Goal: Task Accomplishment & Management: Use online tool/utility

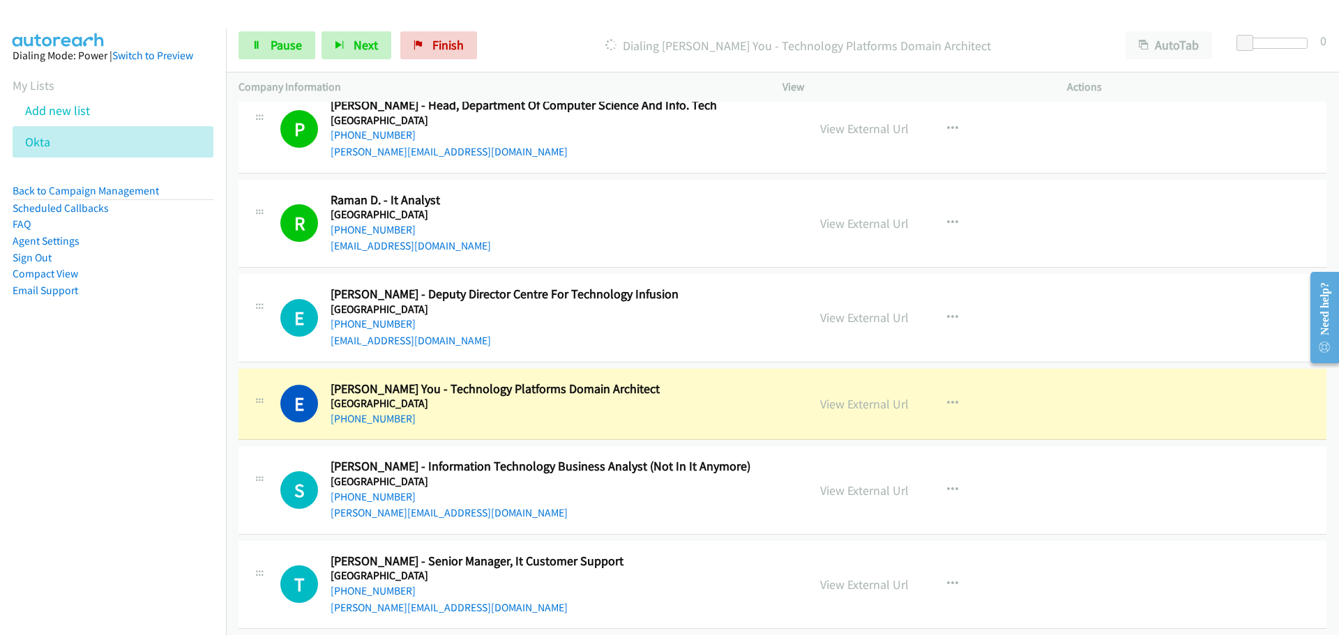
scroll to position [13525, 0]
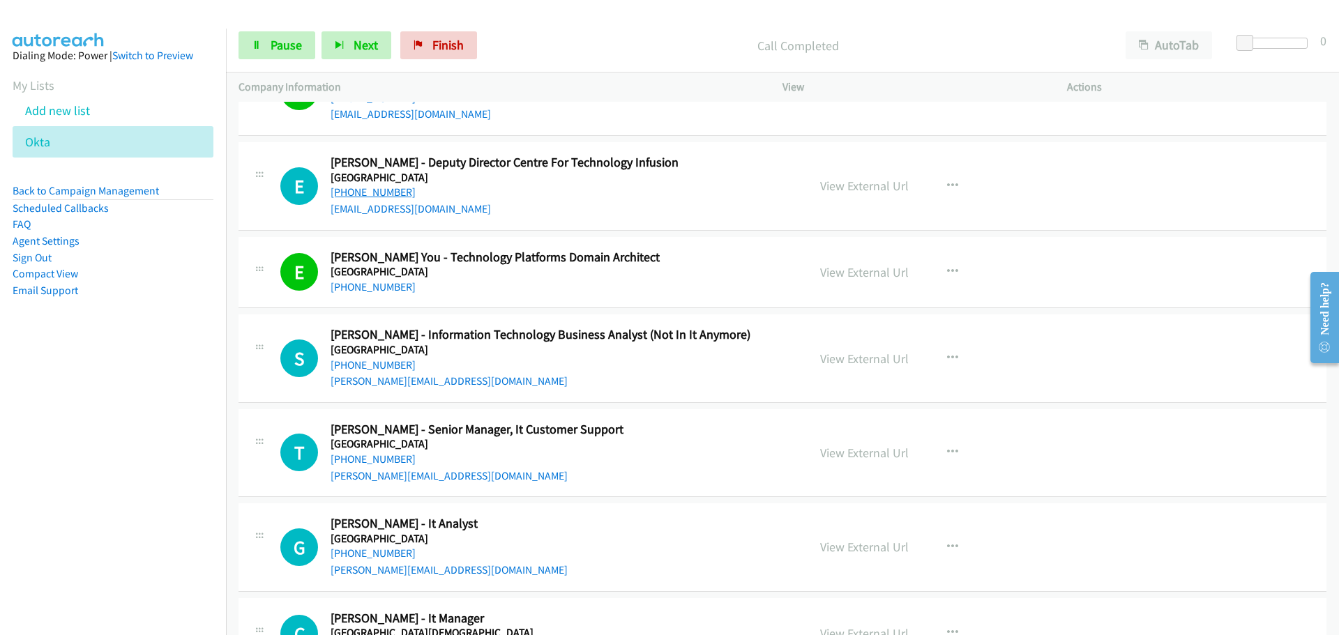
click at [385, 193] on link "[PHONE_NUMBER]" at bounding box center [372, 191] width 85 height 13
click at [370, 367] on link "[PHONE_NUMBER]" at bounding box center [372, 364] width 85 height 13
click at [361, 455] on link "[PHONE_NUMBER]" at bounding box center [372, 458] width 85 height 13
click at [377, 556] on link "[PHONE_NUMBER]" at bounding box center [372, 553] width 85 height 13
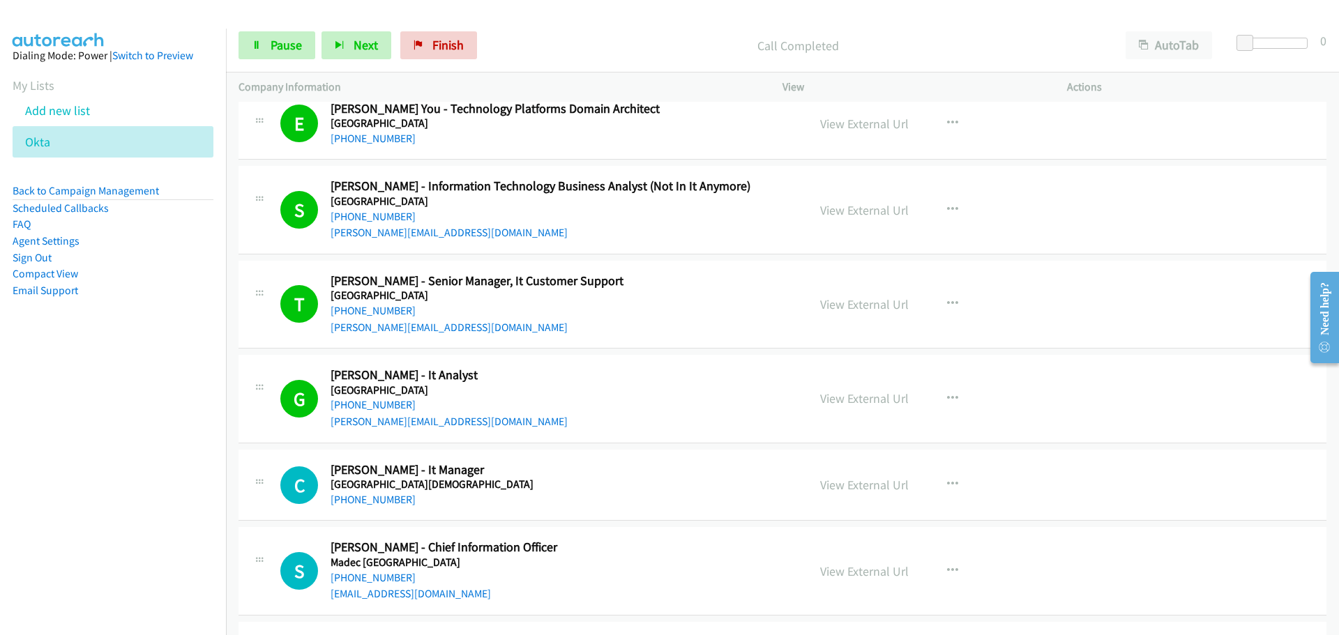
scroll to position [13944, 0]
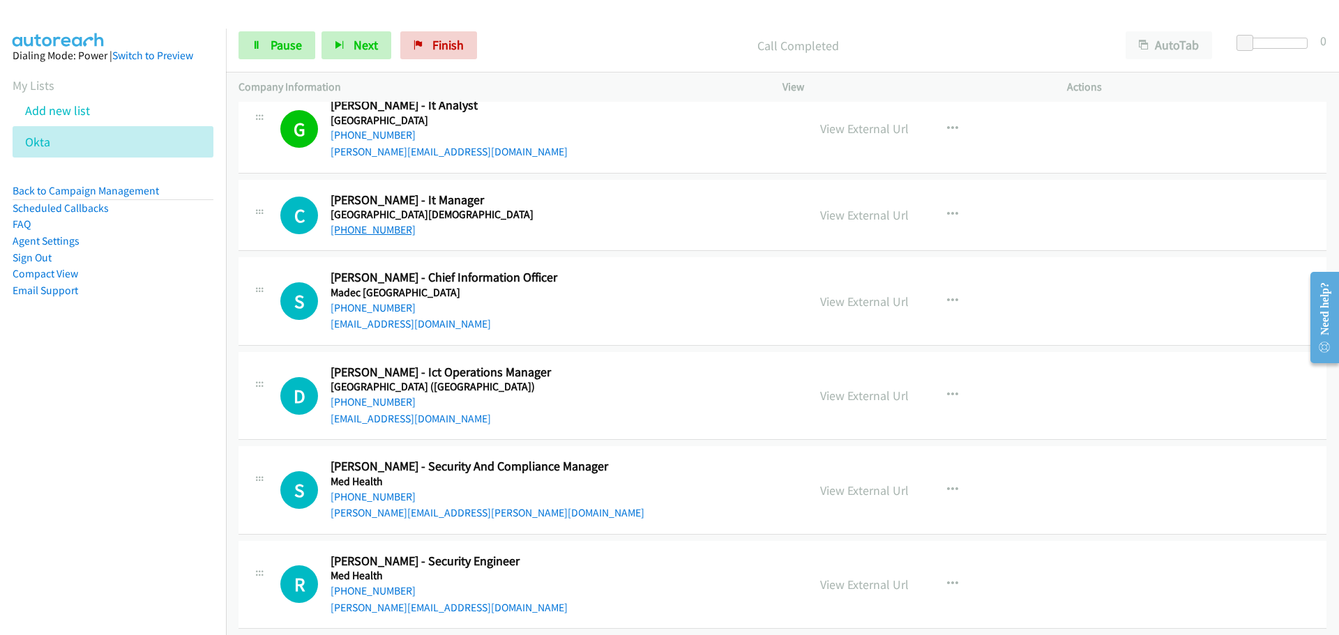
click at [358, 232] on link "[PHONE_NUMBER]" at bounding box center [372, 229] width 85 height 13
click at [377, 310] on link "[PHONE_NUMBER]" at bounding box center [372, 307] width 85 height 13
drag, startPoint x: 361, startPoint y: 400, endPoint x: 341, endPoint y: 377, distance: 30.6
click at [361, 400] on link "[PHONE_NUMBER]" at bounding box center [372, 401] width 85 height 13
click at [339, 492] on link "[PHONE_NUMBER]" at bounding box center [372, 496] width 85 height 13
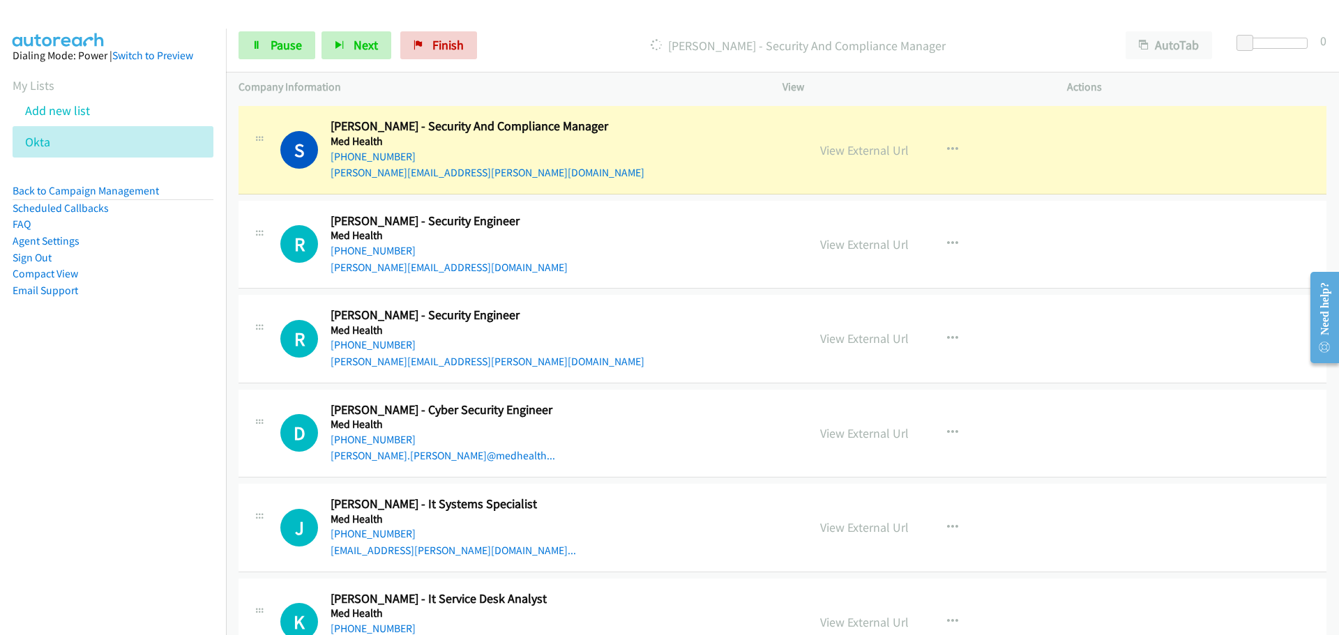
scroll to position [14292, 0]
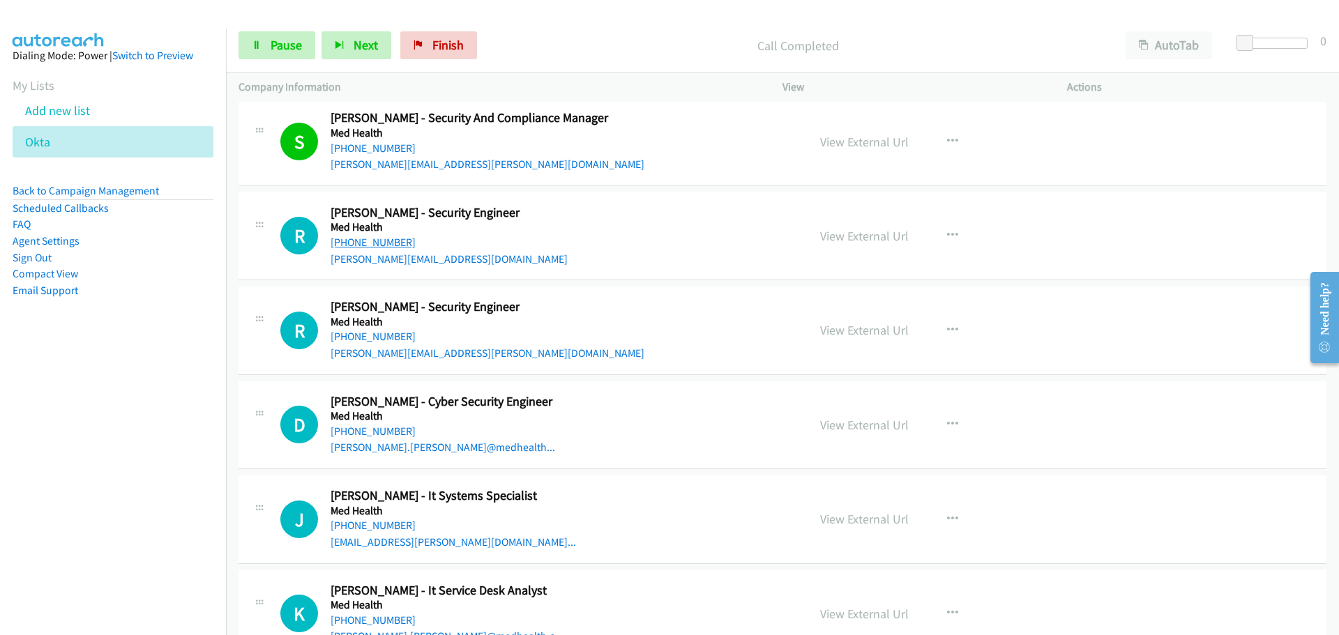
click at [369, 237] on link "[PHONE_NUMBER]" at bounding box center [372, 242] width 85 height 13
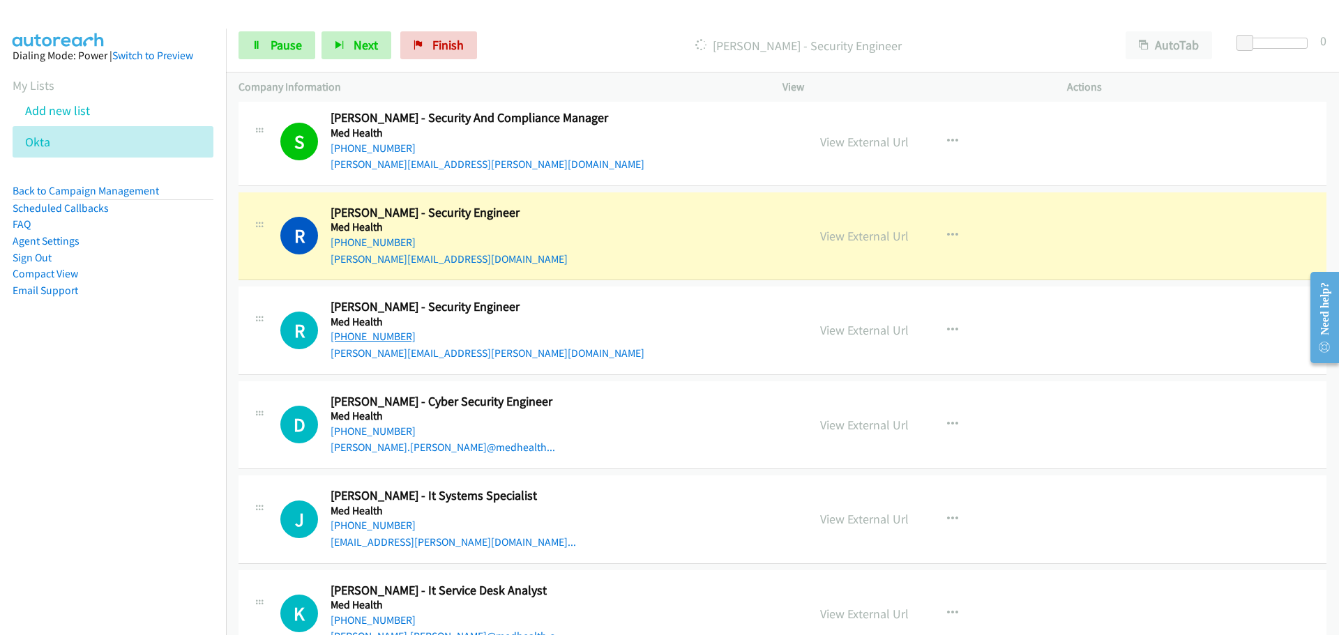
click at [372, 332] on link "[PHONE_NUMBER]" at bounding box center [372, 336] width 85 height 13
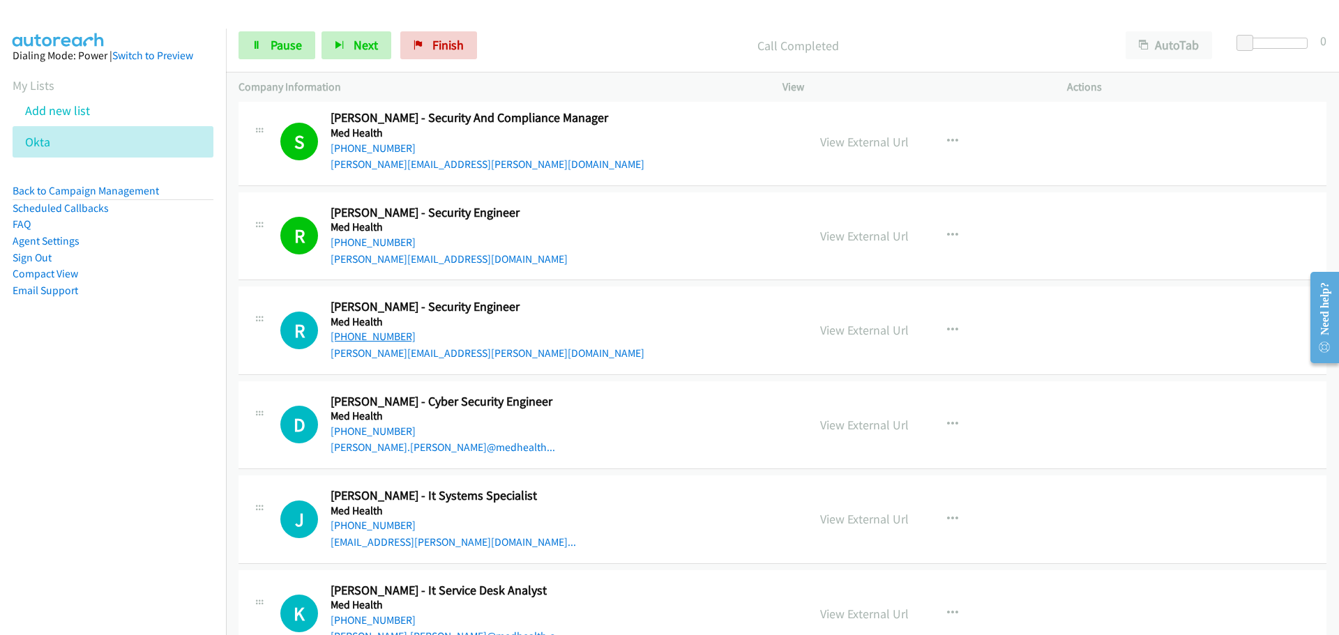
click at [364, 334] on link "[PHONE_NUMBER]" at bounding box center [372, 336] width 85 height 13
click at [379, 434] on link "[PHONE_NUMBER]" at bounding box center [372, 431] width 85 height 13
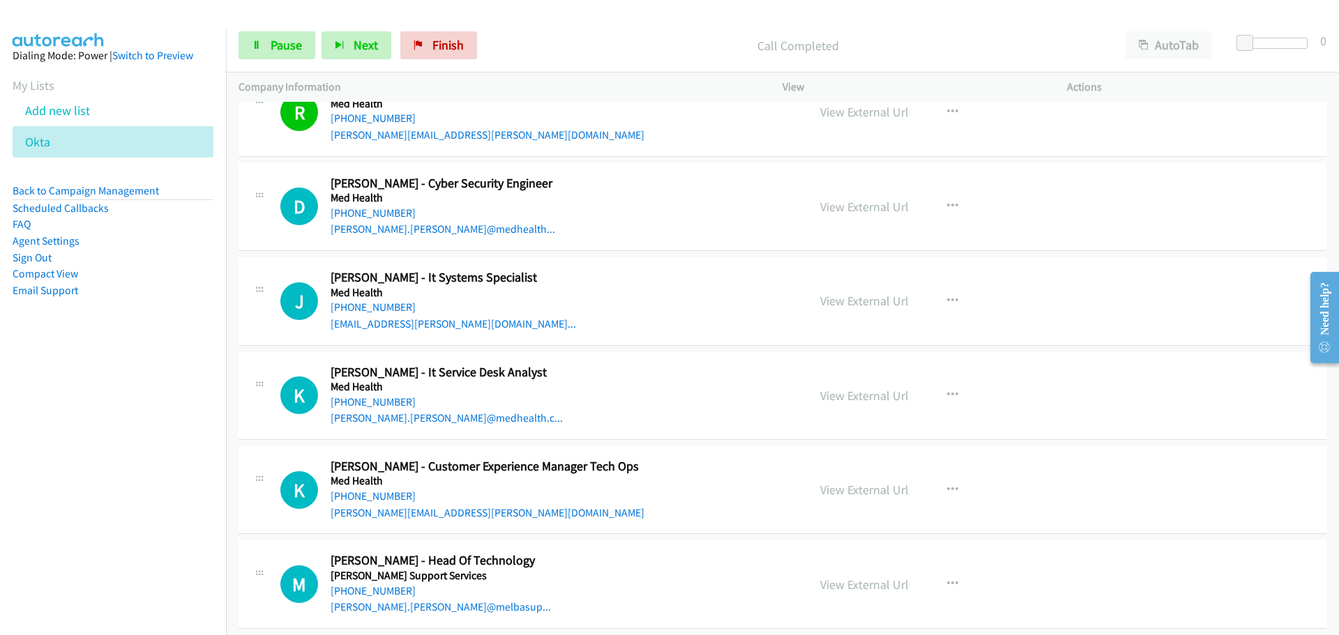
scroll to position [14571, 0]
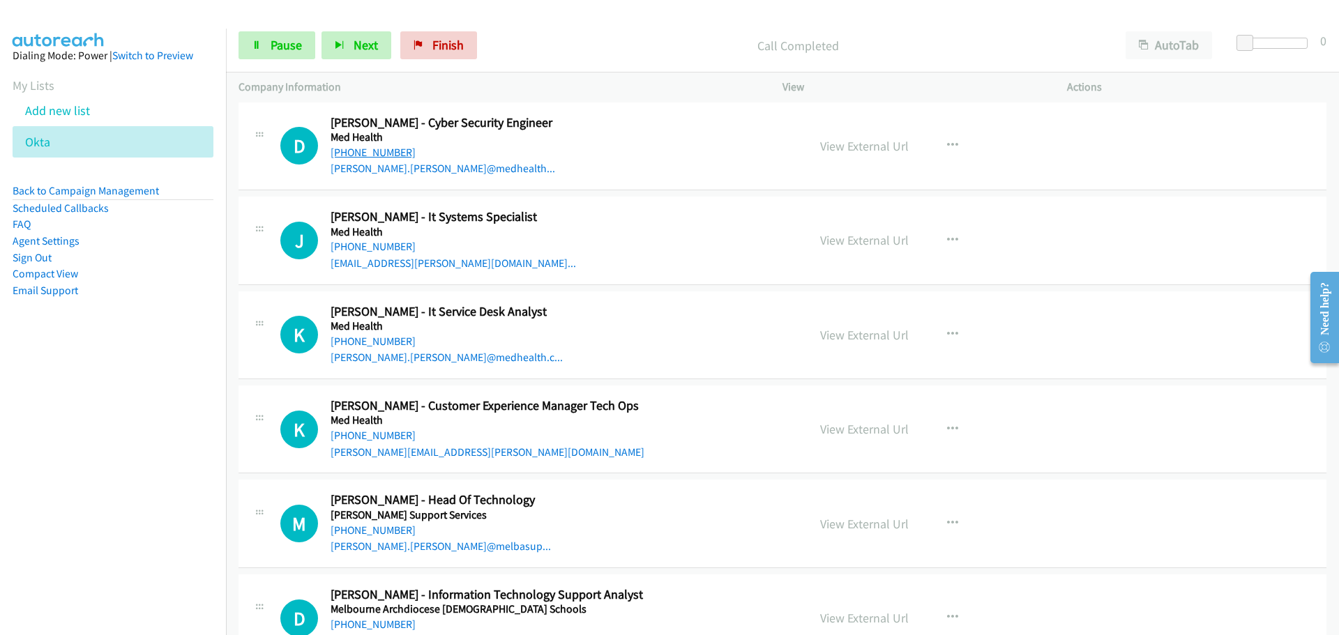
click at [362, 153] on link "[PHONE_NUMBER]" at bounding box center [372, 152] width 85 height 13
click at [376, 338] on link "[PHONE_NUMBER]" at bounding box center [372, 341] width 85 height 13
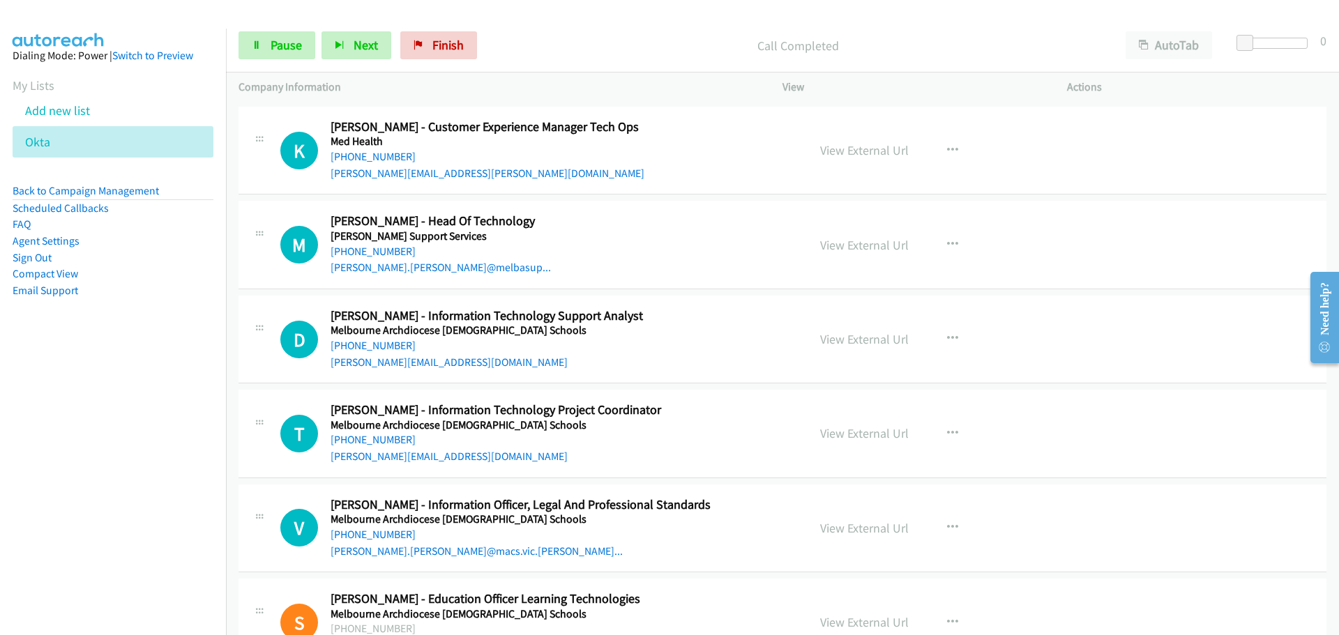
click at [384, 165] on div "[PERSON_NAME][EMAIL_ADDRESS][PERSON_NAME][DOMAIN_NAME]" at bounding box center [559, 173] width 459 height 17
click at [238, 31] on link "Start Calls" at bounding box center [251, 38] width 27 height 15
click at [372, 347] on link "[PHONE_NUMBER]" at bounding box center [372, 345] width 85 height 13
click at [390, 433] on link "[PHONE_NUMBER]" at bounding box center [372, 439] width 85 height 13
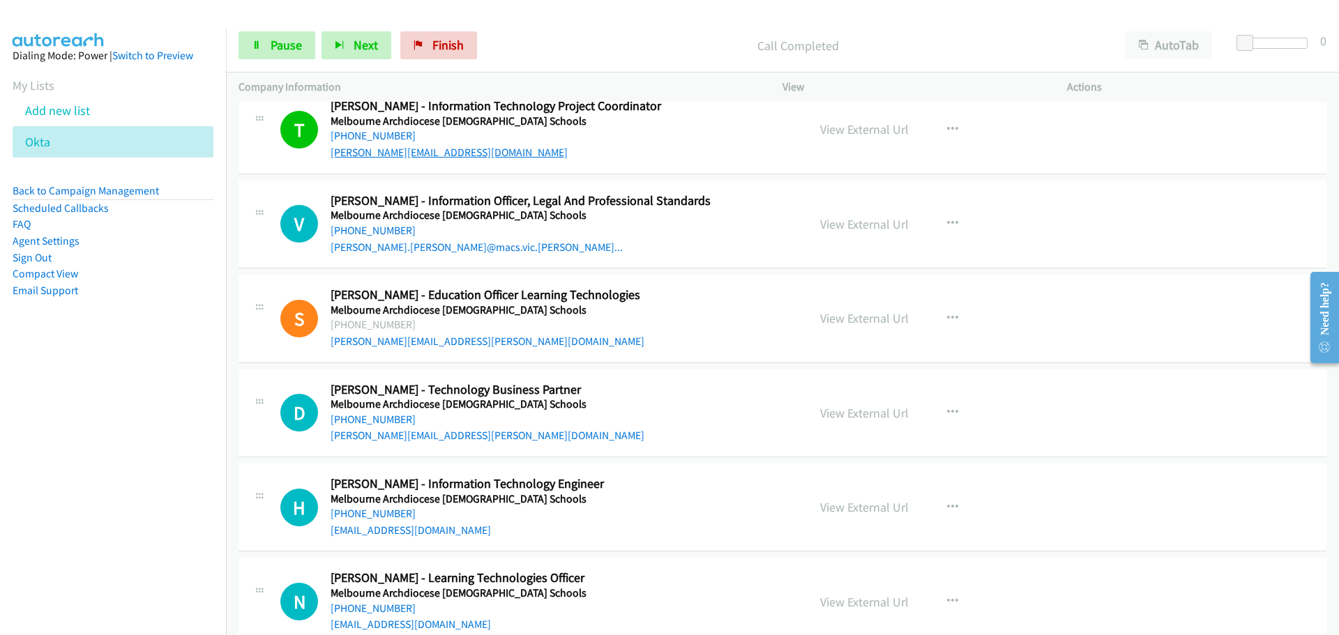
scroll to position [15129, 0]
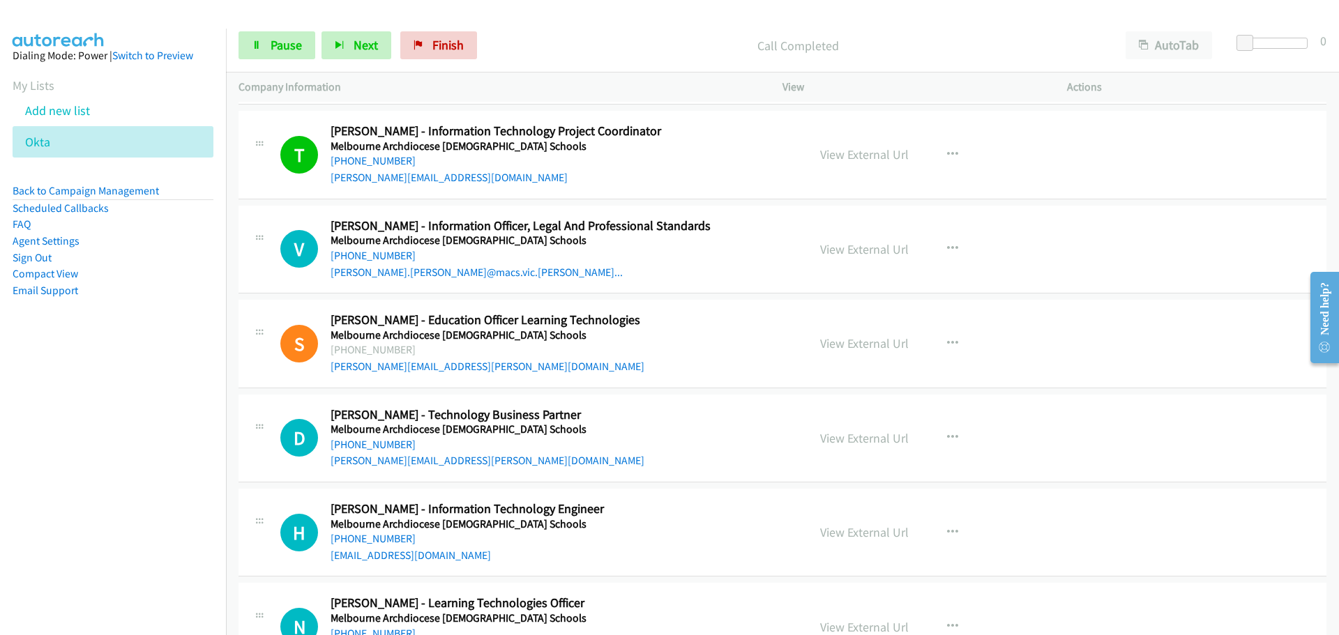
click at [404, 256] on div "[PHONE_NUMBER]" at bounding box center [559, 256] width 459 height 17
click at [409, 161] on div "[PHONE_NUMBER]" at bounding box center [559, 161] width 459 height 17
click at [360, 257] on link "[PHONE_NUMBER]" at bounding box center [372, 255] width 85 height 13
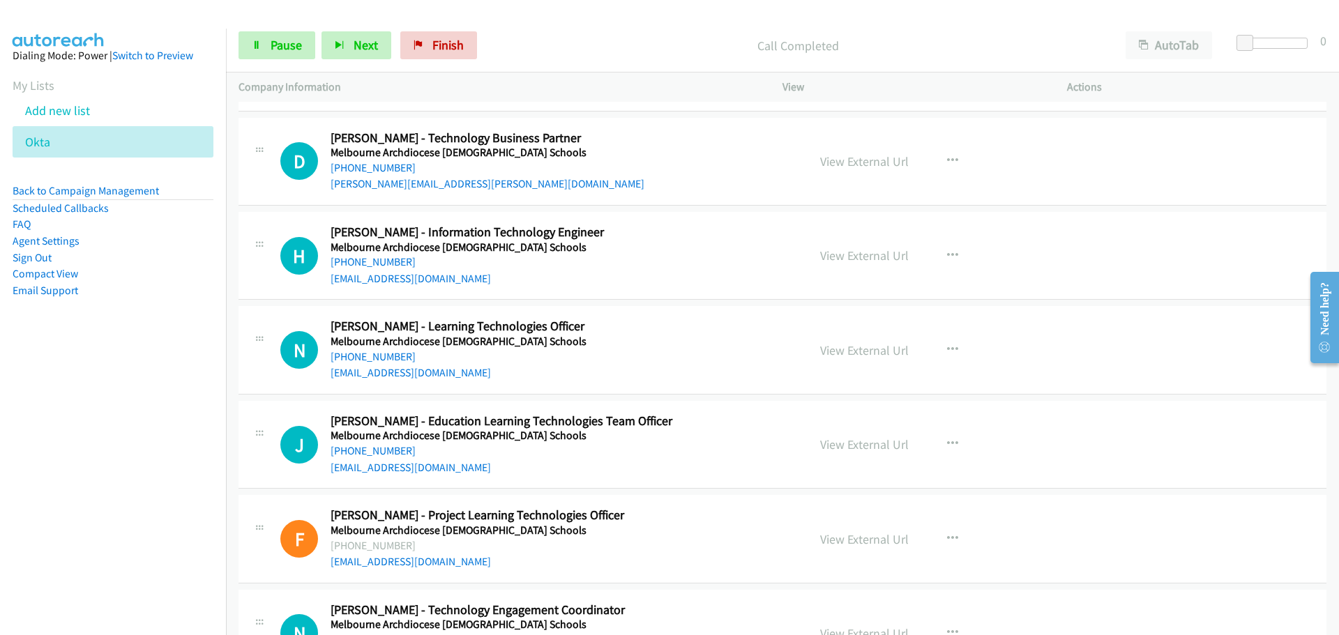
scroll to position [15408, 0]
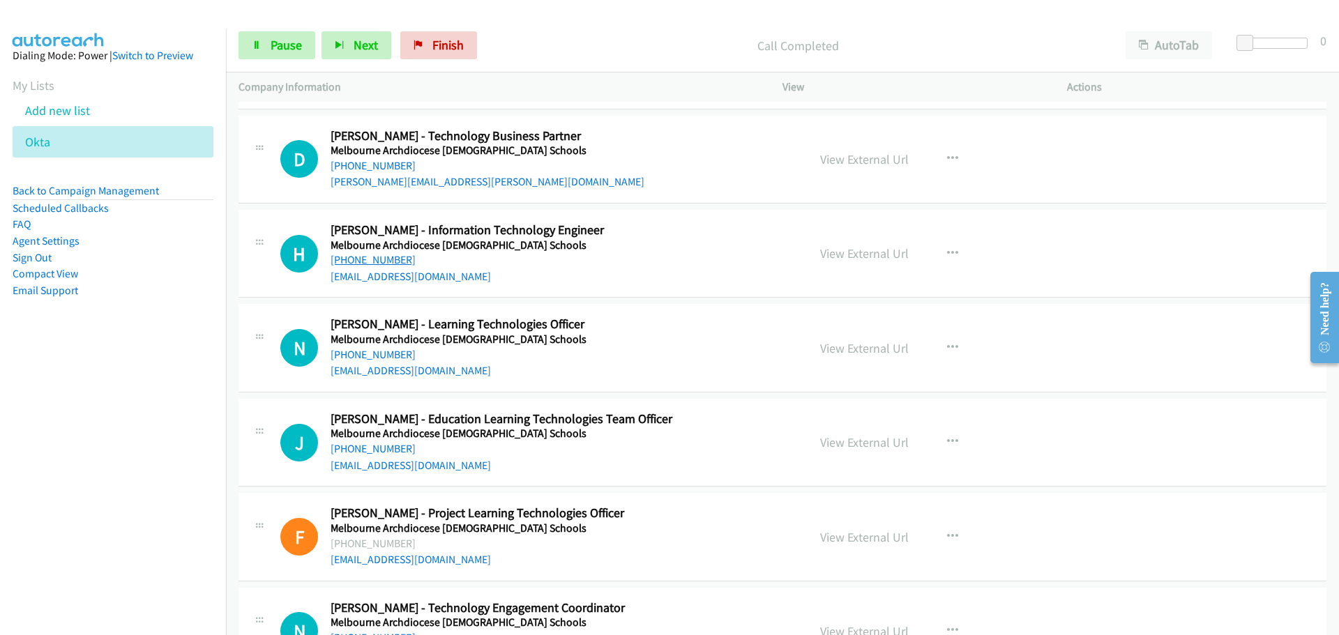
click at [377, 260] on link "[PHONE_NUMBER]" at bounding box center [372, 259] width 85 height 13
click at [365, 351] on link "[PHONE_NUMBER]" at bounding box center [372, 354] width 85 height 13
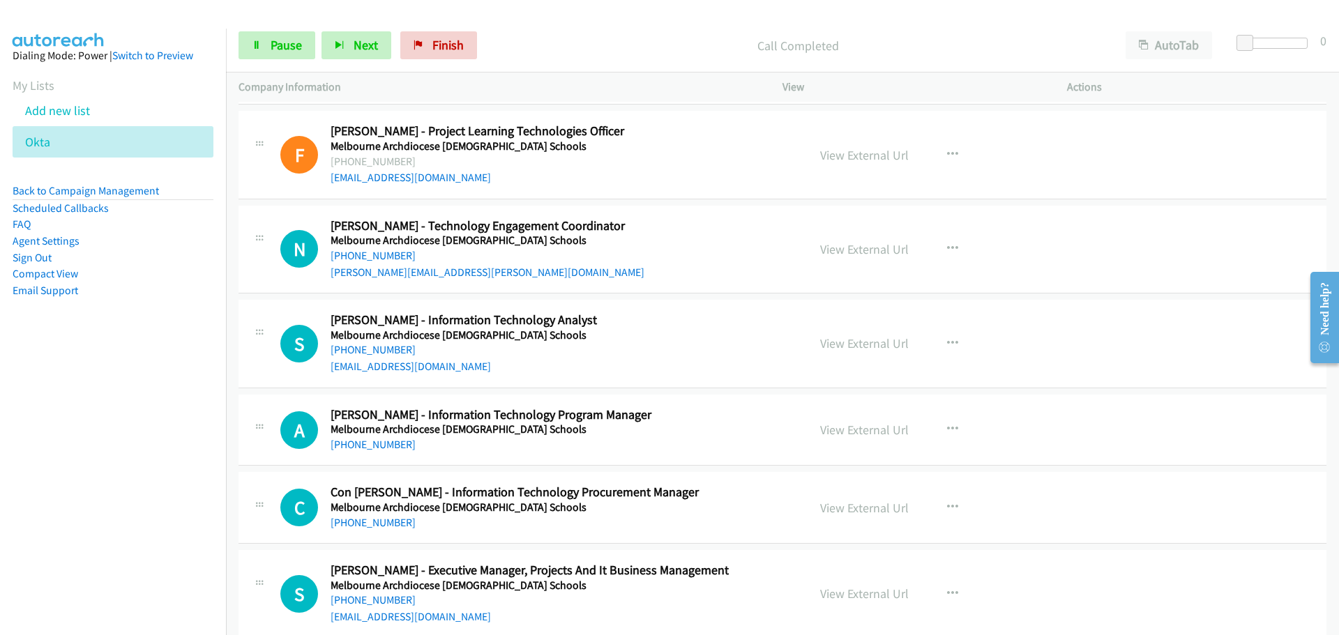
scroll to position [15826, 0]
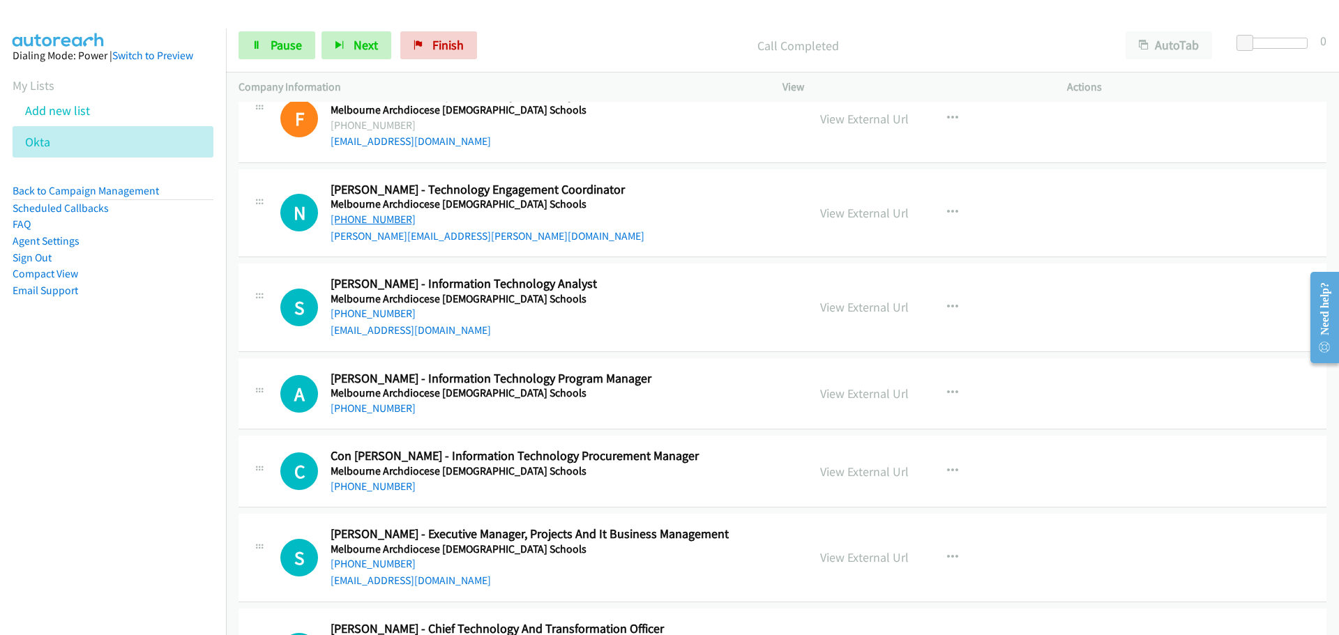
click at [356, 218] on link "[PHONE_NUMBER]" at bounding box center [372, 219] width 85 height 13
click at [385, 312] on link "[PHONE_NUMBER]" at bounding box center [372, 313] width 85 height 13
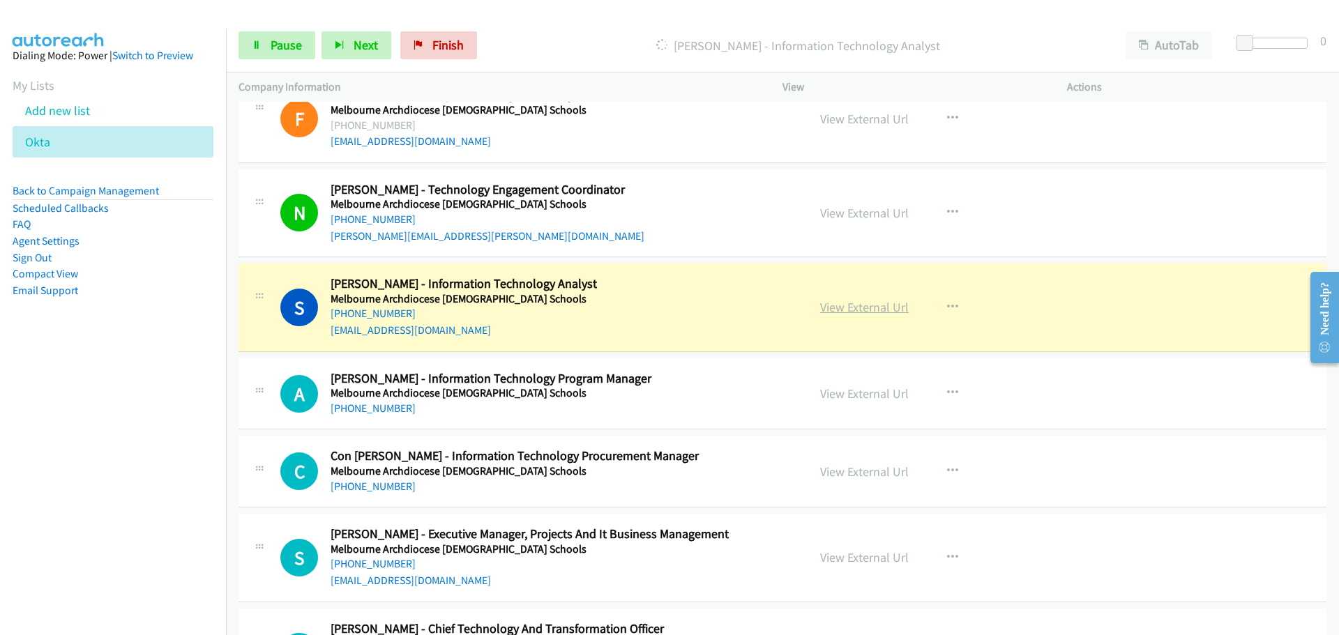
click at [864, 301] on link "View External Url" at bounding box center [864, 307] width 89 height 16
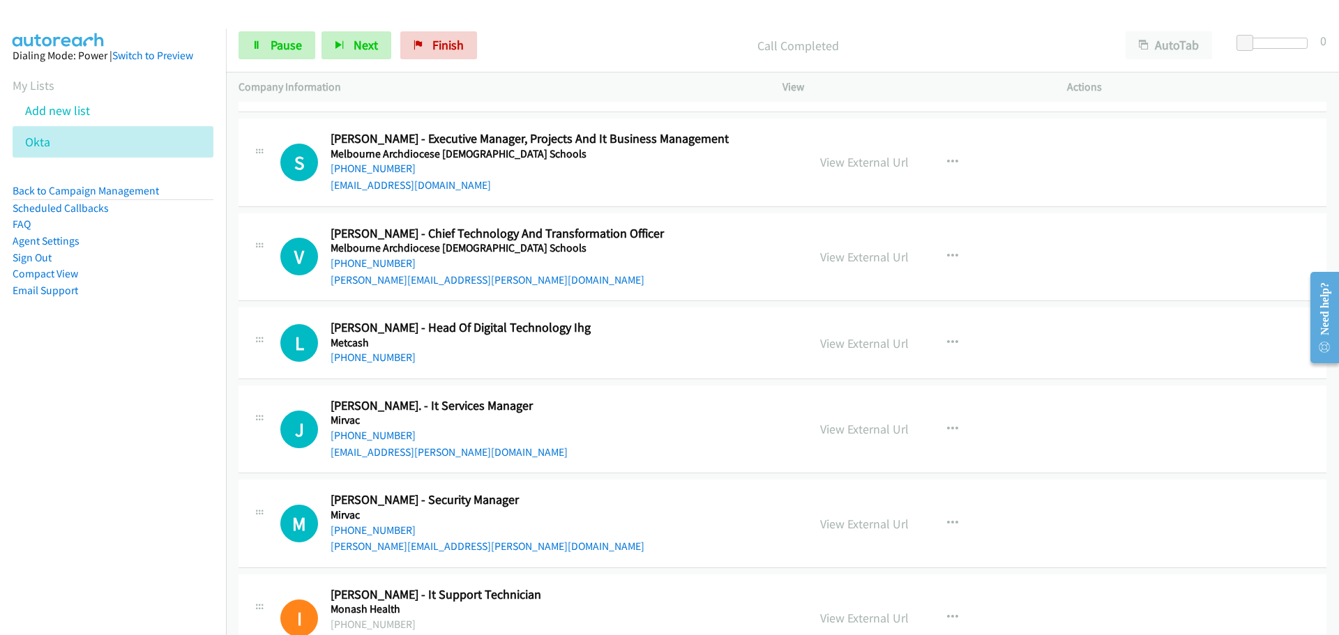
scroll to position [16244, 0]
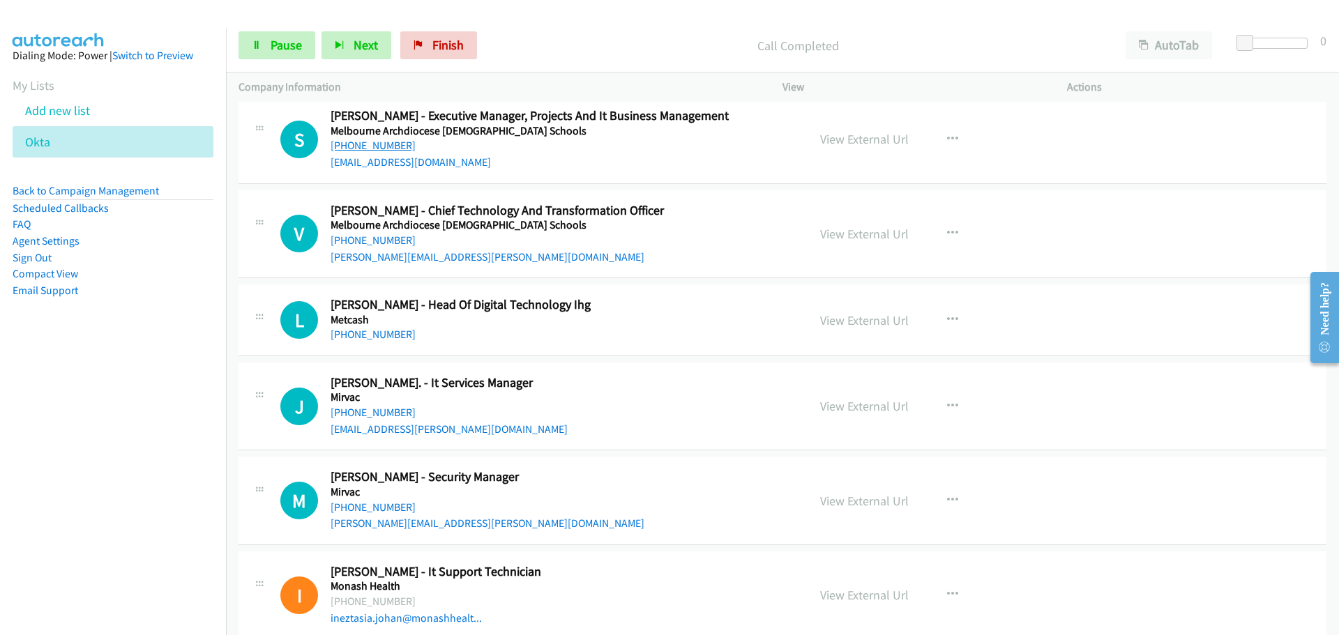
click at [379, 147] on link "[PHONE_NUMBER]" at bounding box center [372, 145] width 85 height 13
click at [371, 239] on link "[PHONE_NUMBER]" at bounding box center [372, 240] width 85 height 13
click at [372, 336] on link "[PHONE_NUMBER]" at bounding box center [372, 334] width 85 height 13
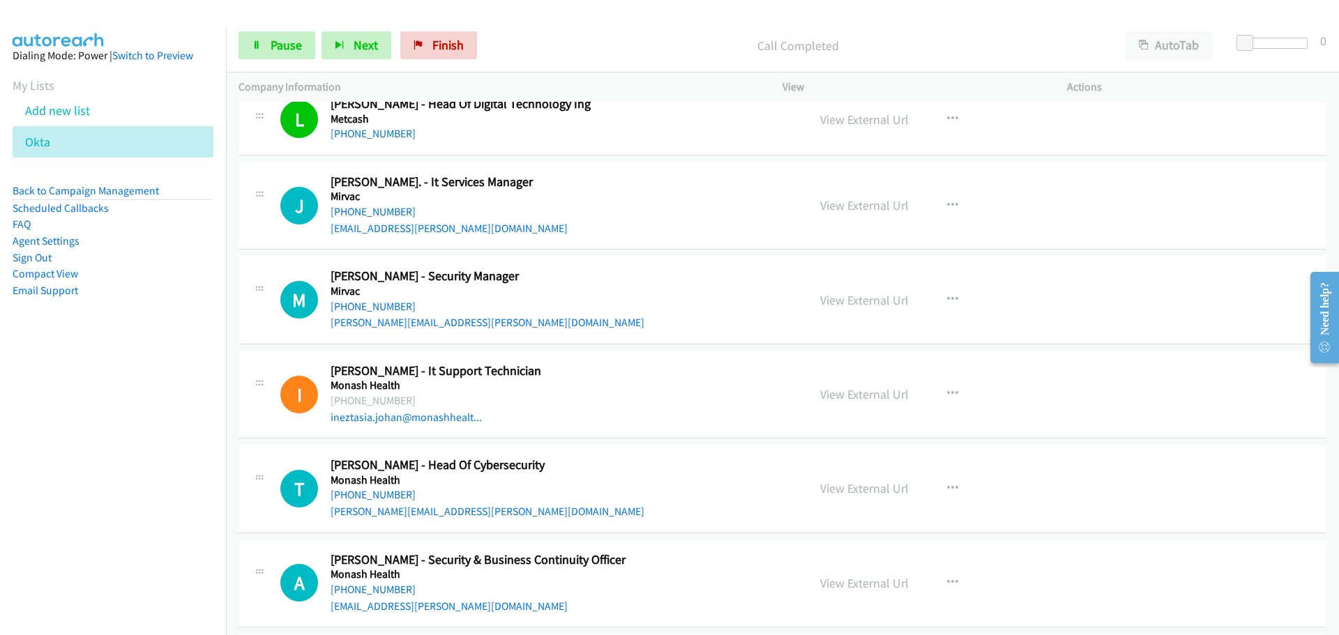
scroll to position [16454, 0]
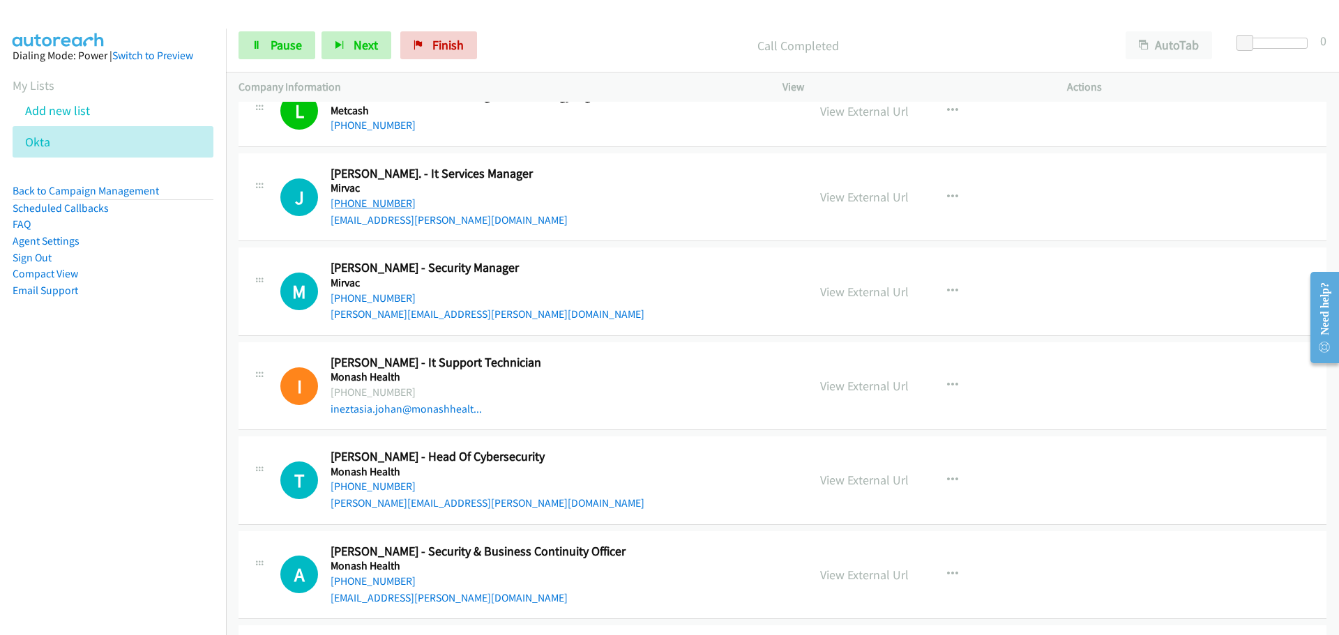
click at [347, 204] on link "[PHONE_NUMBER]" at bounding box center [372, 203] width 85 height 13
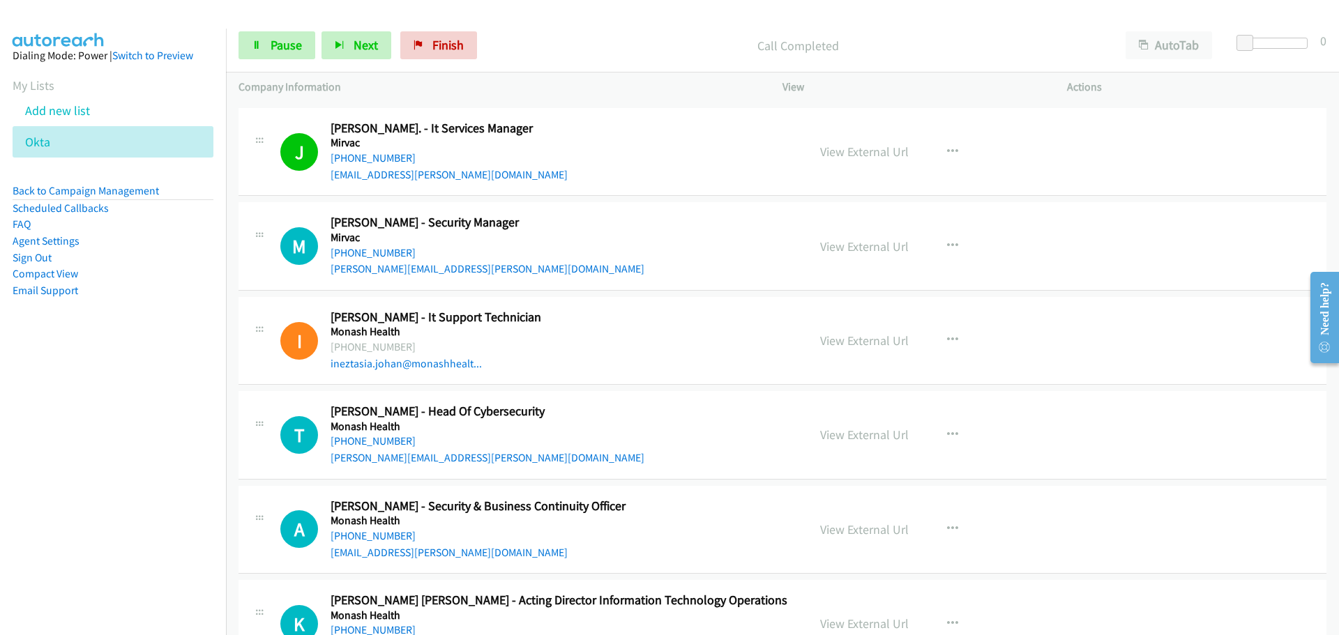
scroll to position [16523, 0]
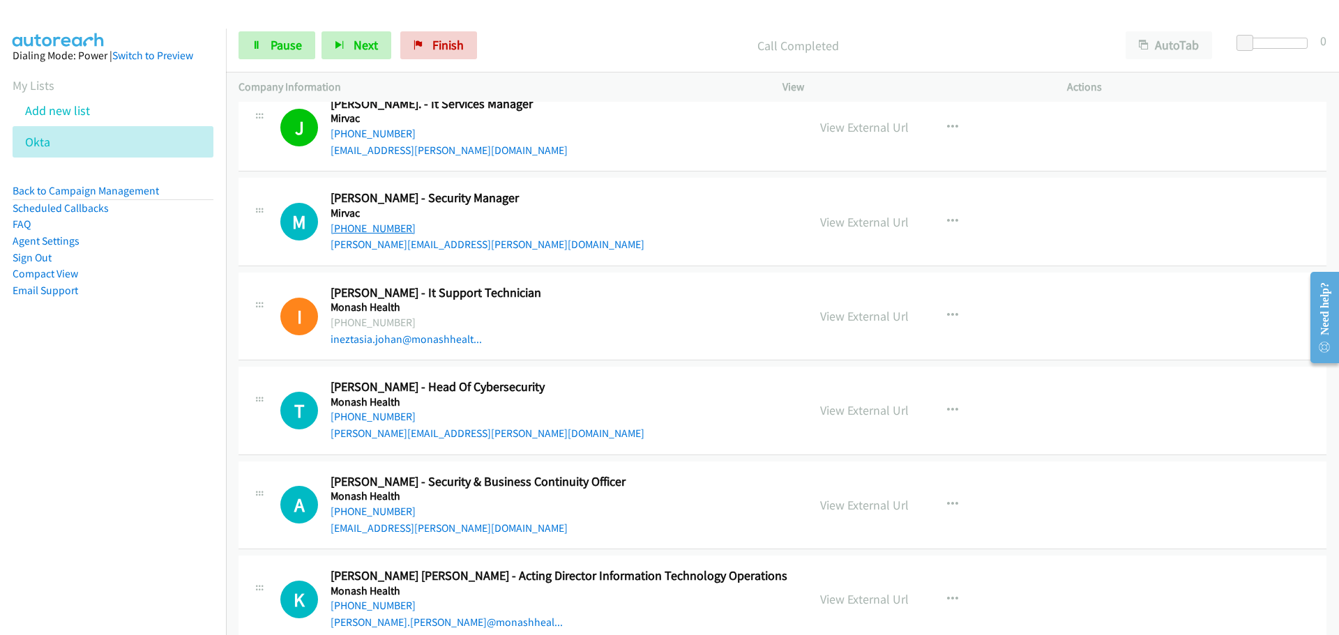
click at [376, 224] on link "[PHONE_NUMBER]" at bounding box center [372, 228] width 85 height 13
drag, startPoint x: 385, startPoint y: 417, endPoint x: 360, endPoint y: 400, distance: 29.6
click at [385, 417] on link "[PHONE_NUMBER]" at bounding box center [372, 416] width 85 height 13
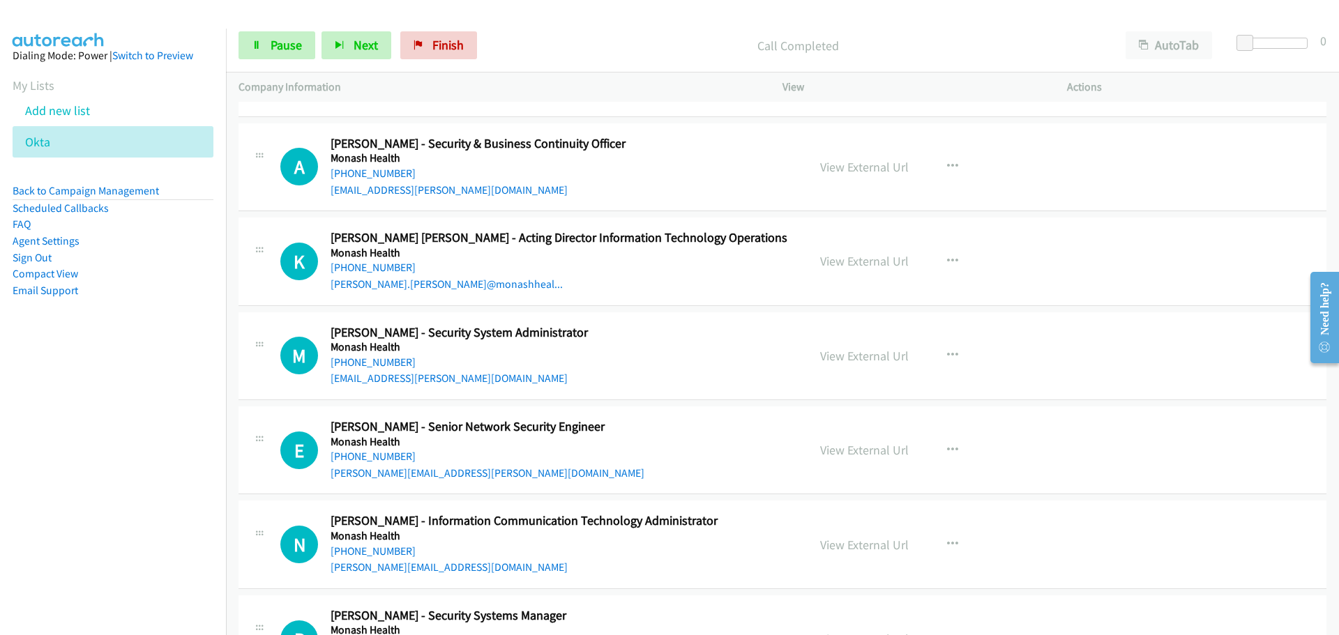
scroll to position [16802, 0]
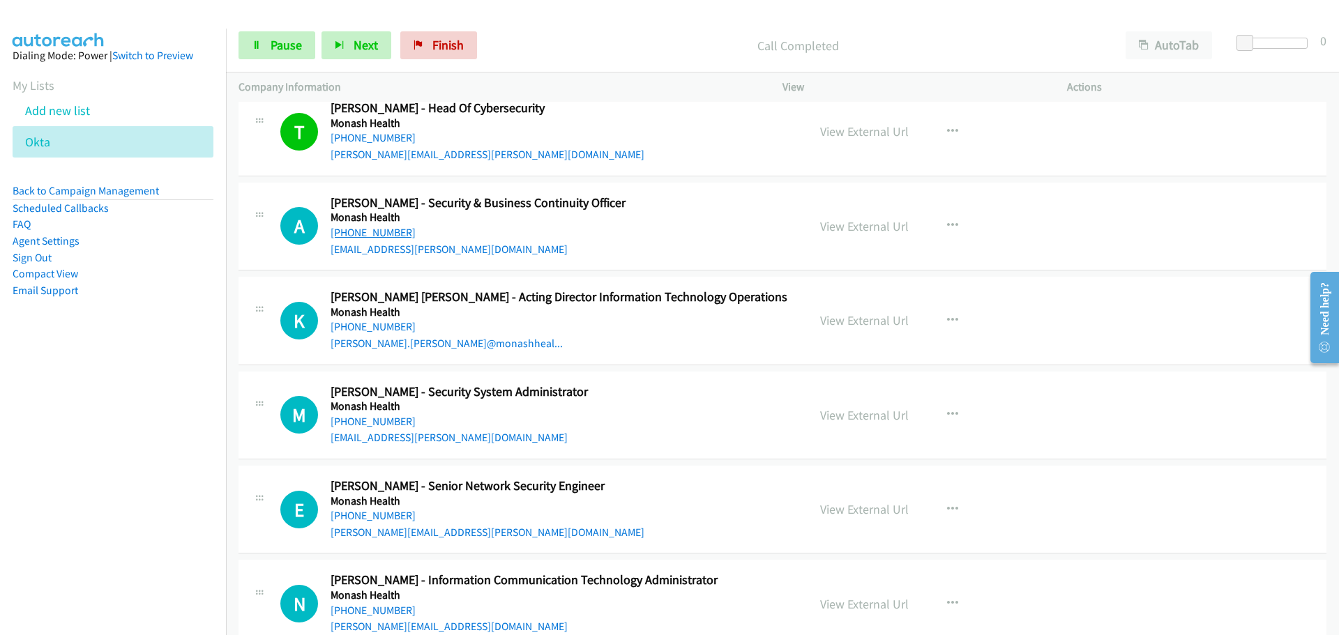
click at [356, 233] on link "[PHONE_NUMBER]" at bounding box center [372, 232] width 85 height 13
click at [377, 327] on link "[PHONE_NUMBER]" at bounding box center [372, 326] width 85 height 13
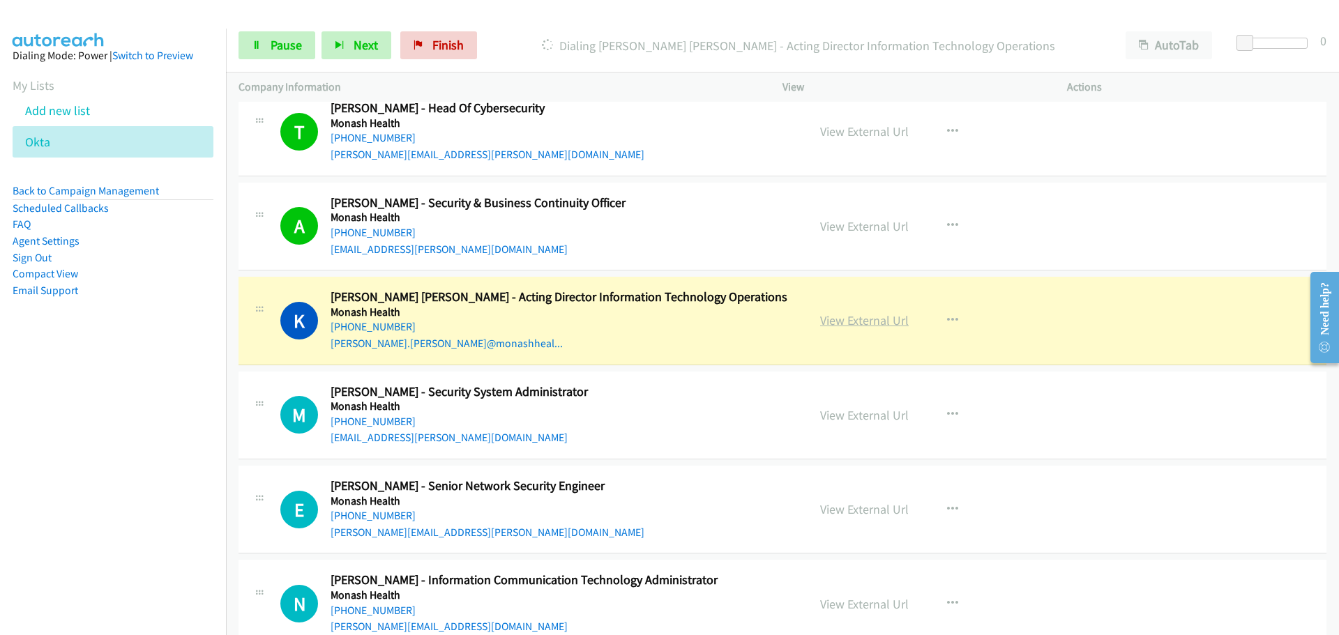
click at [863, 325] on link "View External Url" at bounding box center [864, 320] width 89 height 16
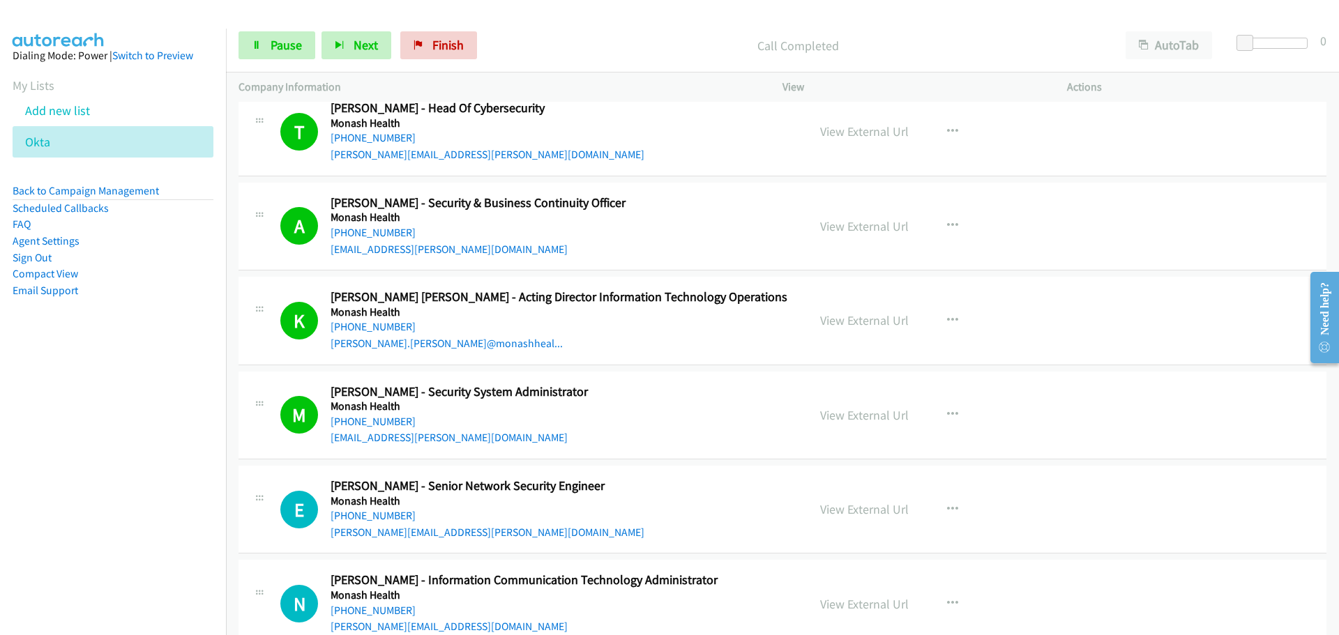
scroll to position [17081, 0]
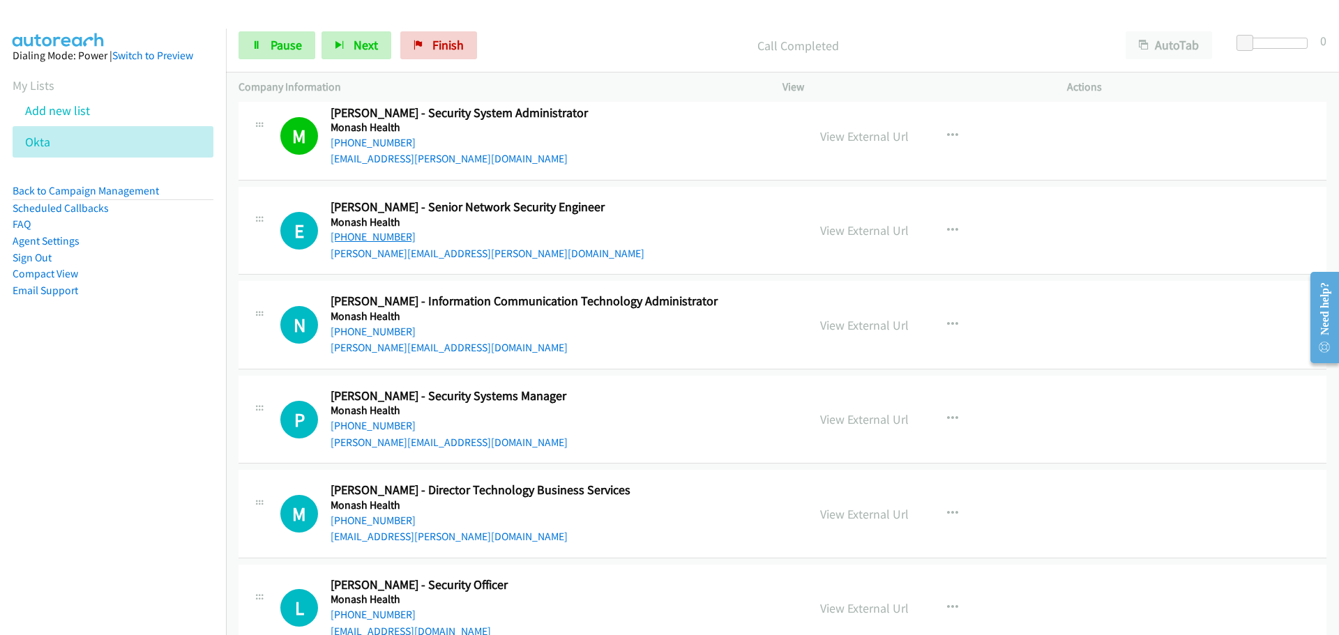
click at [388, 234] on link "[PHONE_NUMBER]" at bounding box center [372, 236] width 85 height 13
click at [366, 329] on link "[PHONE_NUMBER]" at bounding box center [372, 331] width 85 height 13
click at [388, 426] on link "[PHONE_NUMBER]" at bounding box center [372, 425] width 85 height 13
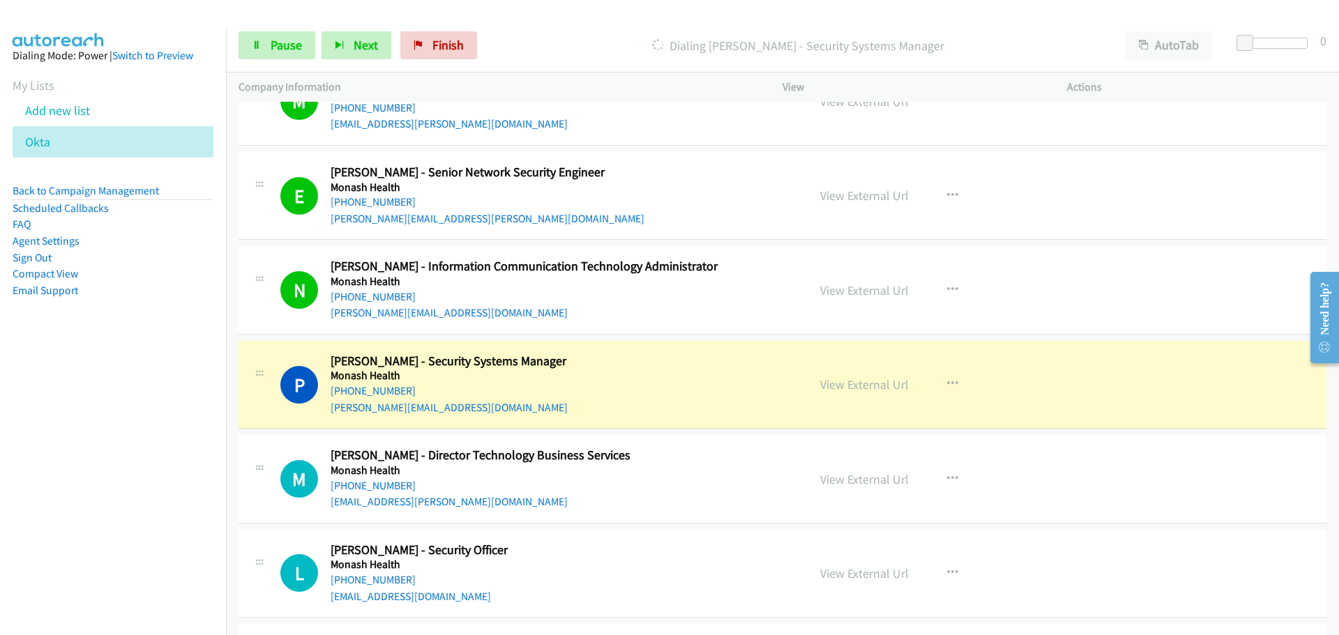
scroll to position [17360, 0]
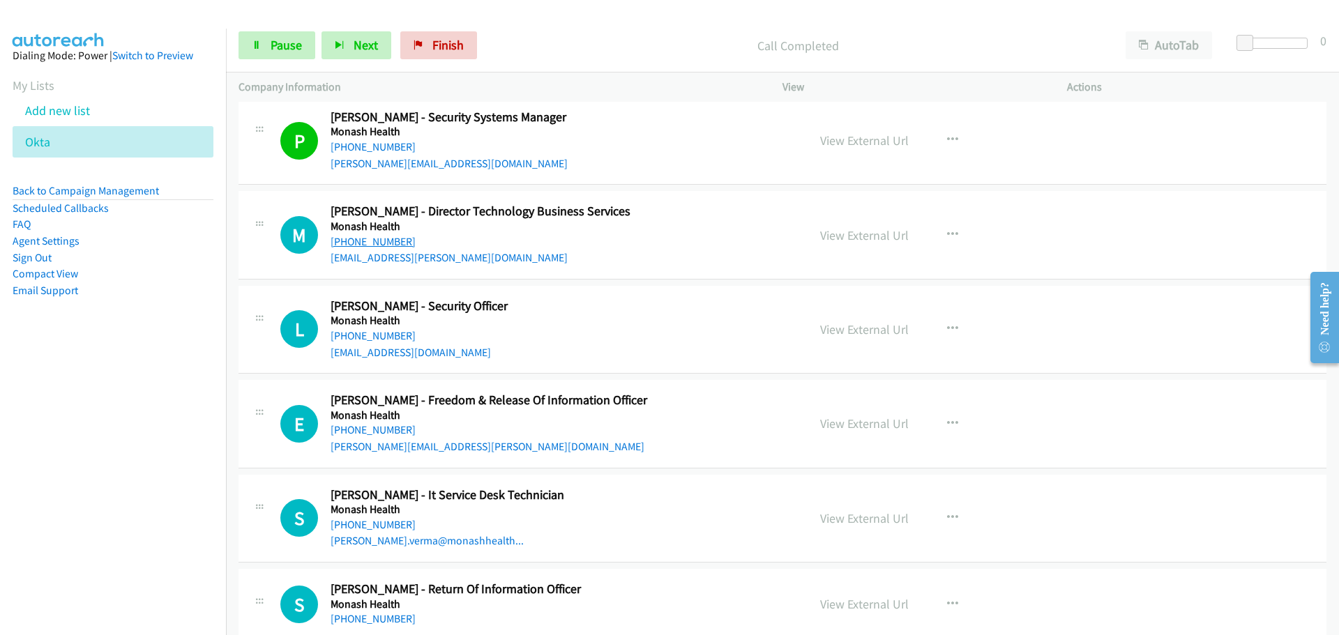
click at [379, 243] on link "[PHONE_NUMBER]" at bounding box center [372, 241] width 85 height 13
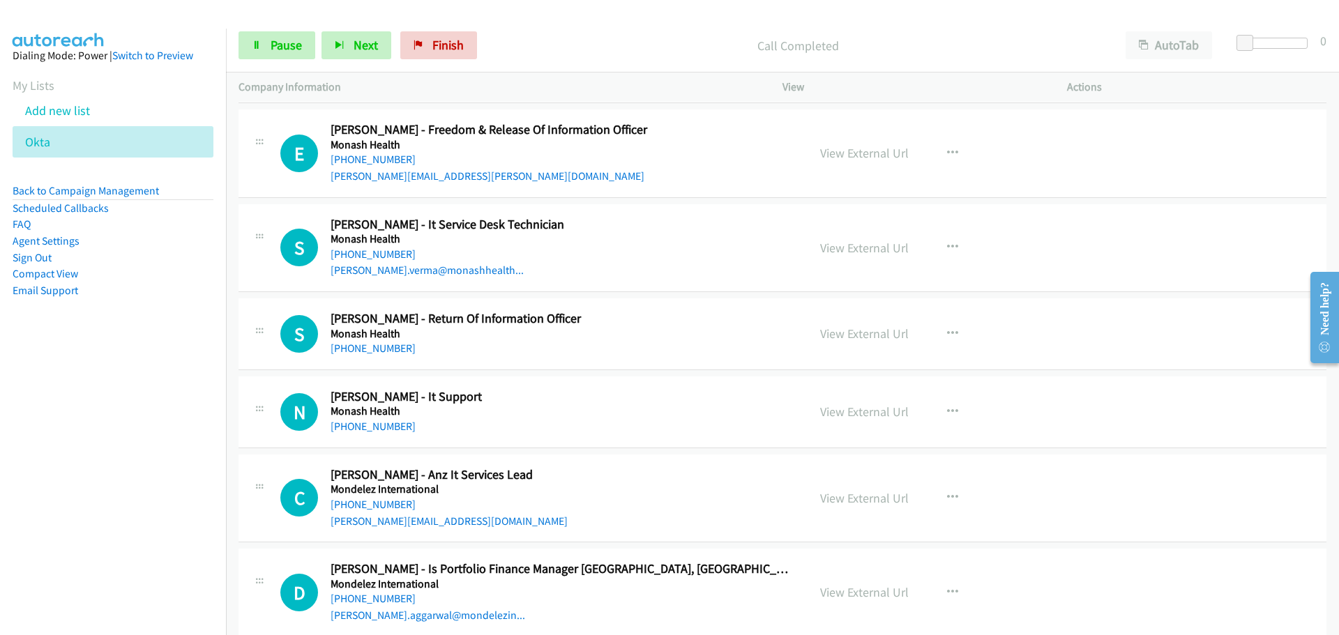
scroll to position [17639, 0]
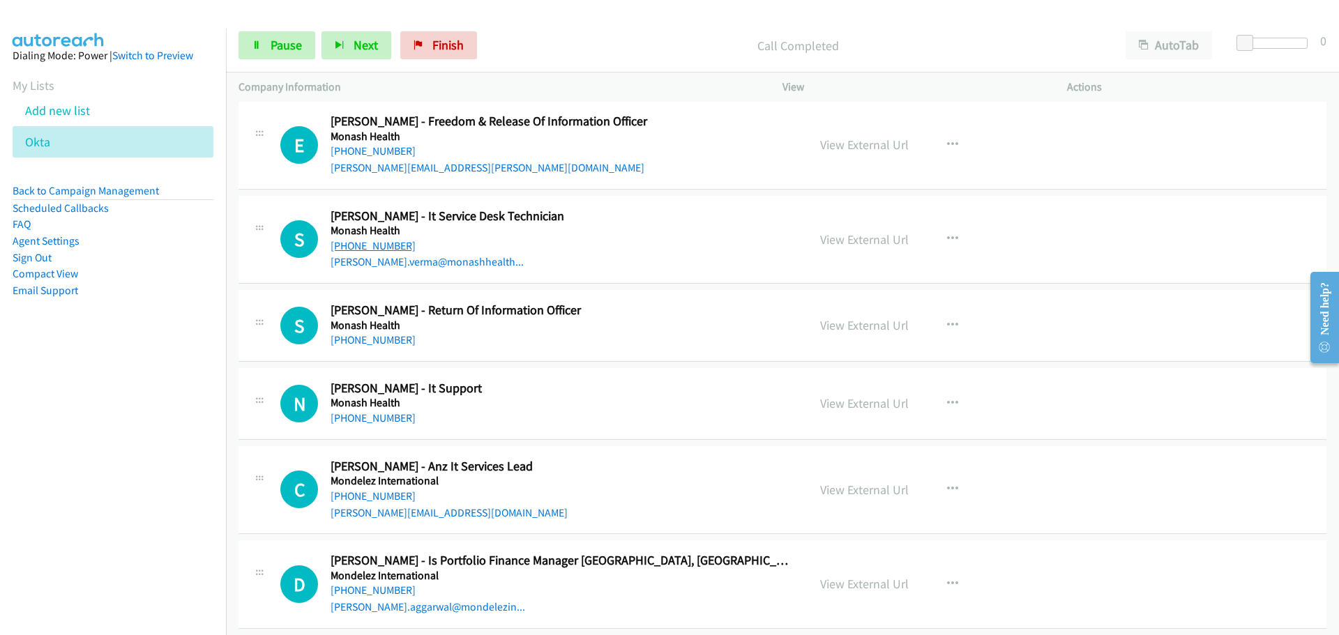
click at [386, 241] on link "[PHONE_NUMBER]" at bounding box center [372, 245] width 85 height 13
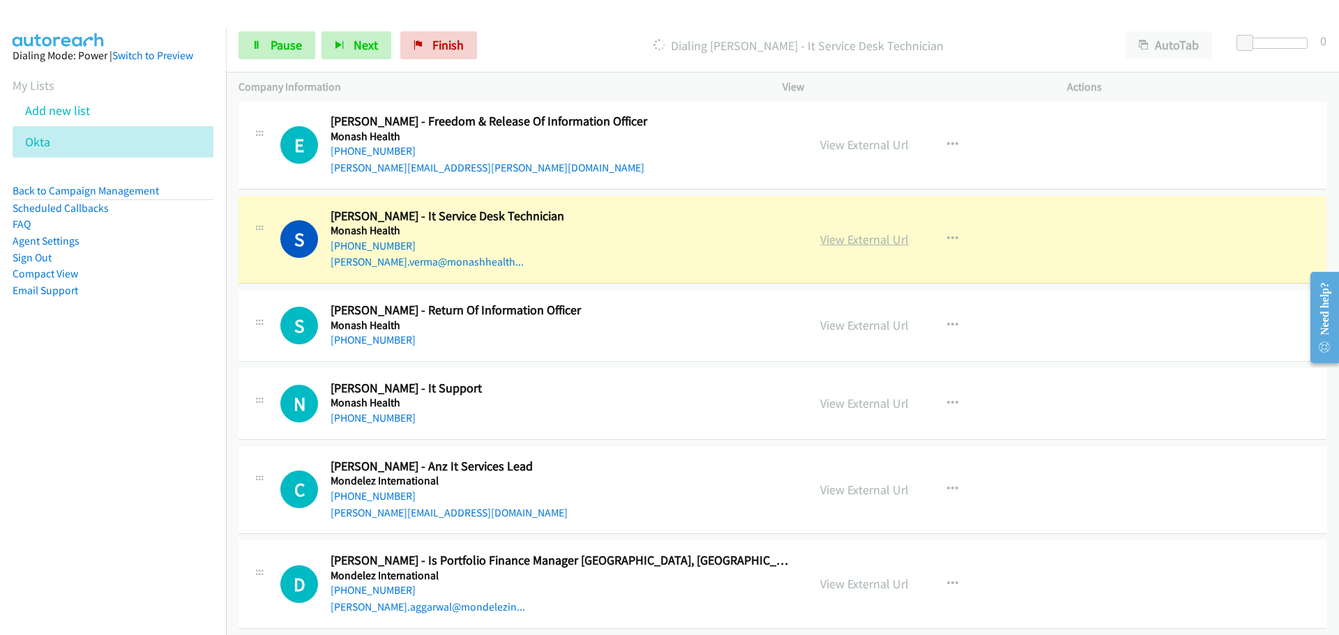
click at [888, 243] on link "View External Url" at bounding box center [864, 239] width 89 height 16
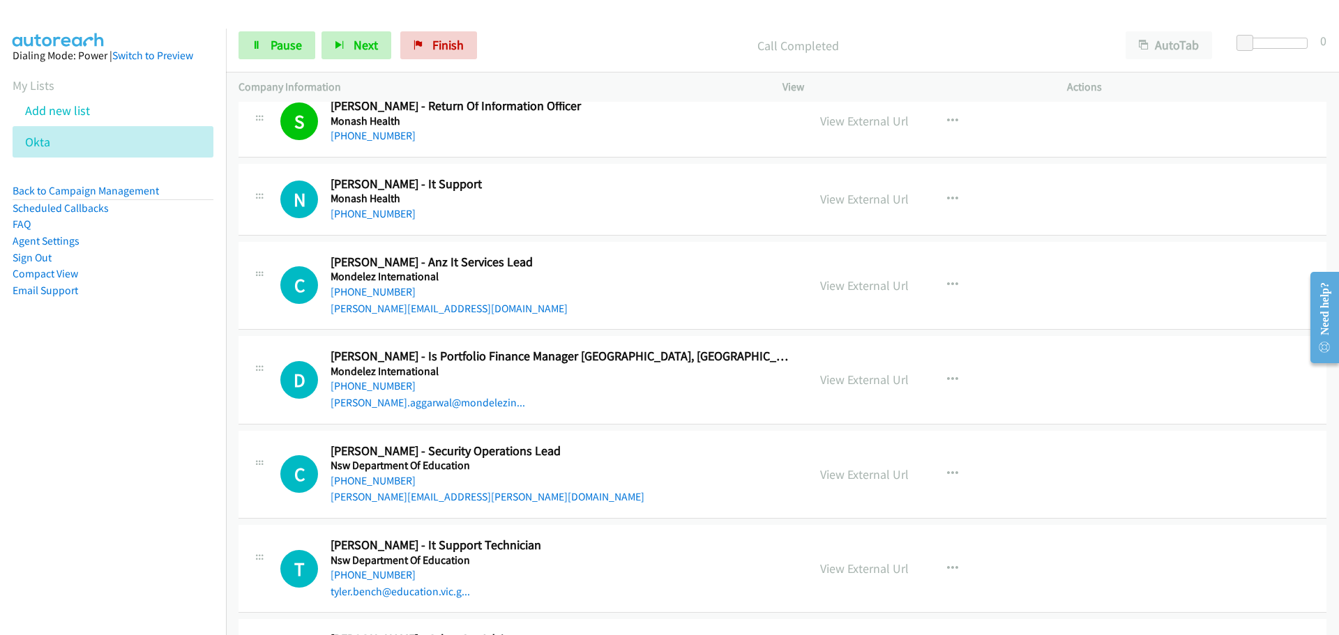
scroll to position [17848, 0]
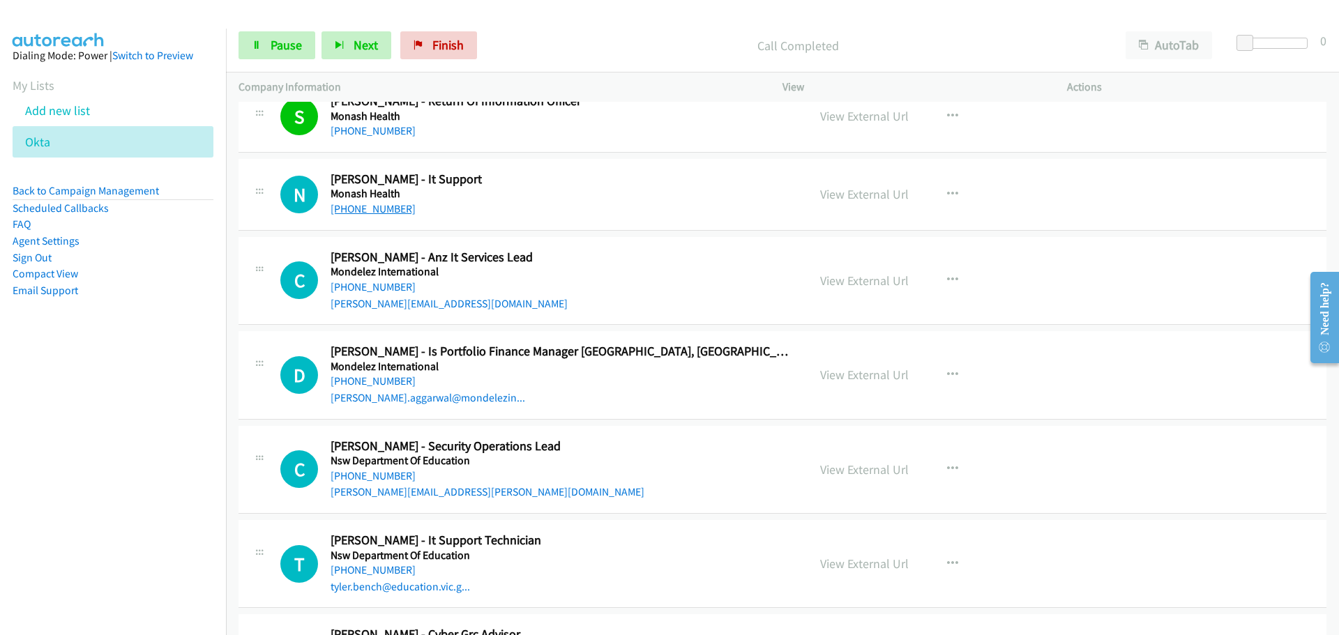
click at [342, 208] on link "[PHONE_NUMBER]" at bounding box center [372, 208] width 85 height 13
click at [370, 289] on link "[PHONE_NUMBER]" at bounding box center [372, 286] width 85 height 13
click at [381, 376] on link "[PHONE_NUMBER]" at bounding box center [372, 380] width 85 height 13
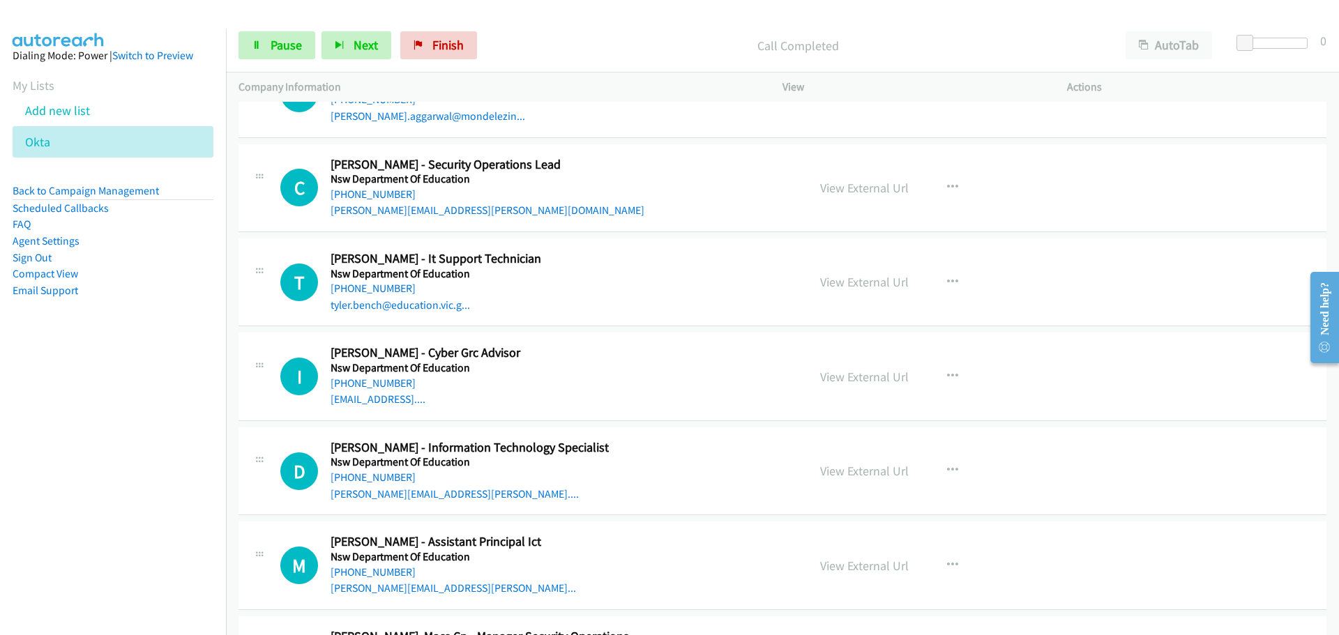
scroll to position [18197, 0]
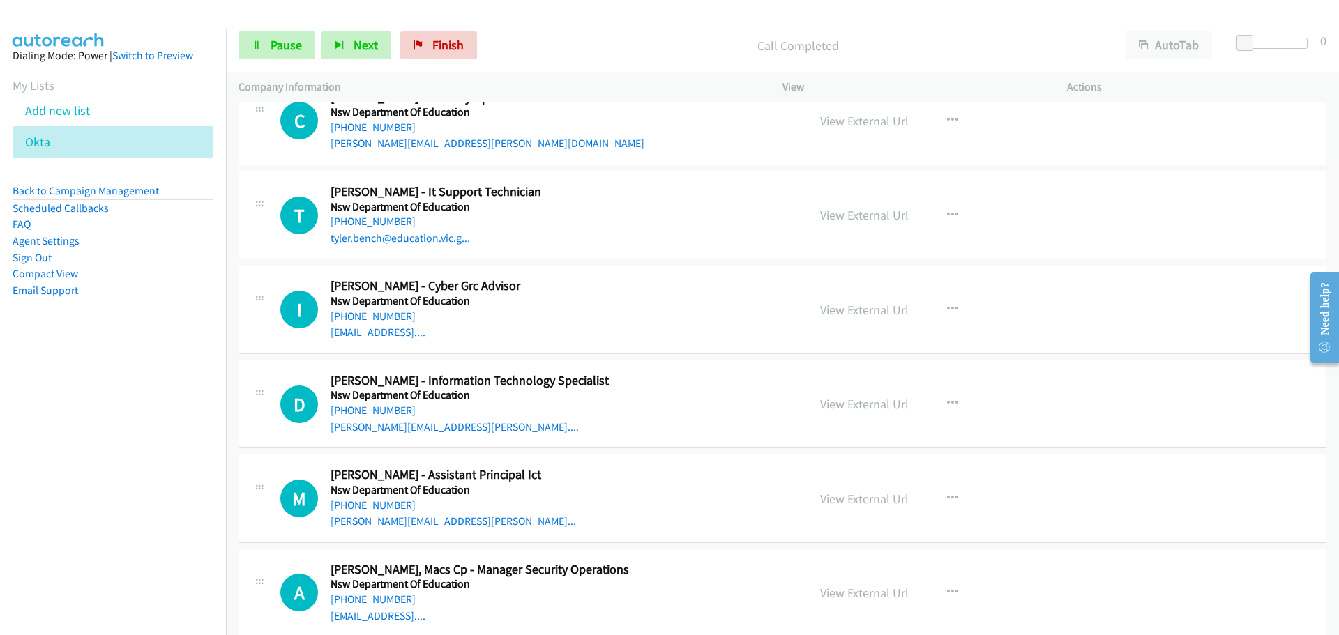
click at [238, 31] on link "Start Calls" at bounding box center [251, 38] width 27 height 15
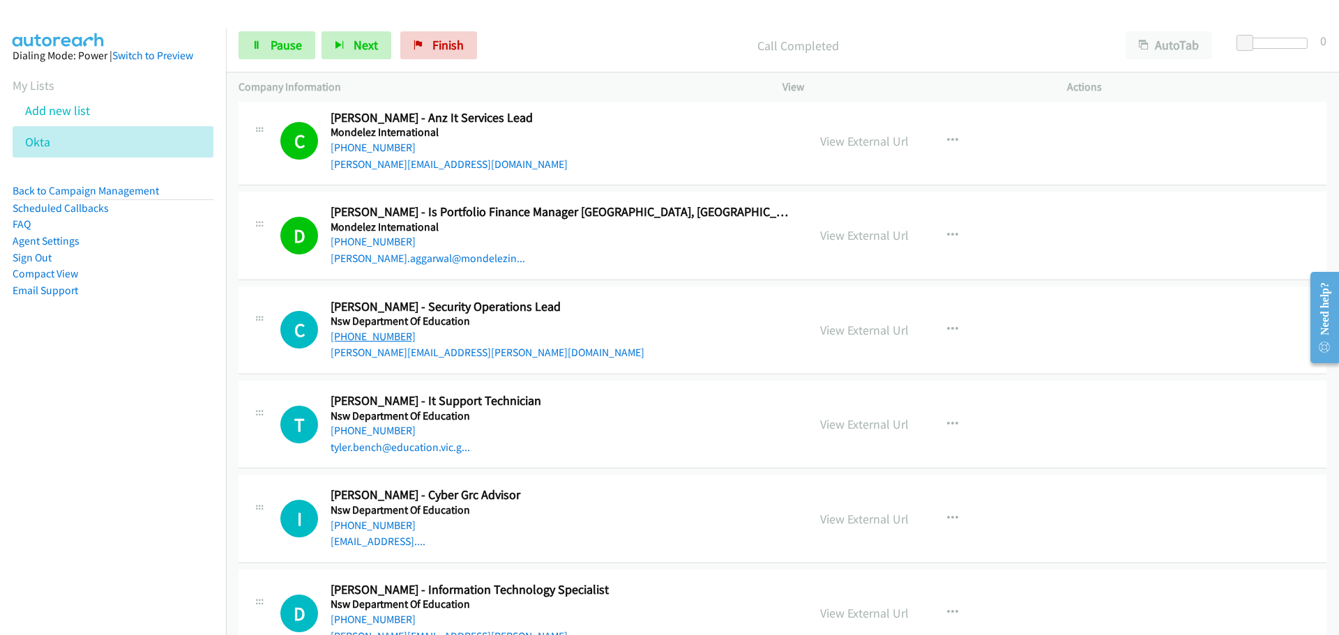
click at [368, 335] on link "[PHONE_NUMBER]" at bounding box center [372, 336] width 85 height 13
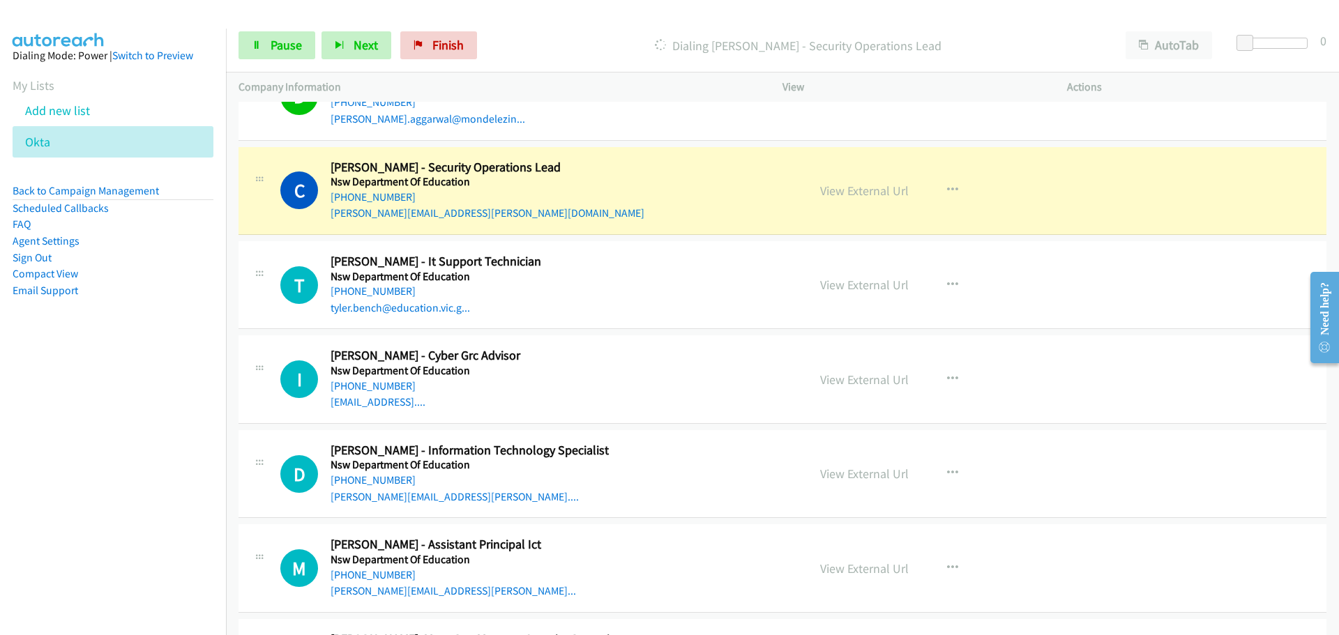
scroll to position [18197, 0]
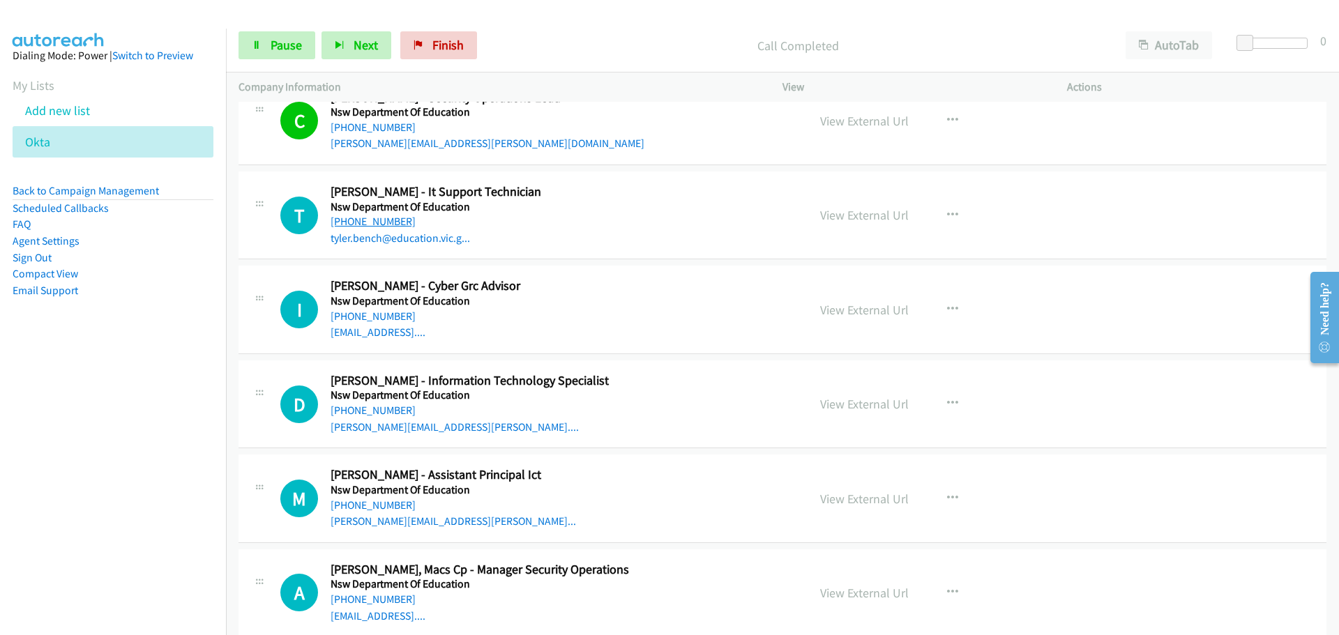
click at [388, 222] on link "[PHONE_NUMBER]" at bounding box center [372, 221] width 85 height 13
click at [381, 319] on link "[PHONE_NUMBER]" at bounding box center [372, 316] width 85 height 13
drag, startPoint x: 362, startPoint y: 409, endPoint x: 370, endPoint y: 397, distance: 13.5
click at [362, 409] on link "[PHONE_NUMBER]" at bounding box center [372, 410] width 85 height 13
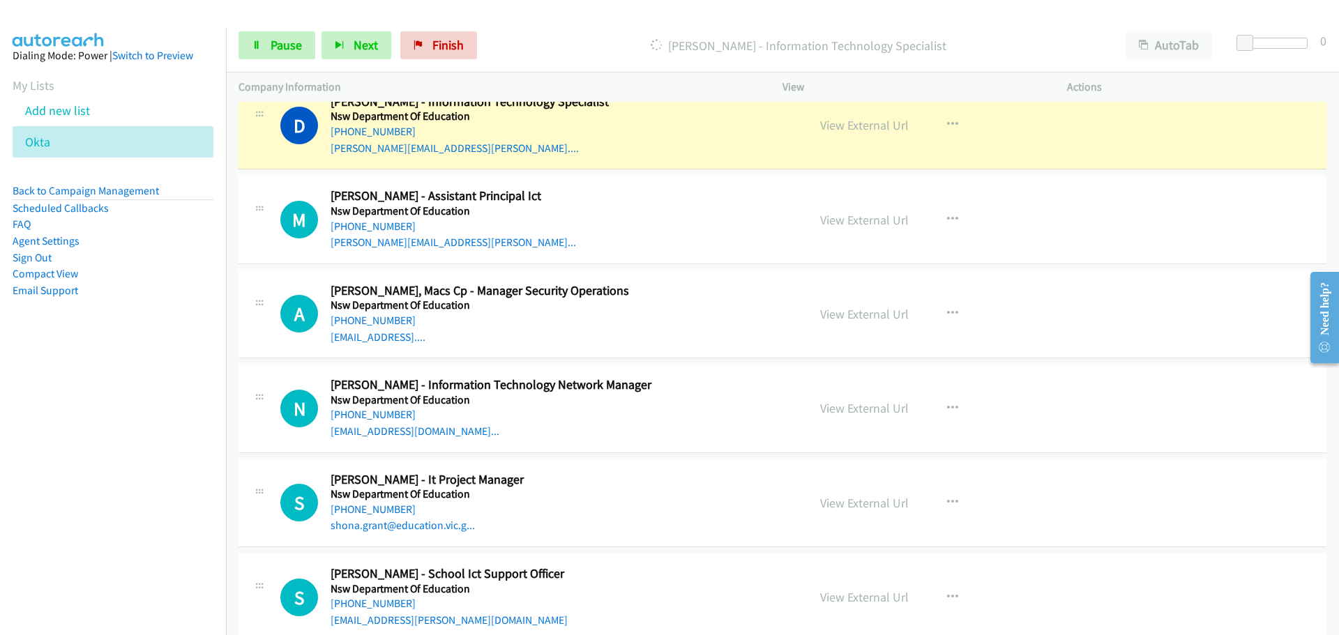
scroll to position [18336, 0]
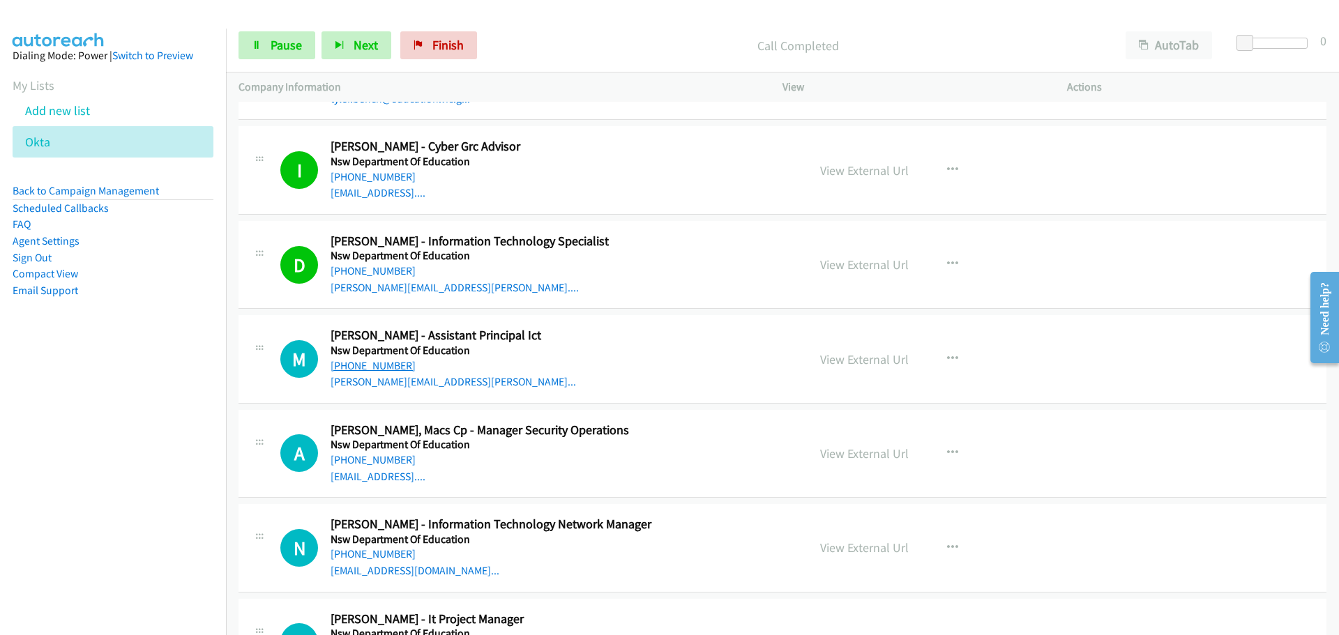
click at [358, 366] on link "[PHONE_NUMBER]" at bounding box center [372, 365] width 85 height 13
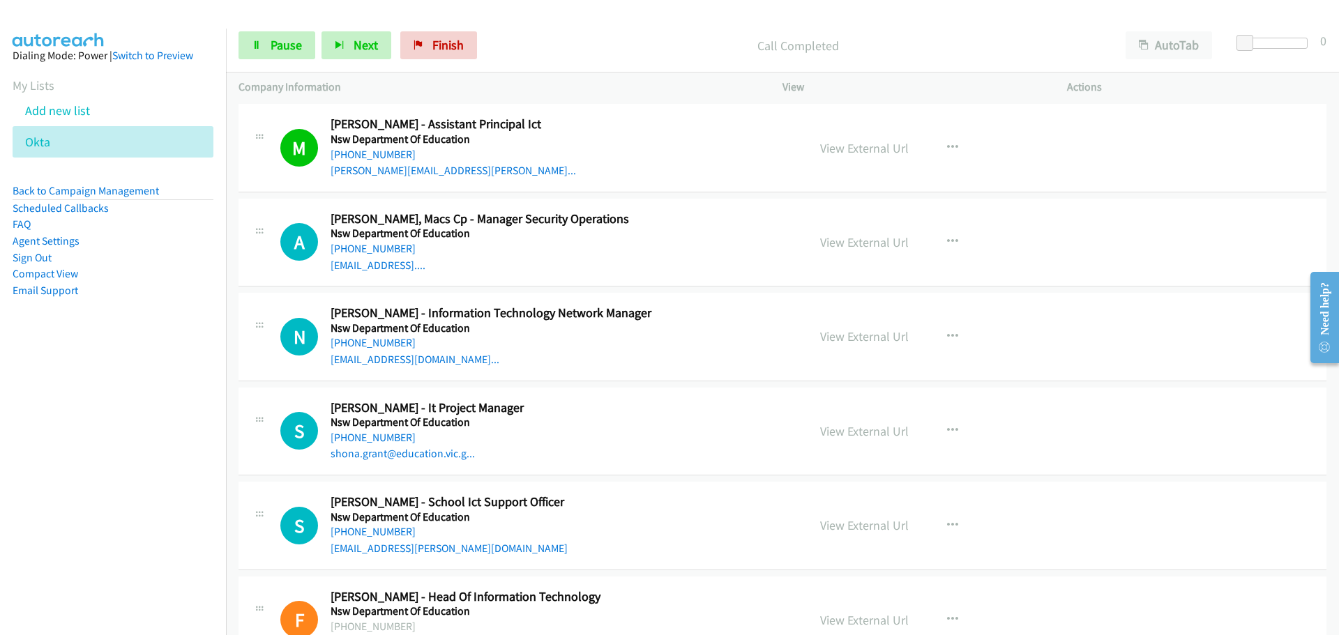
scroll to position [18615, 0]
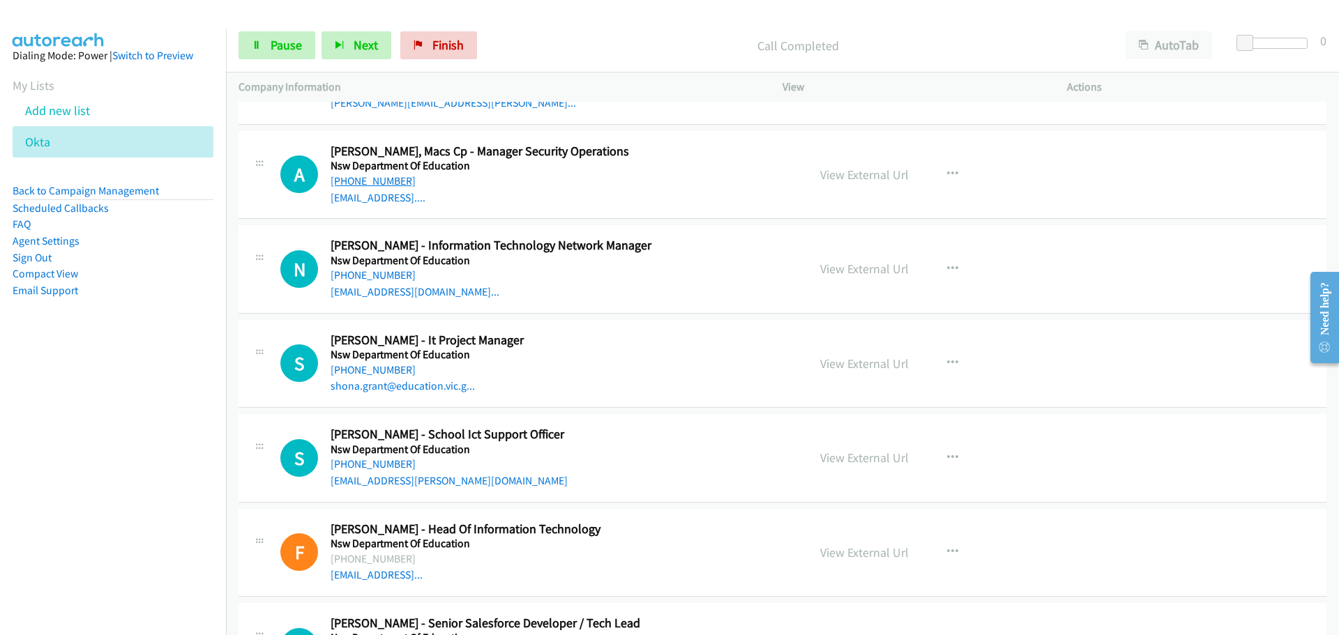
click at [374, 181] on link "[PHONE_NUMBER]" at bounding box center [372, 180] width 85 height 13
click at [375, 277] on link "[PHONE_NUMBER]" at bounding box center [372, 274] width 85 height 13
click at [403, 370] on div "[PHONE_NUMBER]" at bounding box center [559, 370] width 459 height 17
click at [371, 369] on link "[PHONE_NUMBER]" at bounding box center [372, 369] width 85 height 13
click at [384, 465] on link "[PHONE_NUMBER]" at bounding box center [372, 463] width 85 height 13
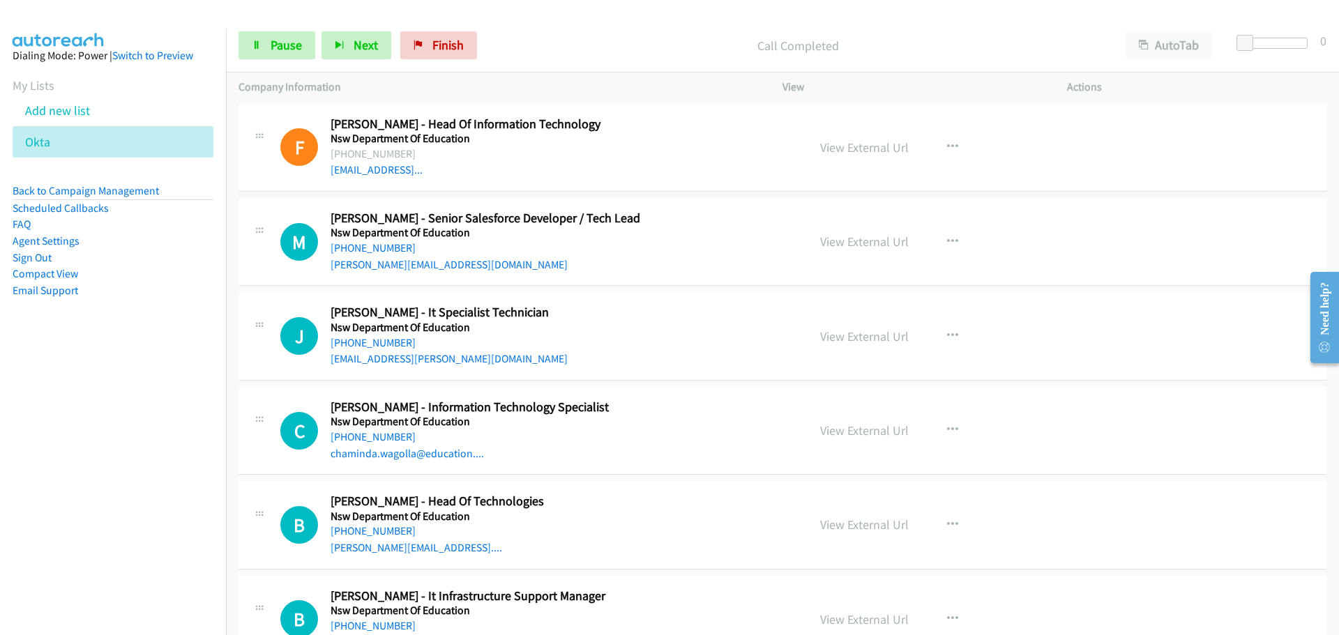
scroll to position [19033, 0]
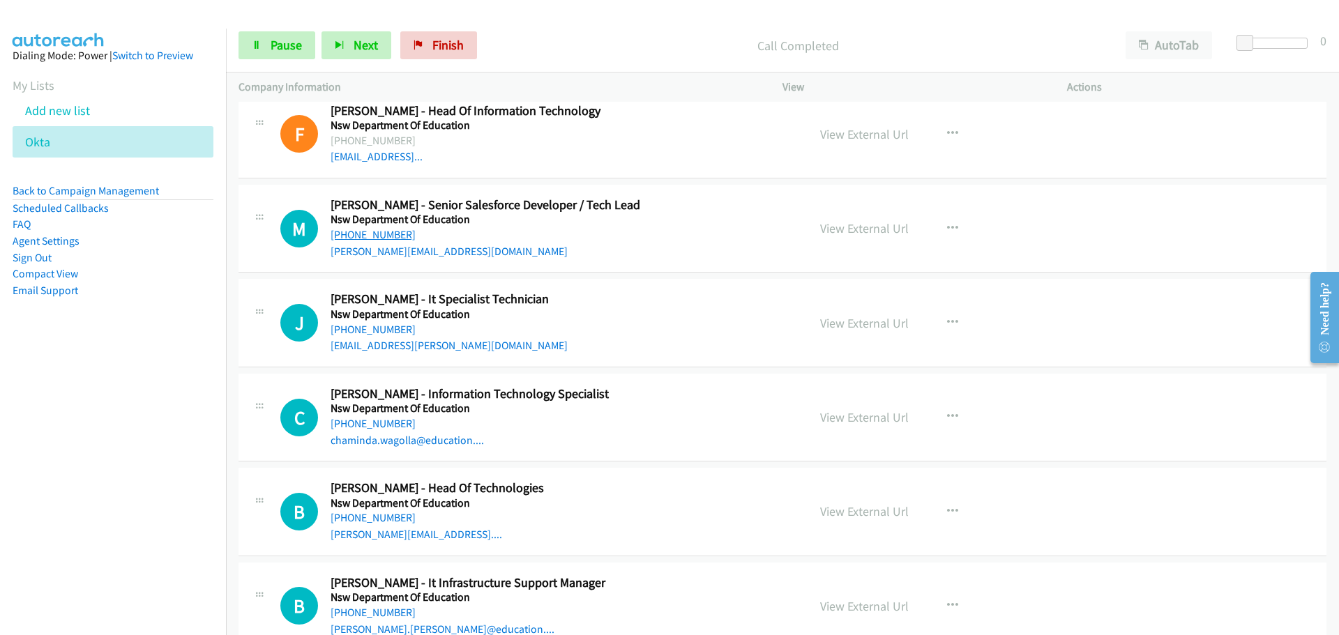
click at [376, 240] on link "[PHONE_NUMBER]" at bounding box center [372, 234] width 85 height 13
click at [387, 326] on link "[PHONE_NUMBER]" at bounding box center [372, 329] width 85 height 13
click at [374, 416] on div "[PHONE_NUMBER]" at bounding box center [559, 424] width 459 height 17
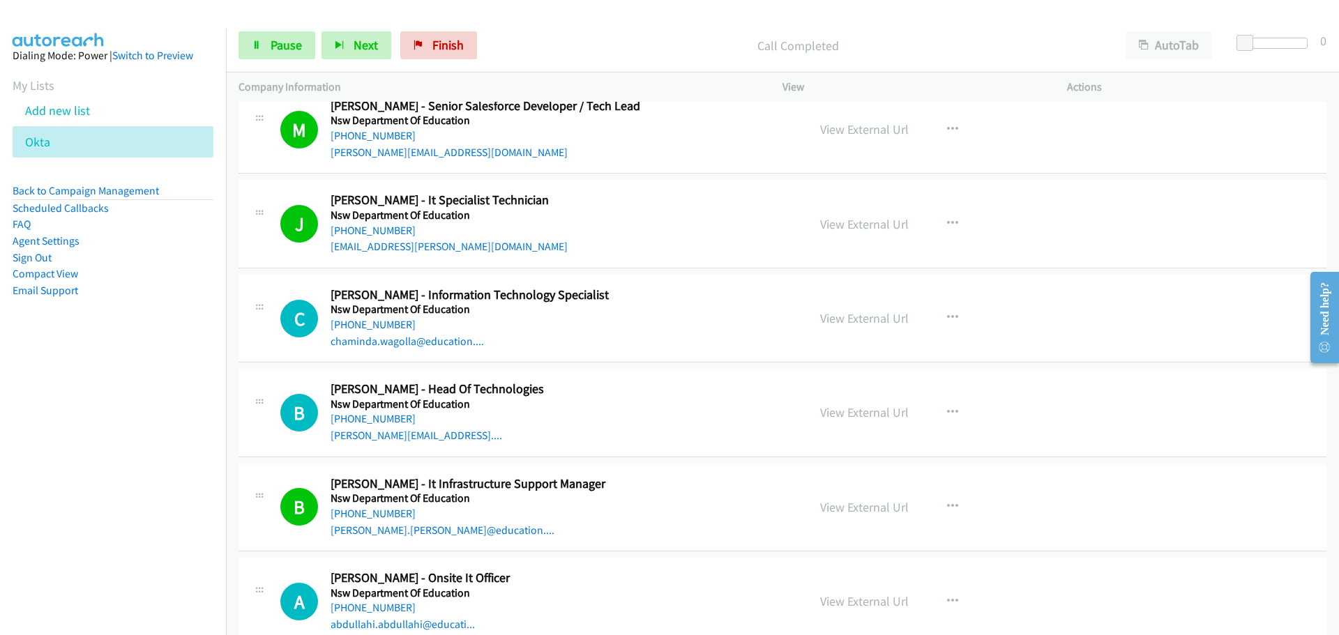
scroll to position [19103, 0]
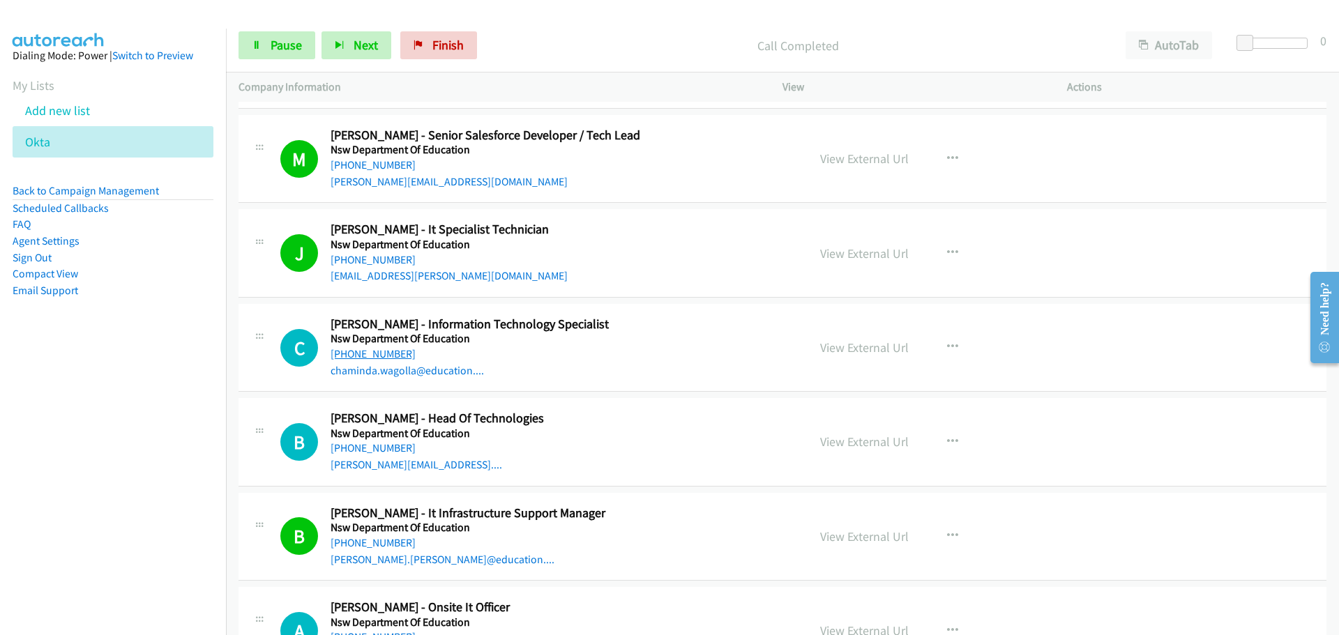
click at [373, 353] on link "[PHONE_NUMBER]" at bounding box center [372, 353] width 85 height 13
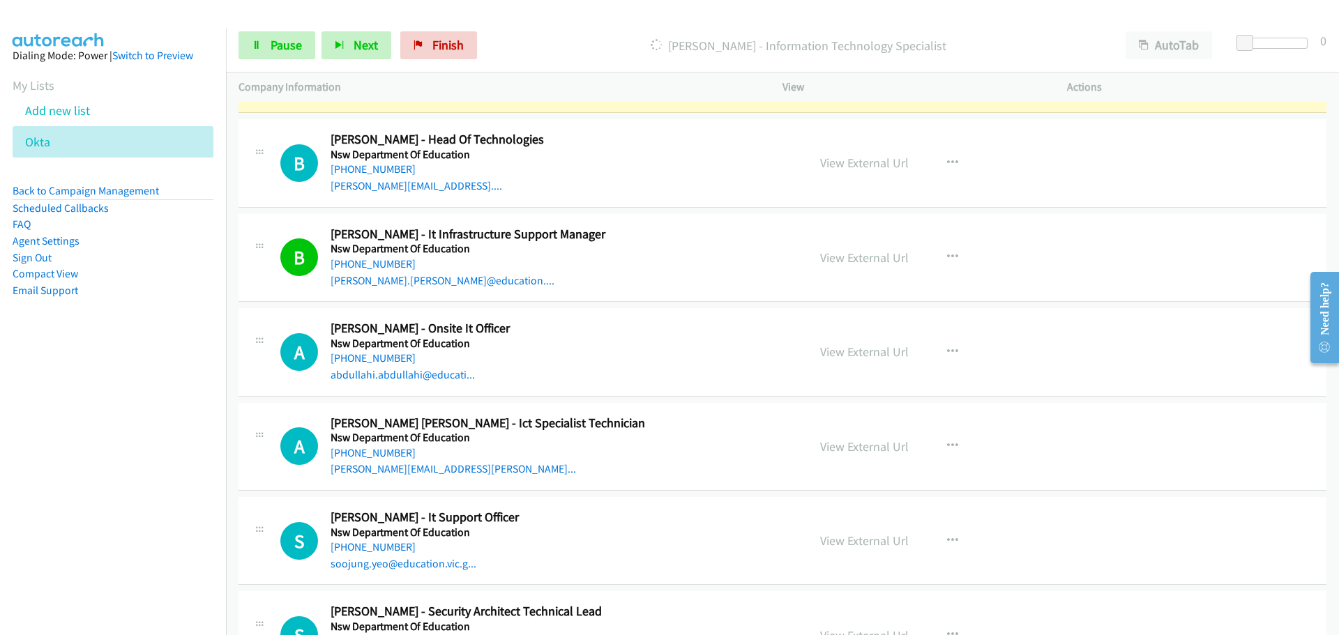
scroll to position [19312, 0]
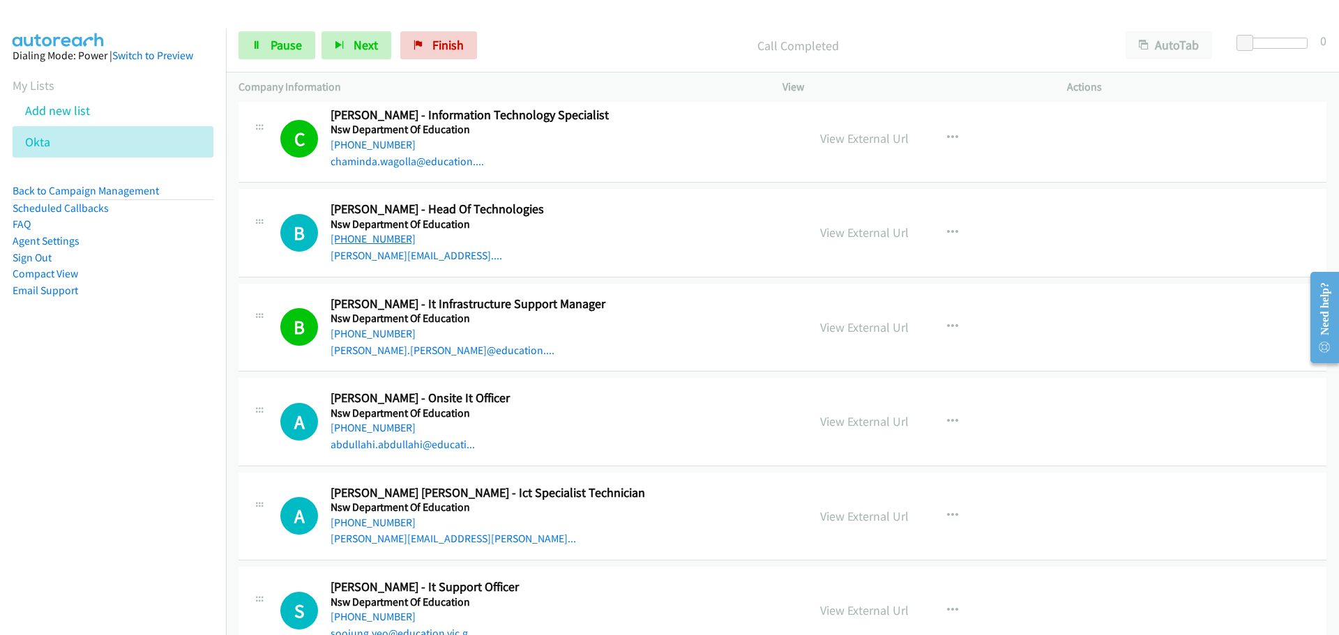
click at [360, 238] on link "[PHONE_NUMBER]" at bounding box center [372, 238] width 85 height 13
click at [384, 427] on link "[PHONE_NUMBER]" at bounding box center [372, 427] width 85 height 13
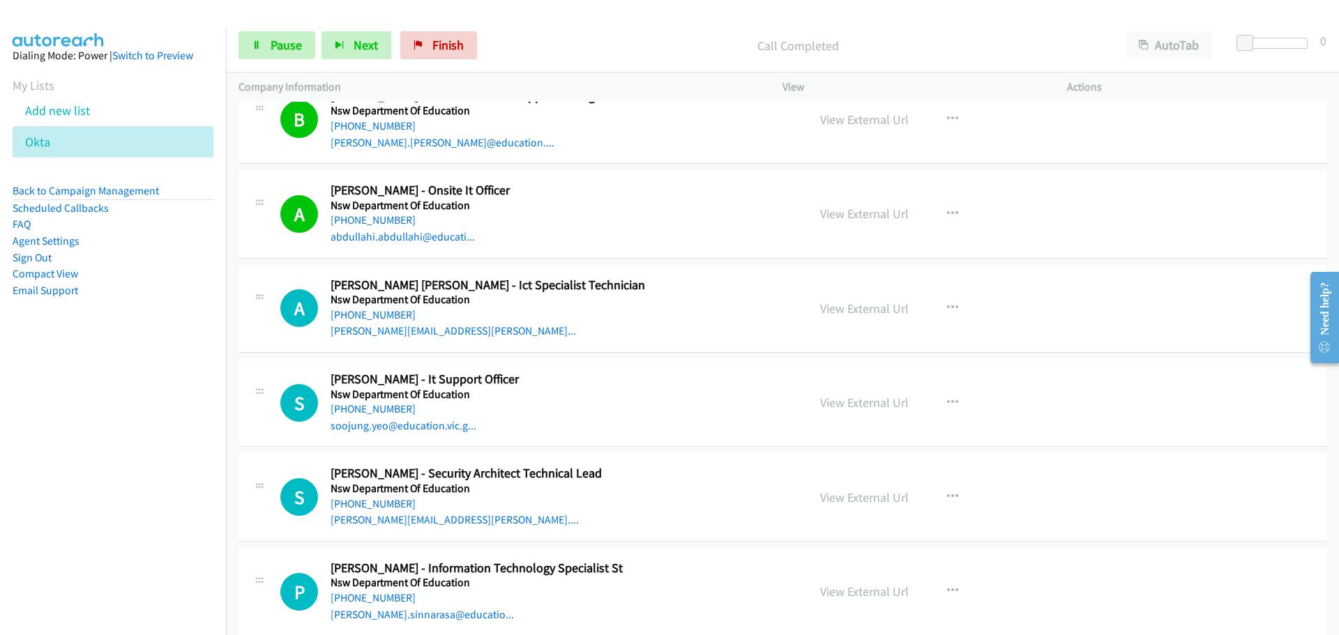
scroll to position [19521, 0]
click at [356, 314] on link "[PHONE_NUMBER]" at bounding box center [372, 313] width 85 height 13
click at [366, 316] on link "[PHONE_NUMBER]" at bounding box center [372, 313] width 85 height 13
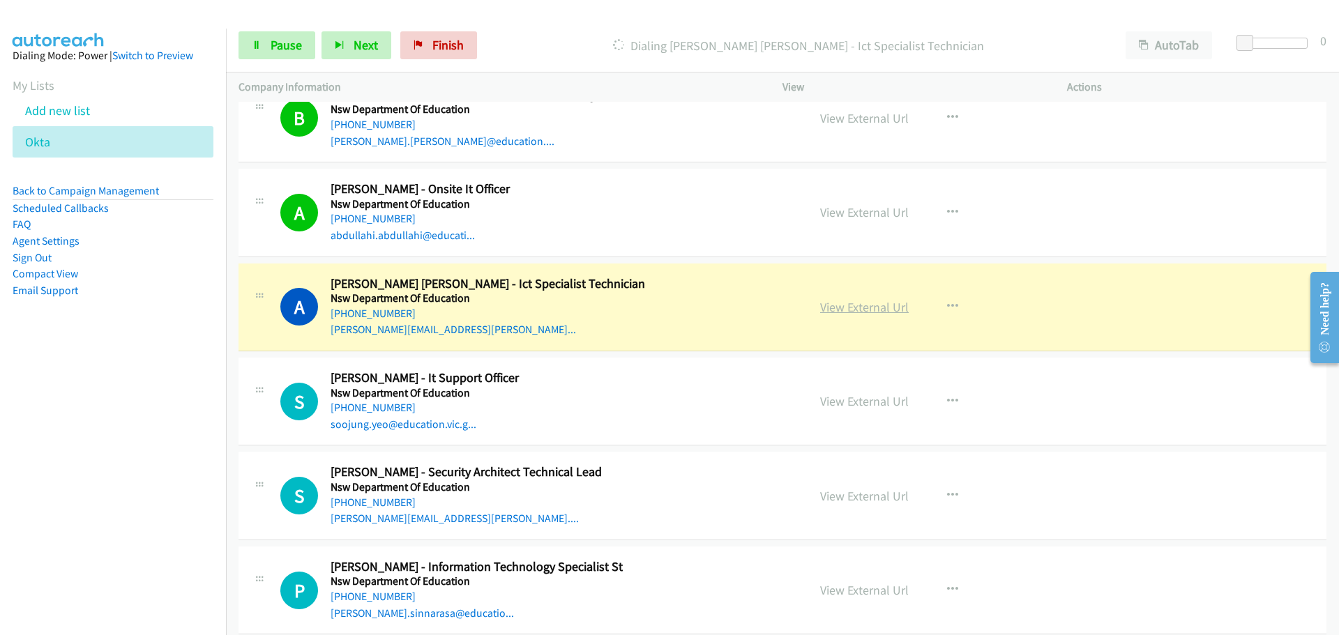
click at [868, 308] on link "View External Url" at bounding box center [864, 307] width 89 height 16
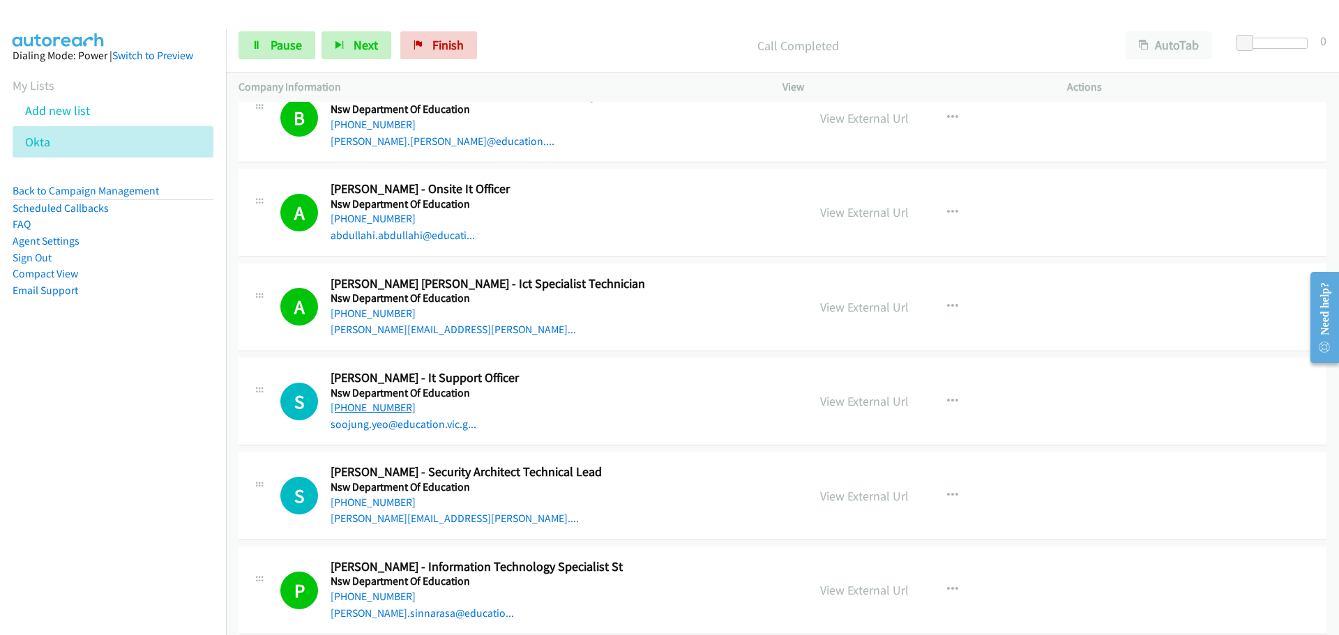
click at [370, 411] on link "[PHONE_NUMBER]" at bounding box center [372, 407] width 85 height 13
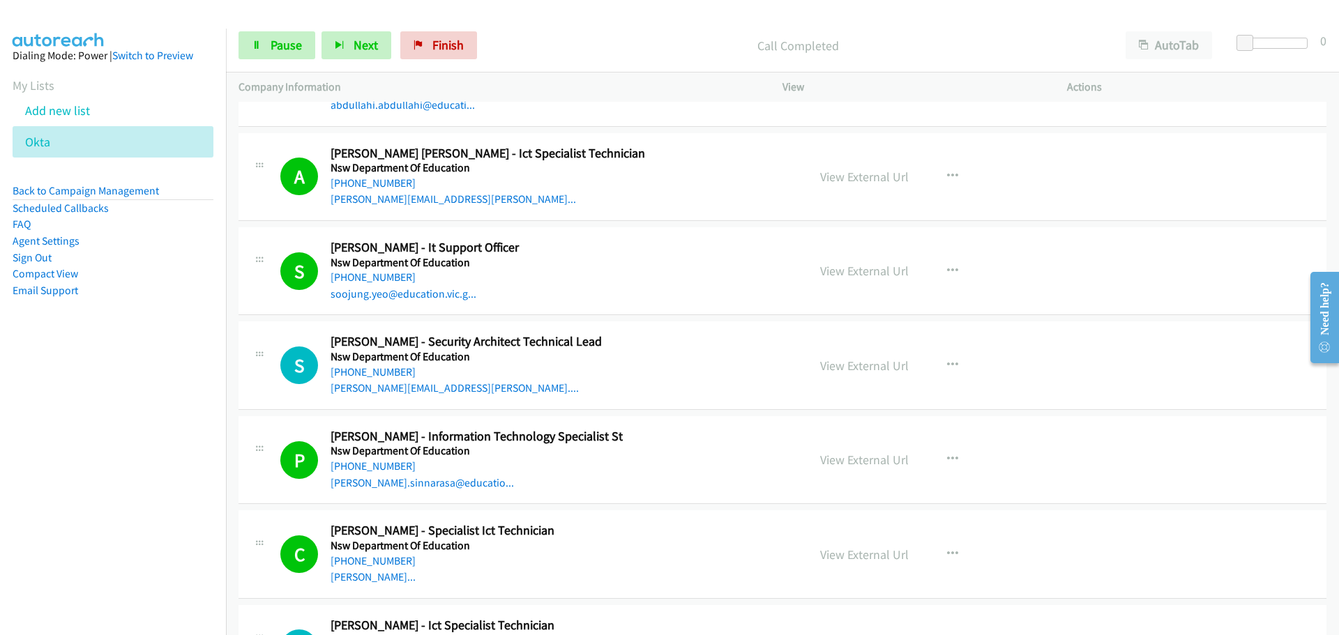
scroll to position [19730, 0]
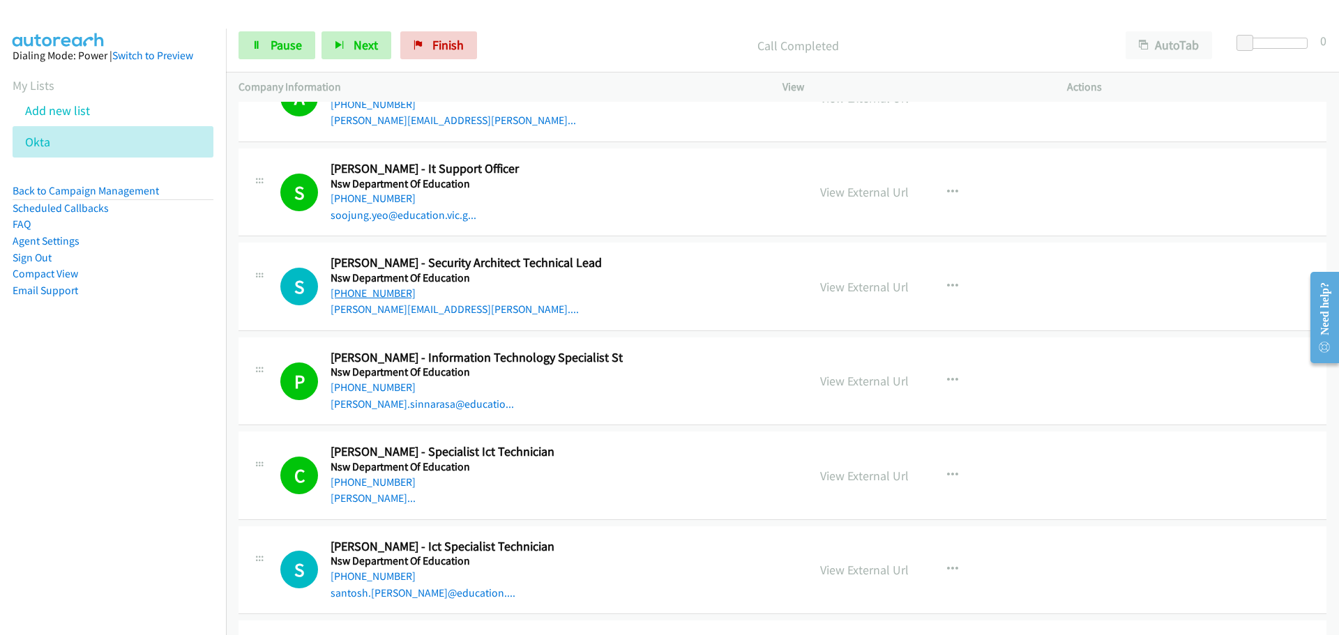
click at [386, 293] on link "[PHONE_NUMBER]" at bounding box center [372, 293] width 85 height 13
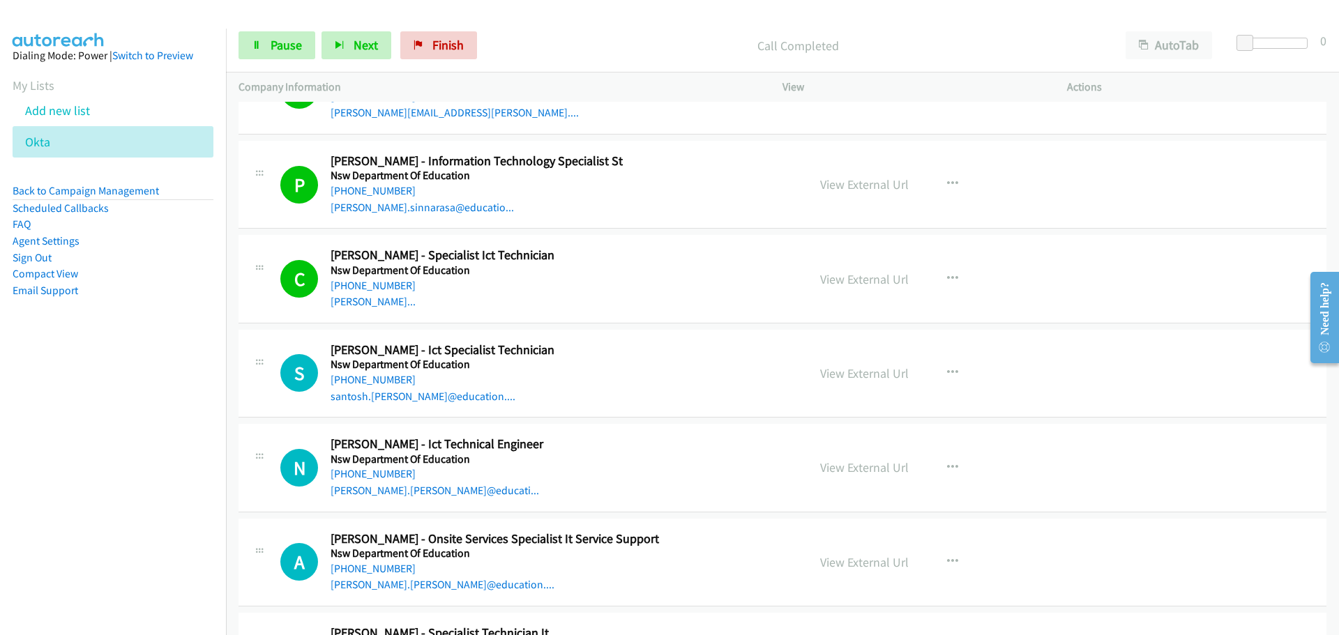
scroll to position [20009, 0]
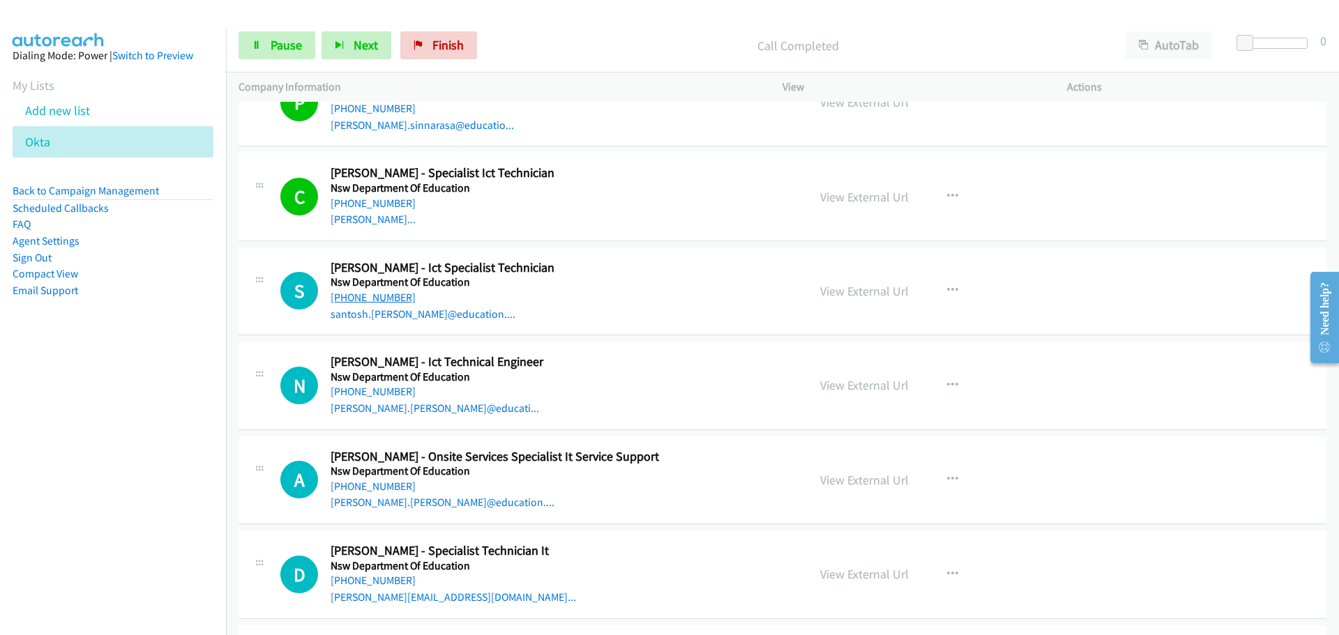
click at [366, 291] on link "[PHONE_NUMBER]" at bounding box center [372, 297] width 85 height 13
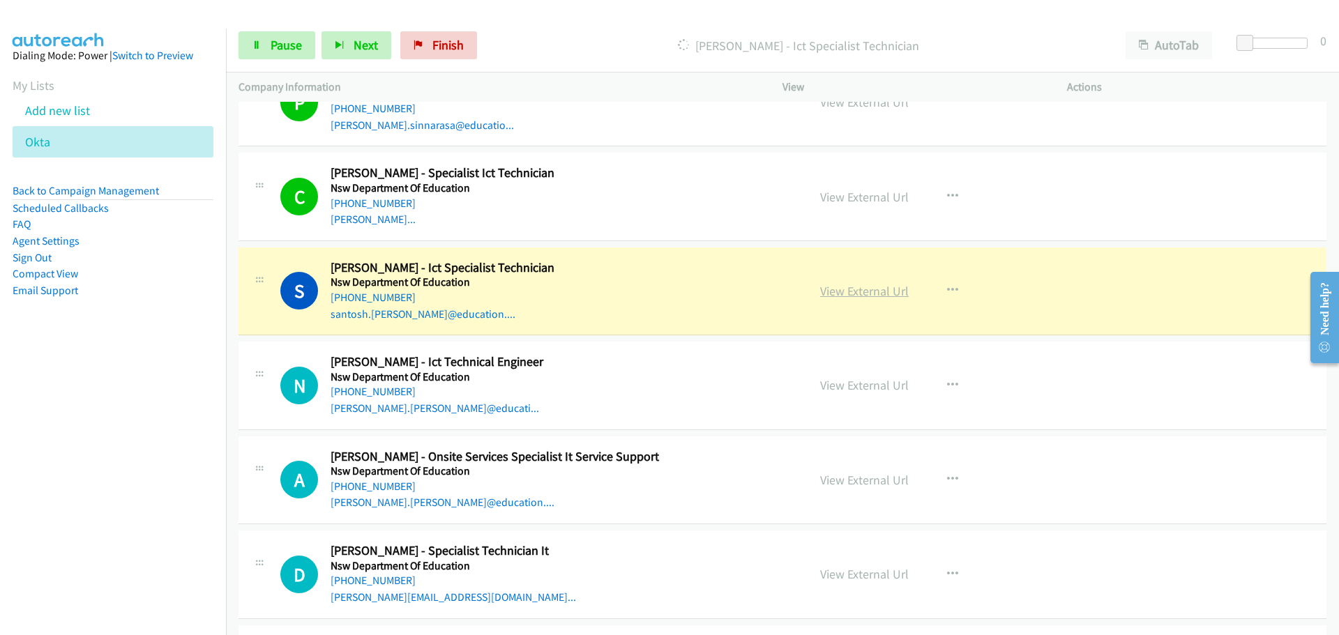
click at [867, 293] on link "View External Url" at bounding box center [864, 291] width 89 height 16
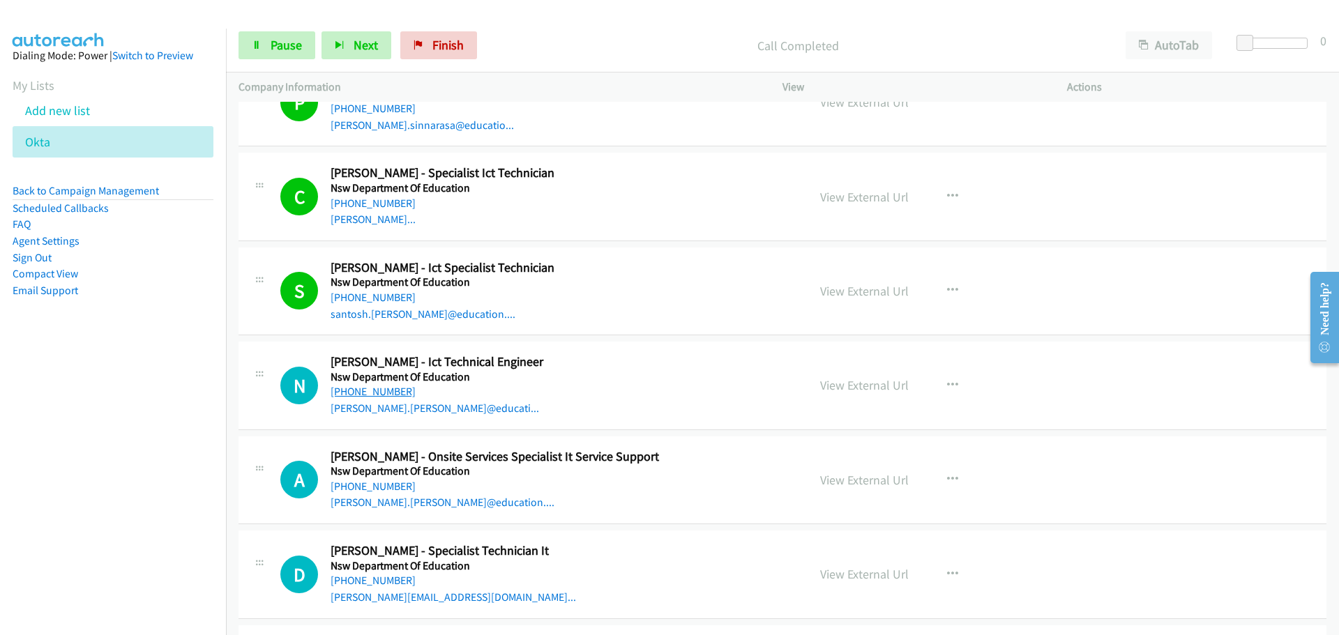
click at [395, 395] on link "[PHONE_NUMBER]" at bounding box center [372, 391] width 85 height 13
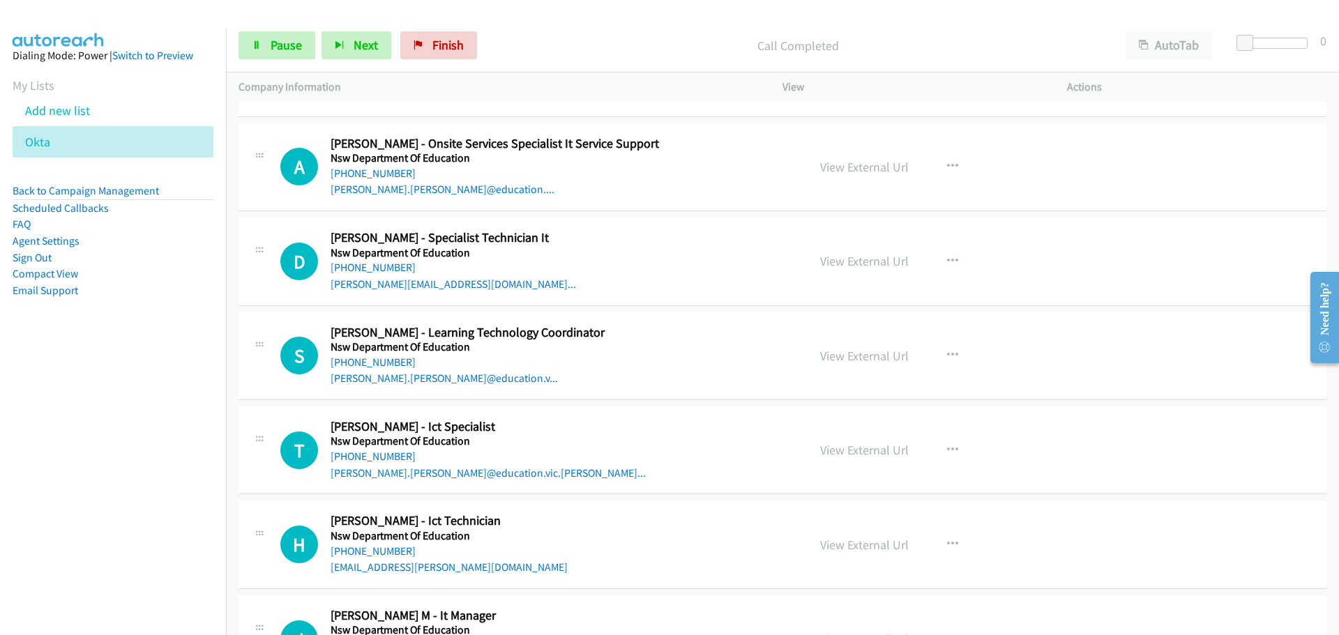
scroll to position [20358, 0]
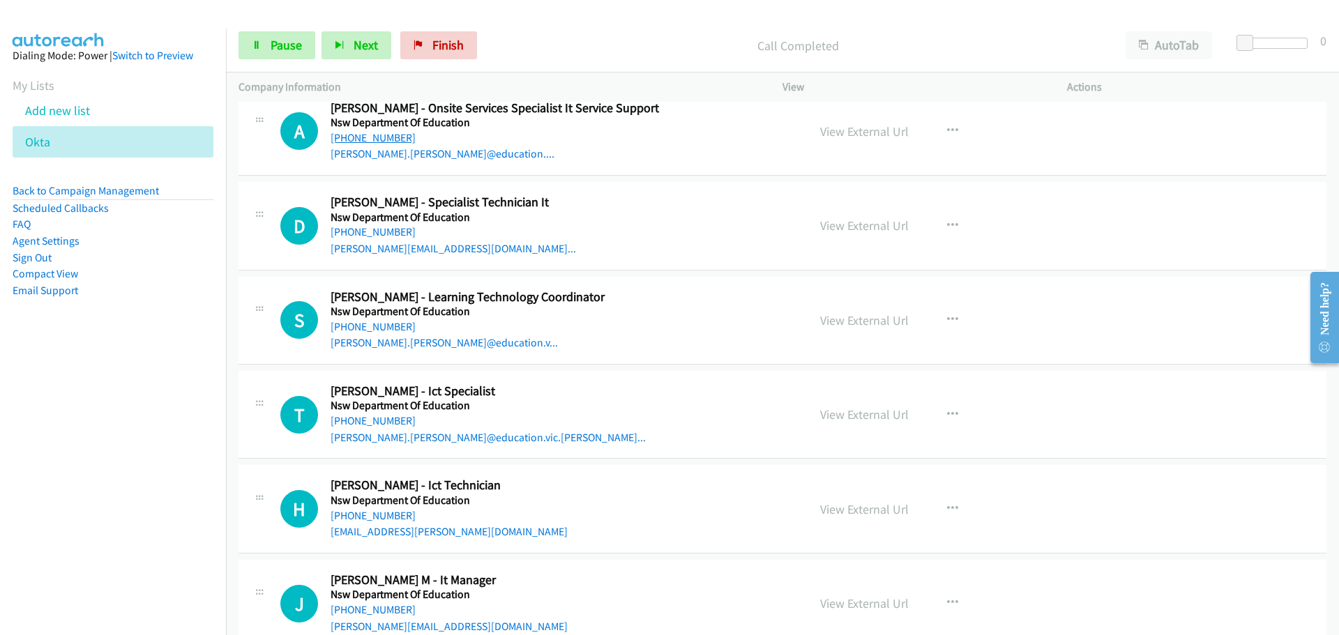
click at [372, 141] on link "[PHONE_NUMBER]" at bounding box center [372, 137] width 85 height 13
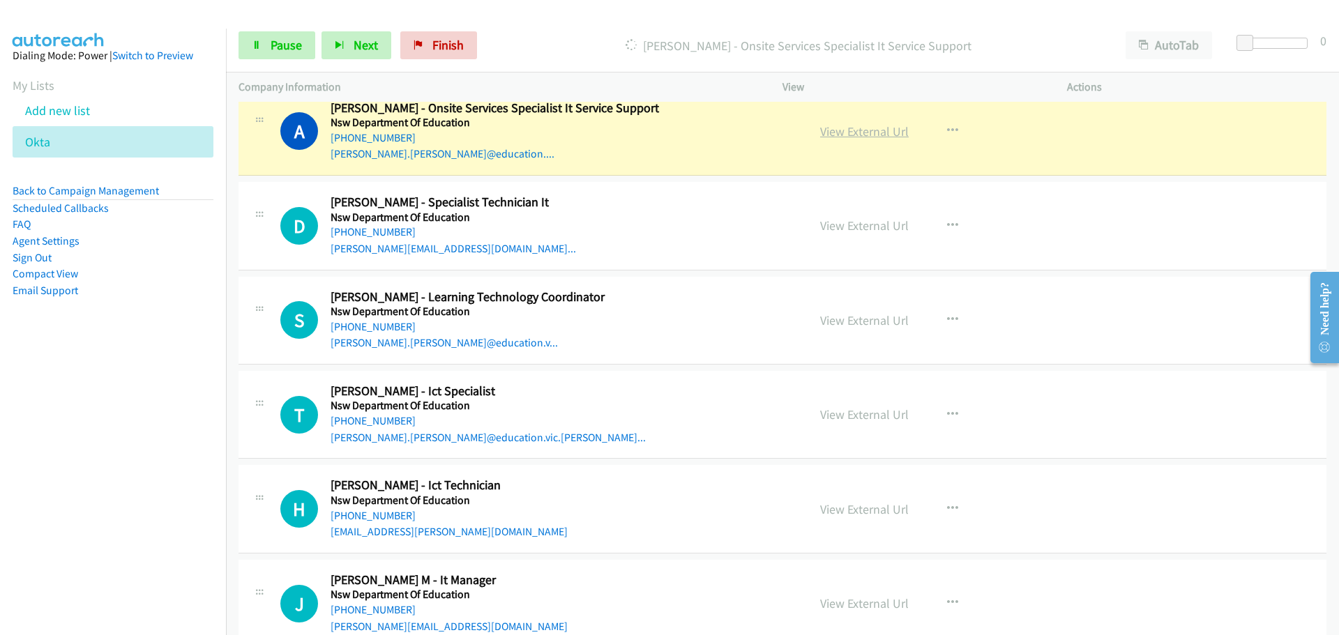
click at [869, 126] on link "View External Url" at bounding box center [864, 131] width 89 height 16
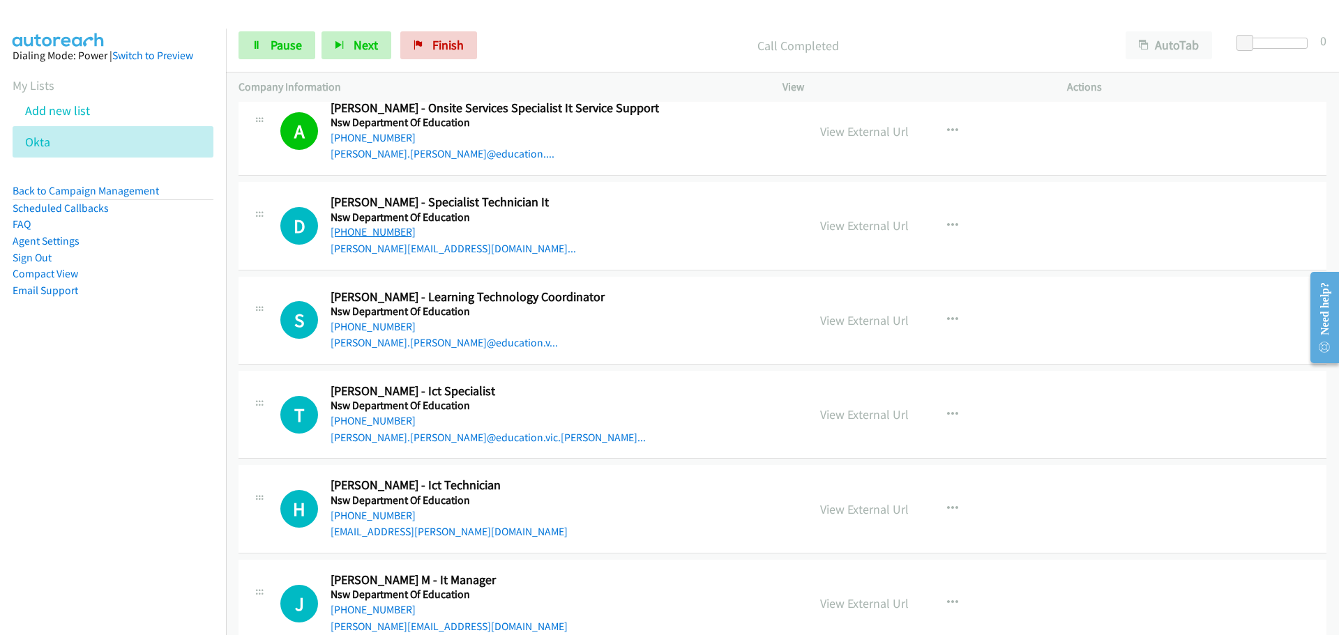
click at [377, 232] on link "[PHONE_NUMBER]" at bounding box center [372, 231] width 85 height 13
drag, startPoint x: 346, startPoint y: 323, endPoint x: 365, endPoint y: 321, distance: 18.9
click at [346, 323] on link "[PHONE_NUMBER]" at bounding box center [372, 326] width 85 height 13
click at [366, 421] on link "[PHONE_NUMBER]" at bounding box center [372, 420] width 85 height 13
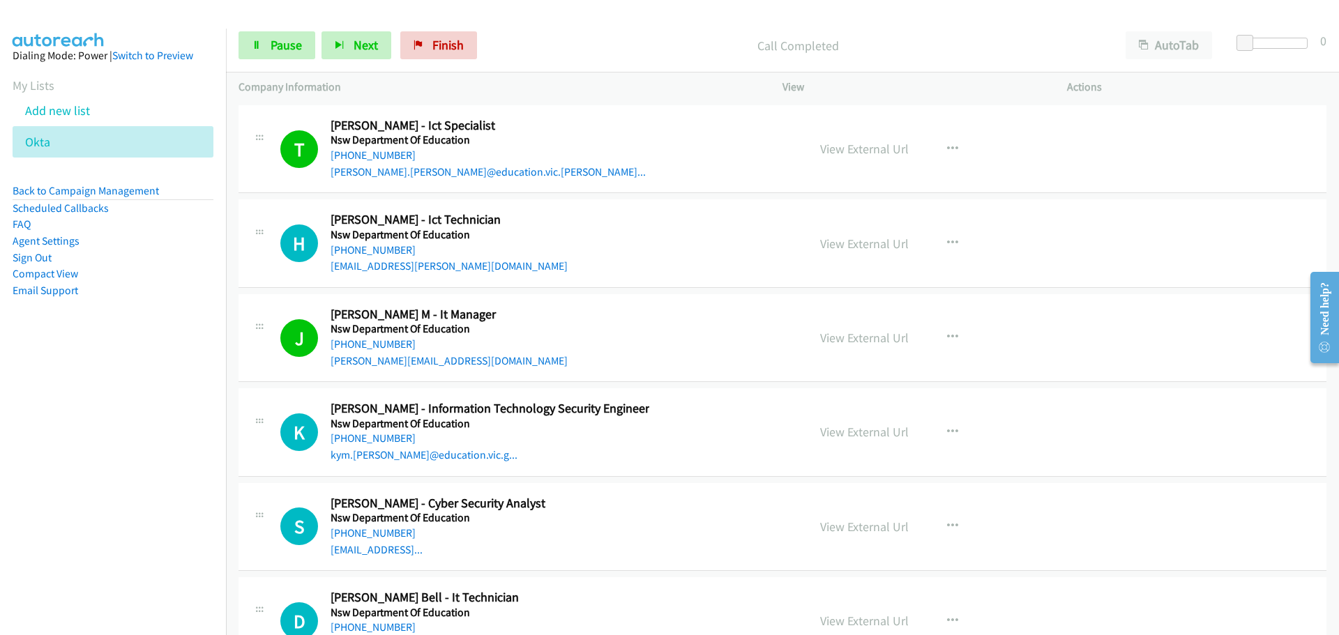
scroll to position [20637, 0]
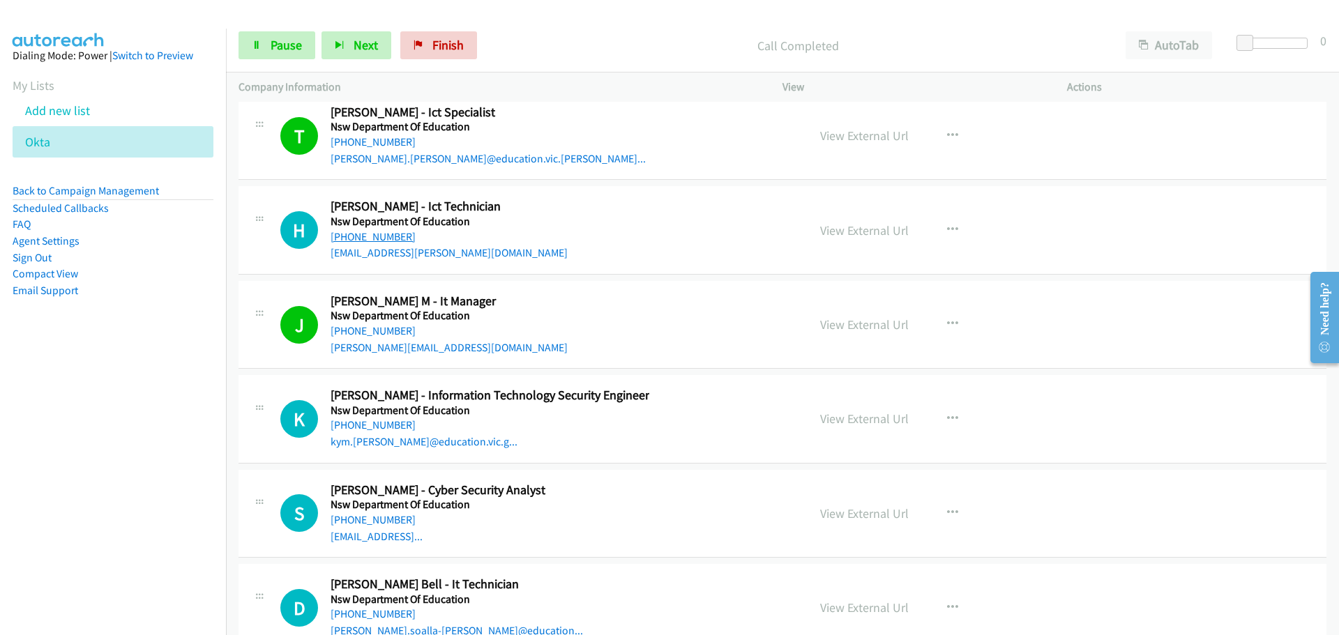
click at [376, 236] on link "[PHONE_NUMBER]" at bounding box center [372, 236] width 85 height 13
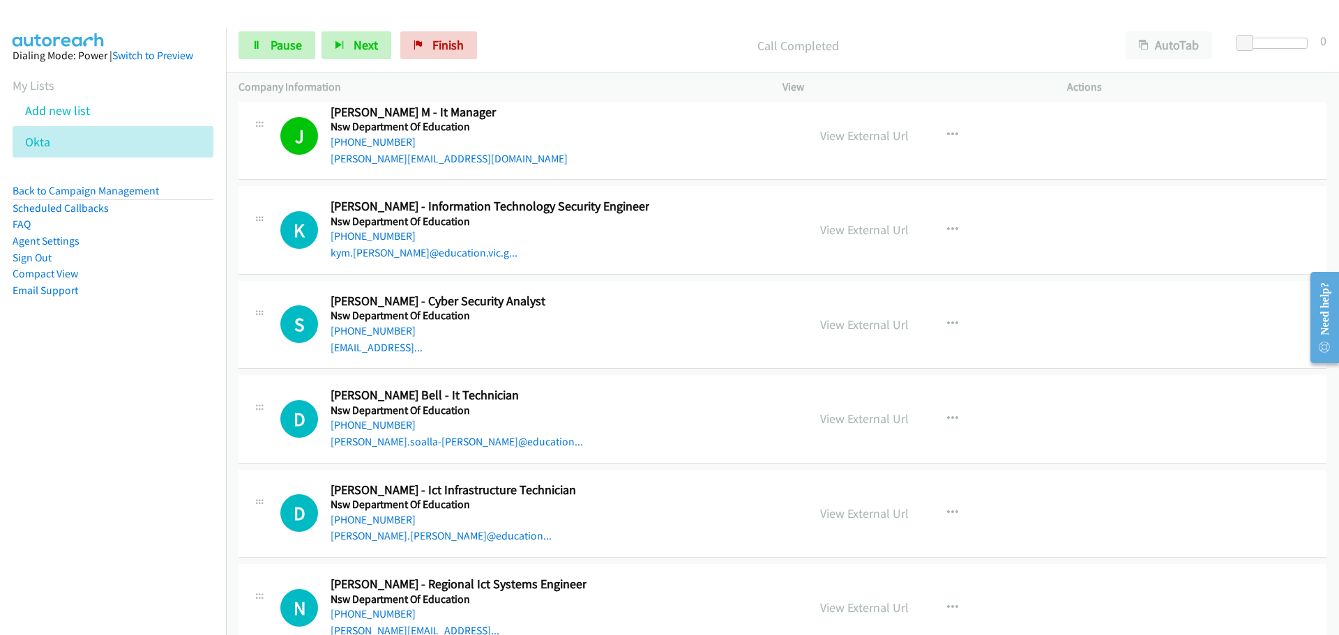
scroll to position [20776, 0]
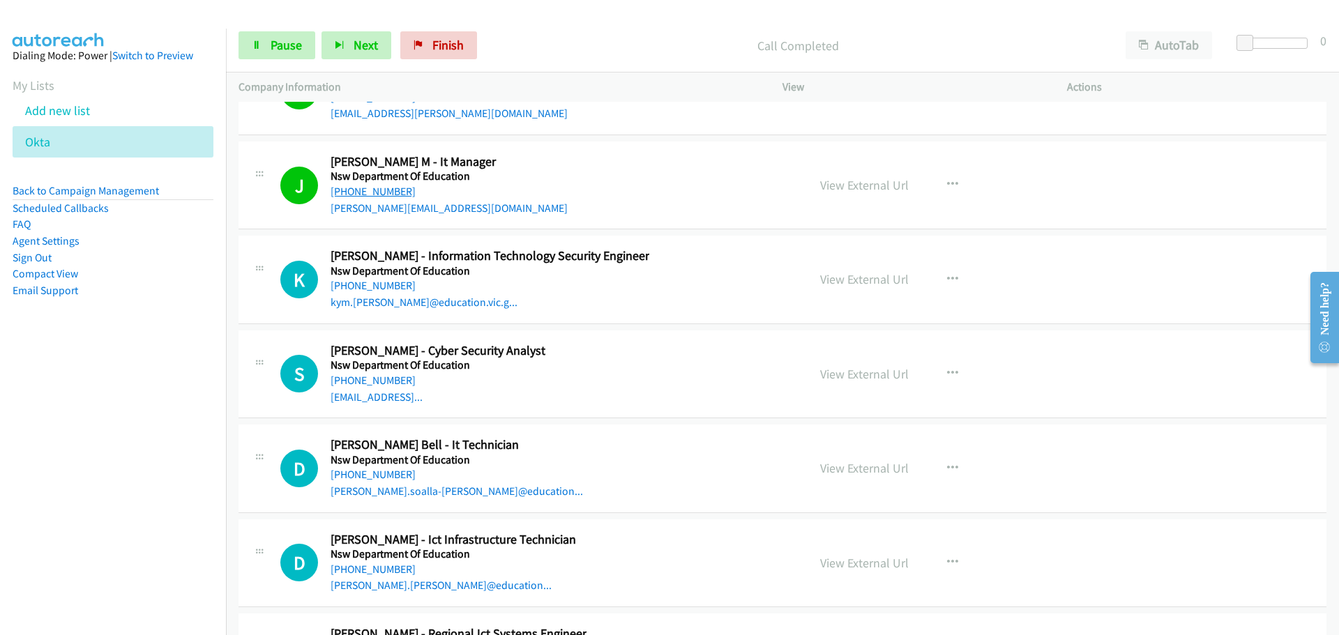
drag, startPoint x: 369, startPoint y: 190, endPoint x: 377, endPoint y: 188, distance: 8.6
click at [359, 193] on link "[PHONE_NUMBER]" at bounding box center [372, 191] width 85 height 13
click at [393, 284] on link "[PHONE_NUMBER]" at bounding box center [372, 285] width 85 height 13
click at [384, 383] on link "[PHONE_NUMBER]" at bounding box center [372, 380] width 85 height 13
click at [367, 475] on link "[PHONE_NUMBER]" at bounding box center [372, 474] width 85 height 13
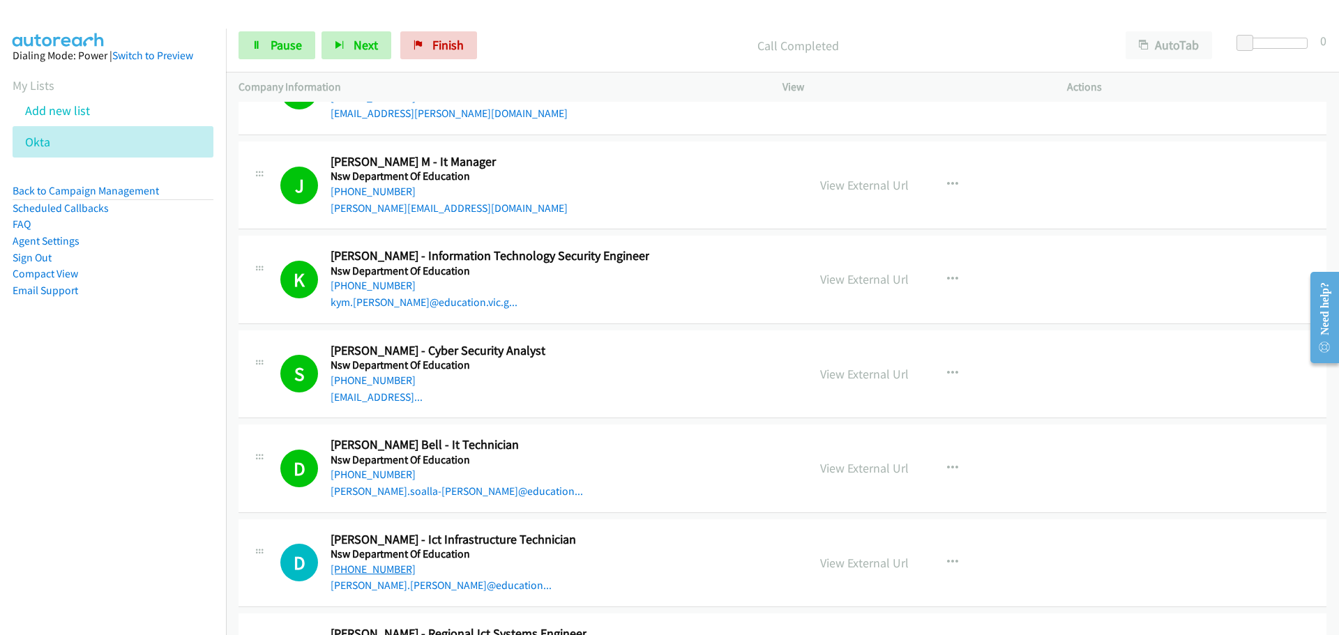
click at [389, 569] on link "[PHONE_NUMBER]" at bounding box center [372, 569] width 85 height 13
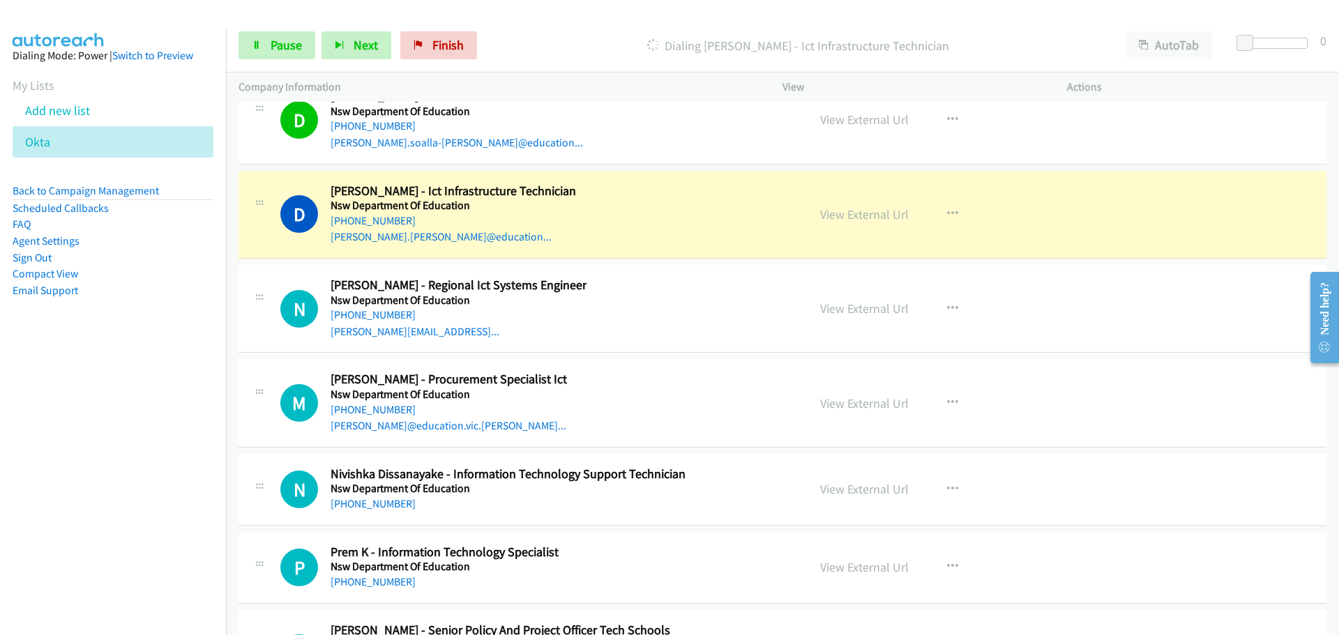
scroll to position [21194, 0]
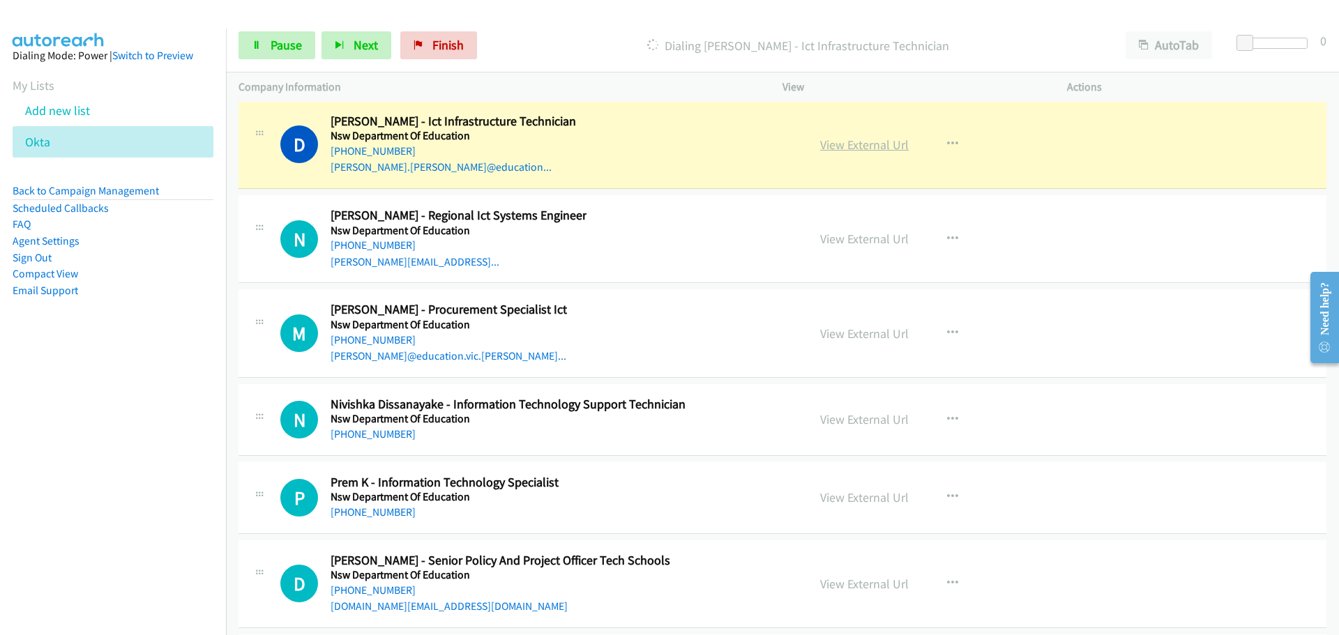
click at [867, 142] on link "View External Url" at bounding box center [864, 145] width 89 height 16
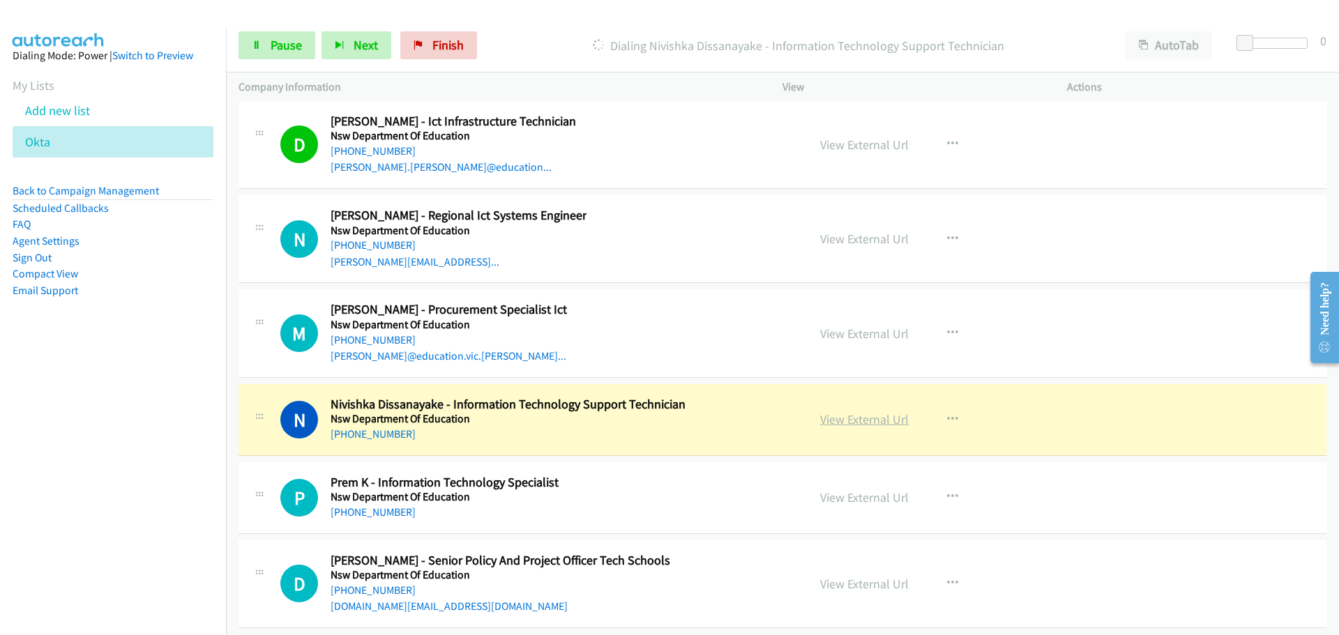
click at [878, 418] on link "View External Url" at bounding box center [864, 419] width 89 height 16
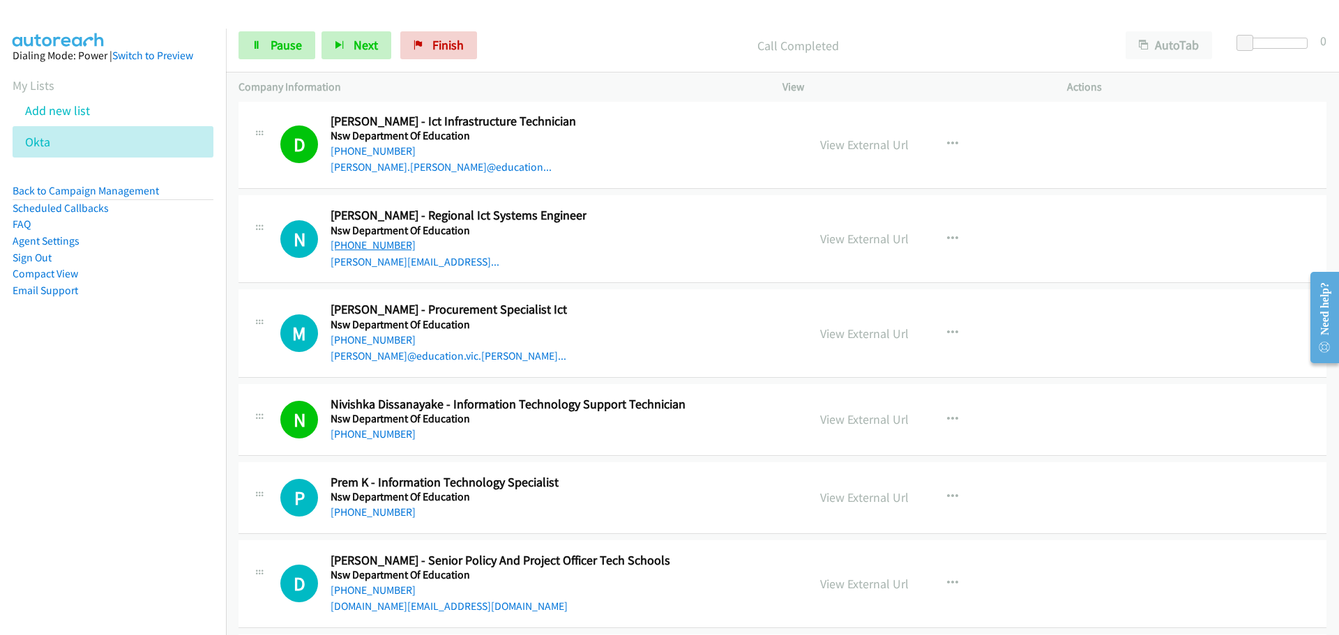
click at [383, 245] on link "[PHONE_NUMBER]" at bounding box center [372, 244] width 85 height 13
click at [371, 337] on link "[PHONE_NUMBER]" at bounding box center [372, 339] width 85 height 13
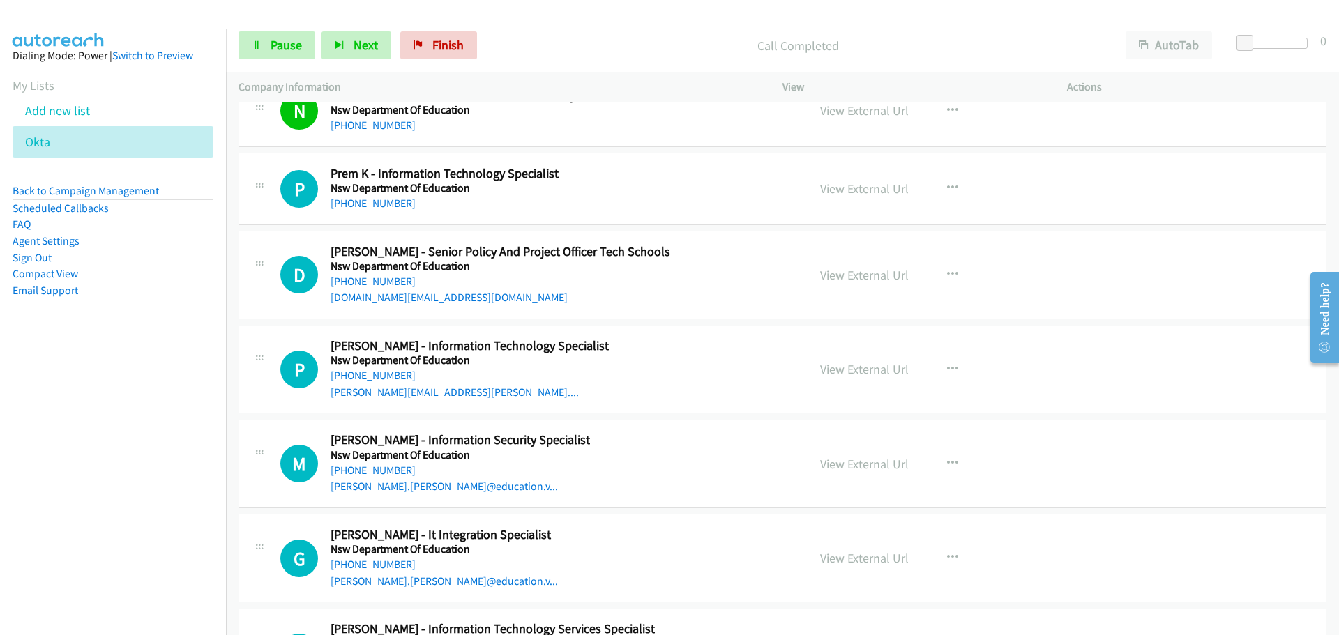
scroll to position [21543, 0]
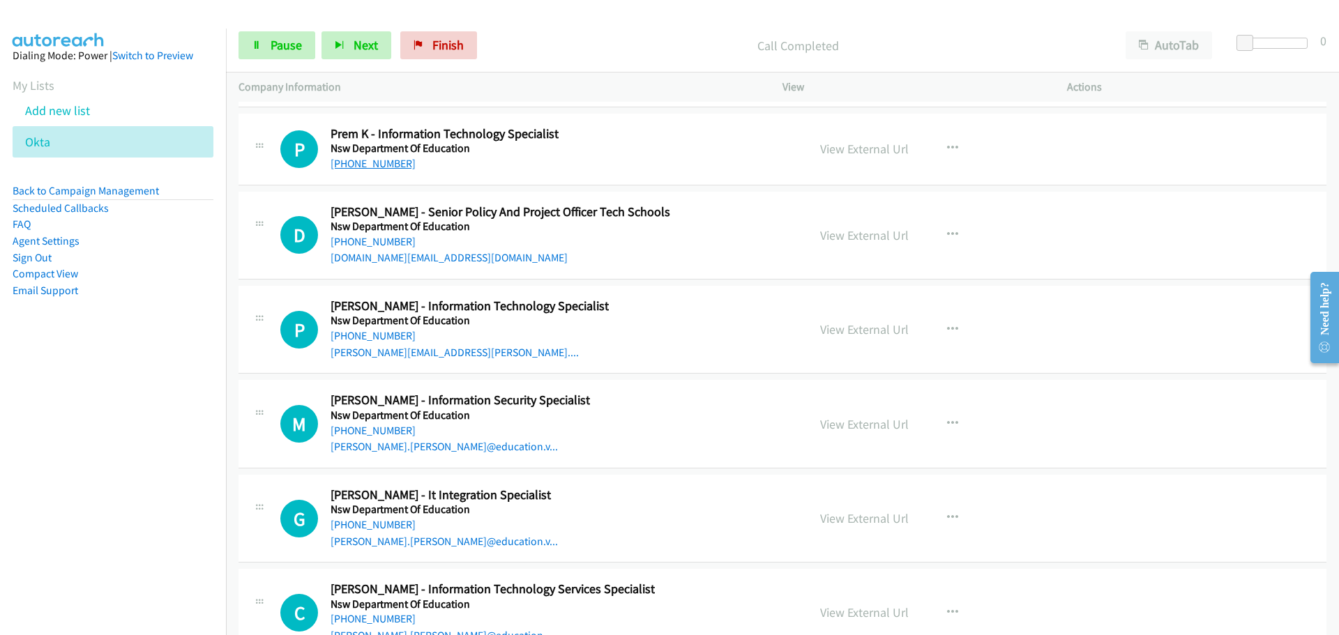
drag, startPoint x: 388, startPoint y: 165, endPoint x: 522, endPoint y: 164, distance: 134.6
click at [388, 165] on link "[PHONE_NUMBER]" at bounding box center [372, 163] width 85 height 13
click at [425, 261] on link "[DOMAIN_NAME][EMAIL_ADDRESS][DOMAIN_NAME]" at bounding box center [448, 257] width 237 height 13
click at [378, 239] on link "[PHONE_NUMBER]" at bounding box center [372, 241] width 85 height 13
click at [351, 340] on link "[PHONE_NUMBER]" at bounding box center [372, 335] width 85 height 13
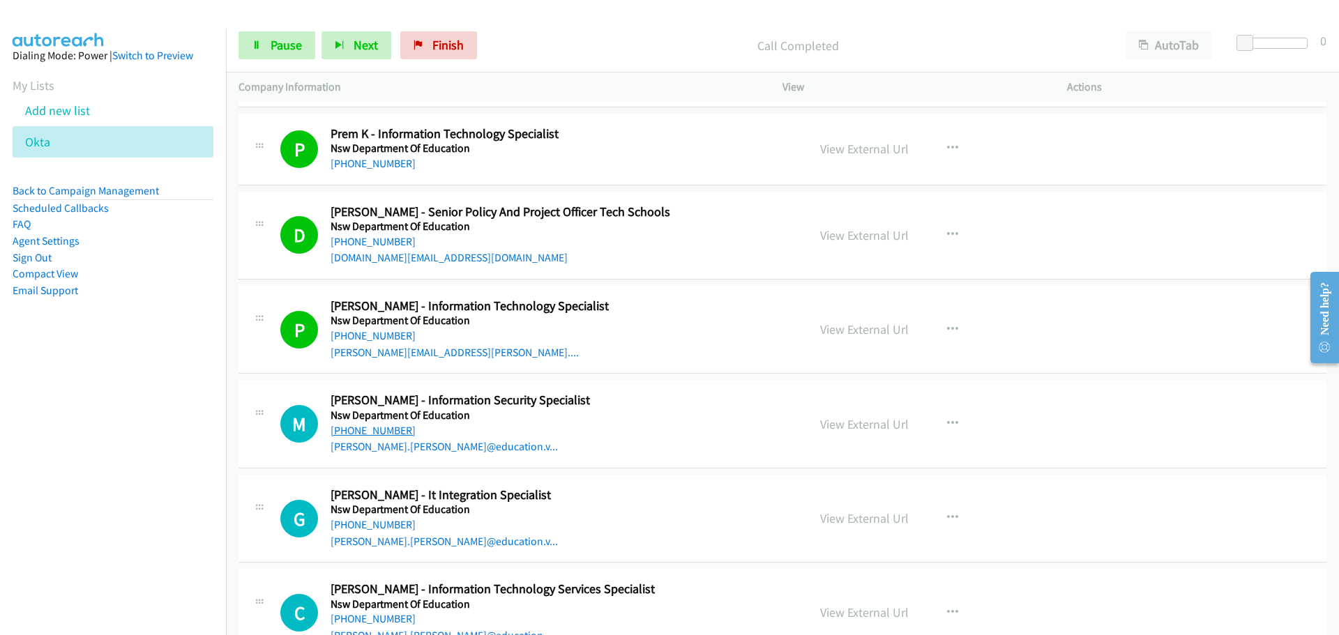
click at [386, 434] on link "[PHONE_NUMBER]" at bounding box center [372, 430] width 85 height 13
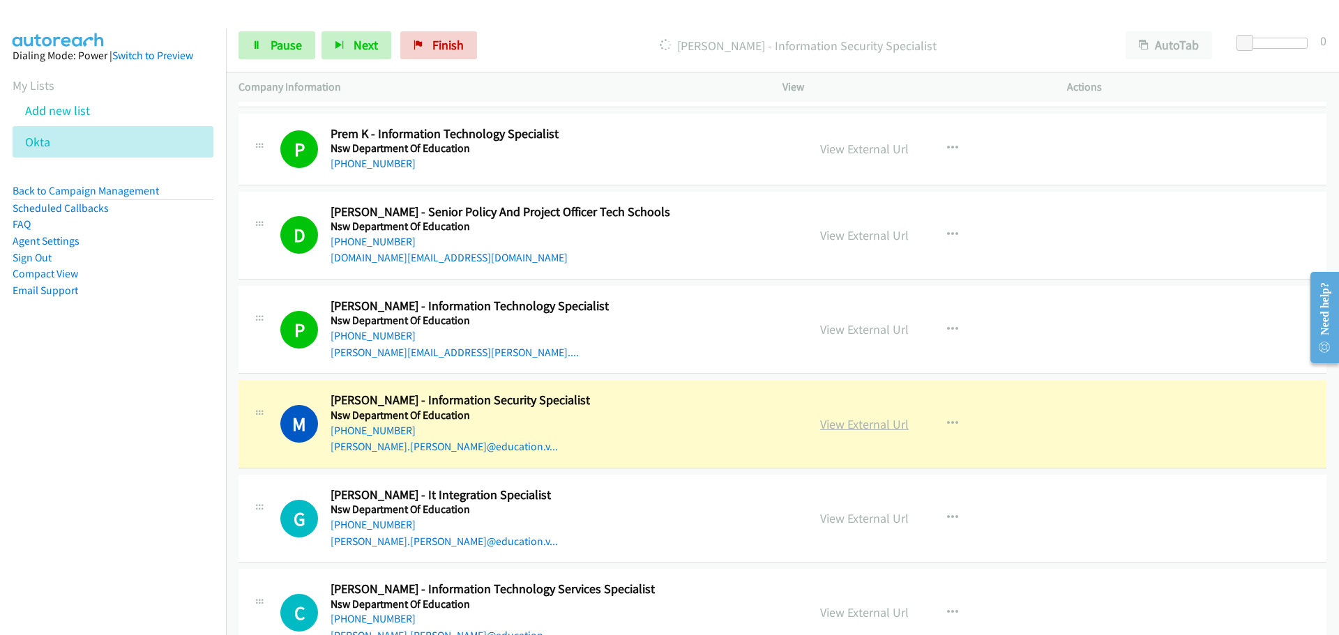
click at [858, 424] on link "View External Url" at bounding box center [864, 424] width 89 height 16
click at [850, 429] on link "View External Url" at bounding box center [864, 424] width 89 height 16
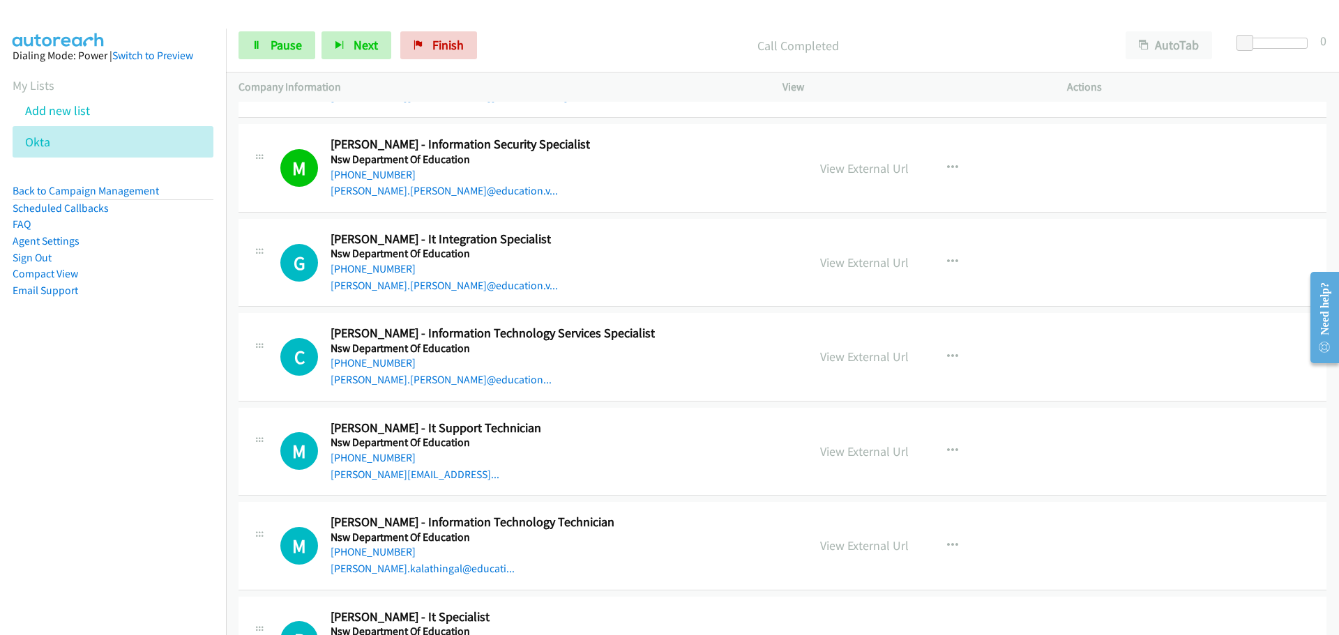
scroll to position [21822, 0]
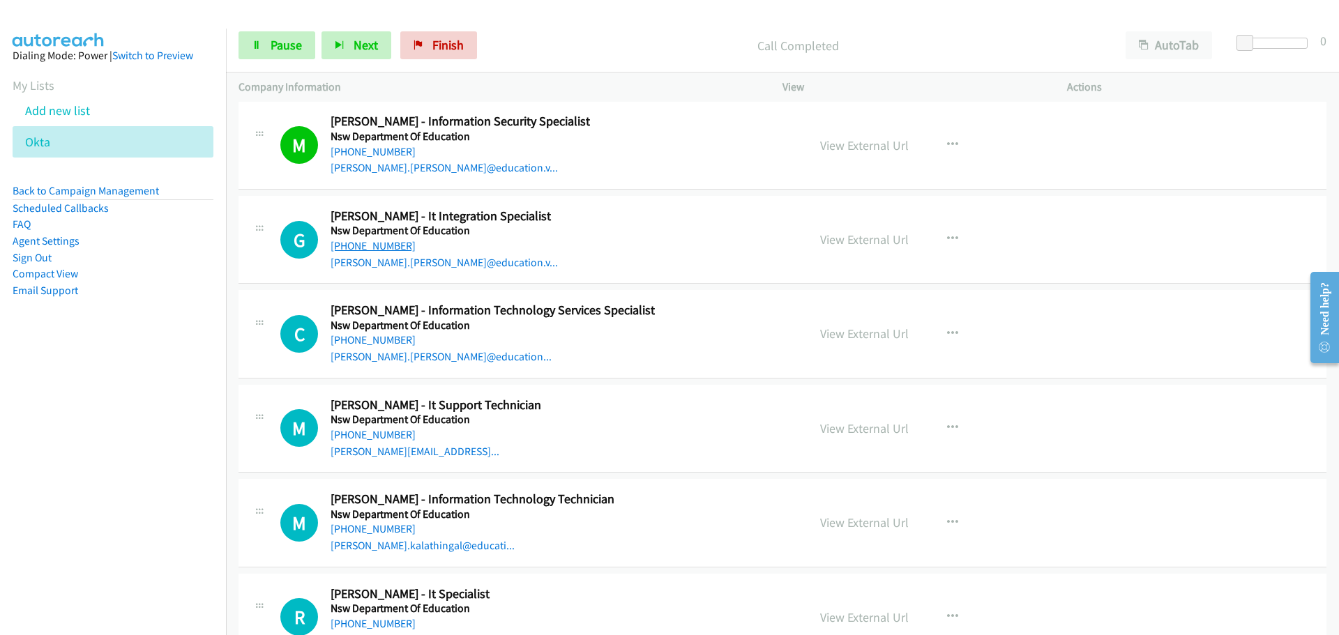
click at [388, 248] on link "[PHONE_NUMBER]" at bounding box center [372, 245] width 85 height 13
click at [360, 343] on link "[PHONE_NUMBER]" at bounding box center [372, 339] width 85 height 13
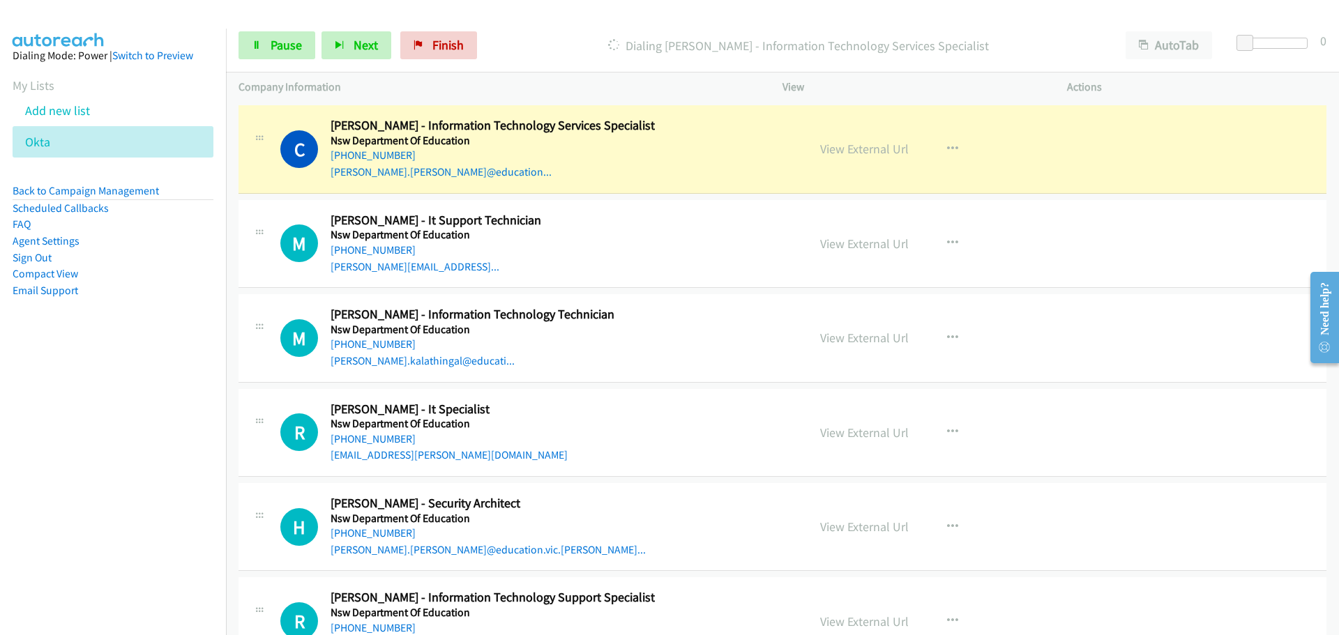
scroll to position [22031, 0]
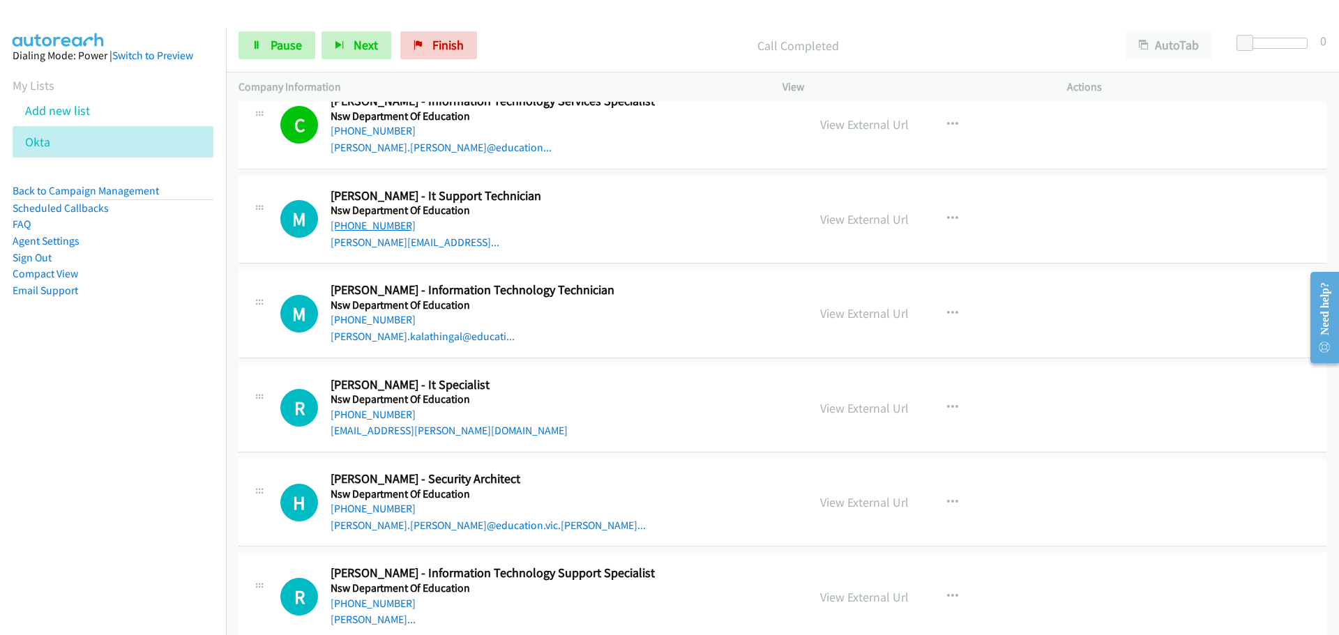
click at [379, 227] on link "[PHONE_NUMBER]" at bounding box center [372, 225] width 85 height 13
click at [1264, 593] on div "R Callback Scheduled [PERSON_NAME] - Information Technology Support Specialist …" at bounding box center [782, 597] width 1088 height 88
click at [356, 321] on link "[PHONE_NUMBER]" at bounding box center [372, 319] width 85 height 13
drag, startPoint x: 379, startPoint y: 417, endPoint x: 1313, endPoint y: 460, distance: 935.2
click at [379, 417] on link "[PHONE_NUMBER]" at bounding box center [372, 414] width 85 height 13
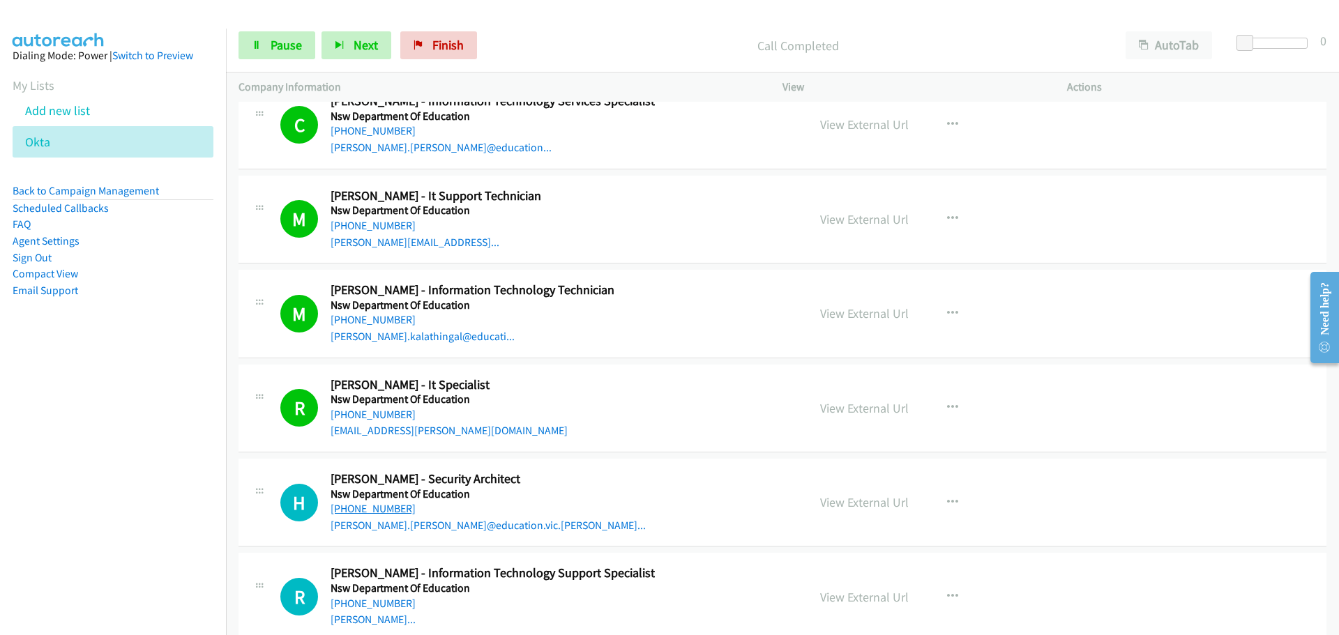
click at [390, 510] on link "[PHONE_NUMBER]" at bounding box center [372, 508] width 85 height 13
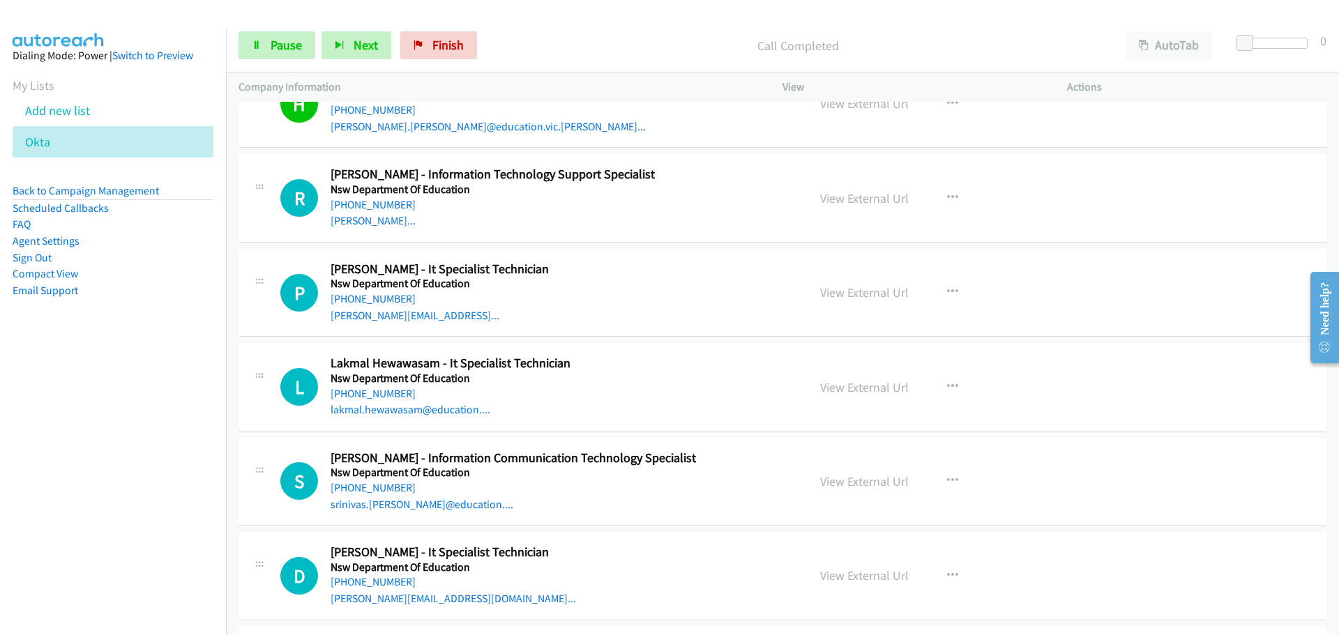
scroll to position [22449, 0]
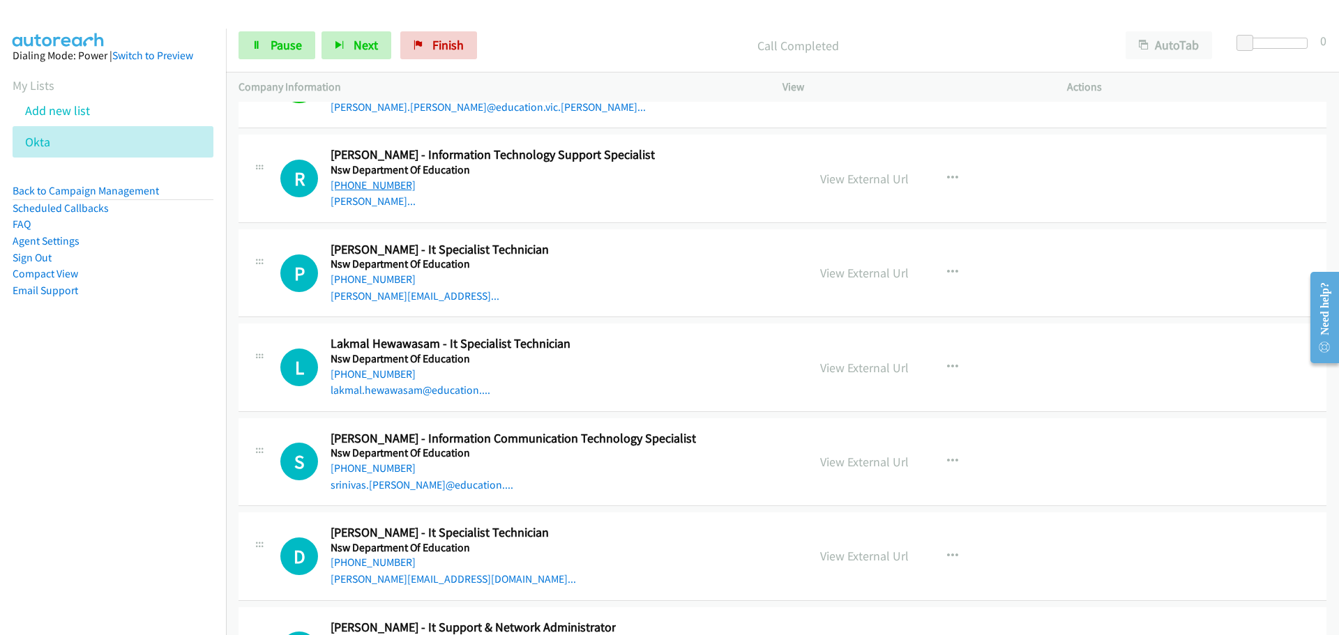
click at [354, 180] on link "[PHONE_NUMBER]" at bounding box center [372, 184] width 85 height 13
click at [381, 277] on link "[PHONE_NUMBER]" at bounding box center [372, 279] width 85 height 13
drag, startPoint x: 389, startPoint y: 376, endPoint x: 1090, endPoint y: 424, distance: 702.3
click at [389, 376] on link "[PHONE_NUMBER]" at bounding box center [372, 373] width 85 height 13
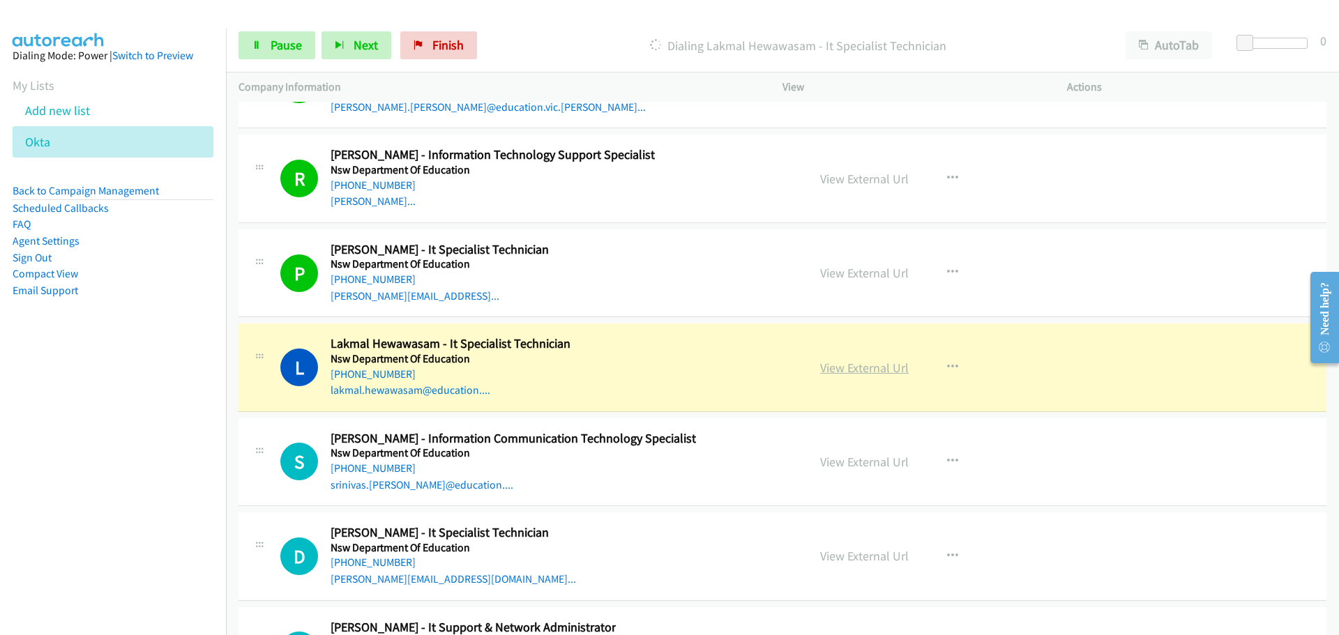
click at [898, 368] on link "View External Url" at bounding box center [864, 368] width 89 height 16
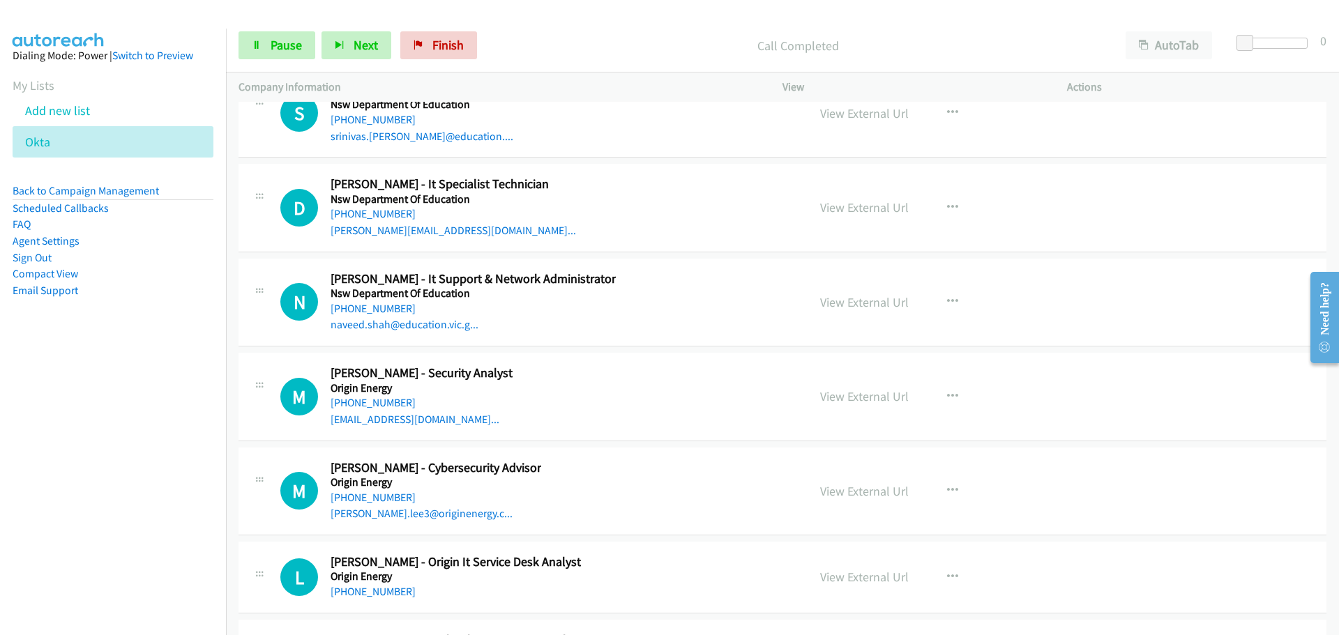
scroll to position [22937, 0]
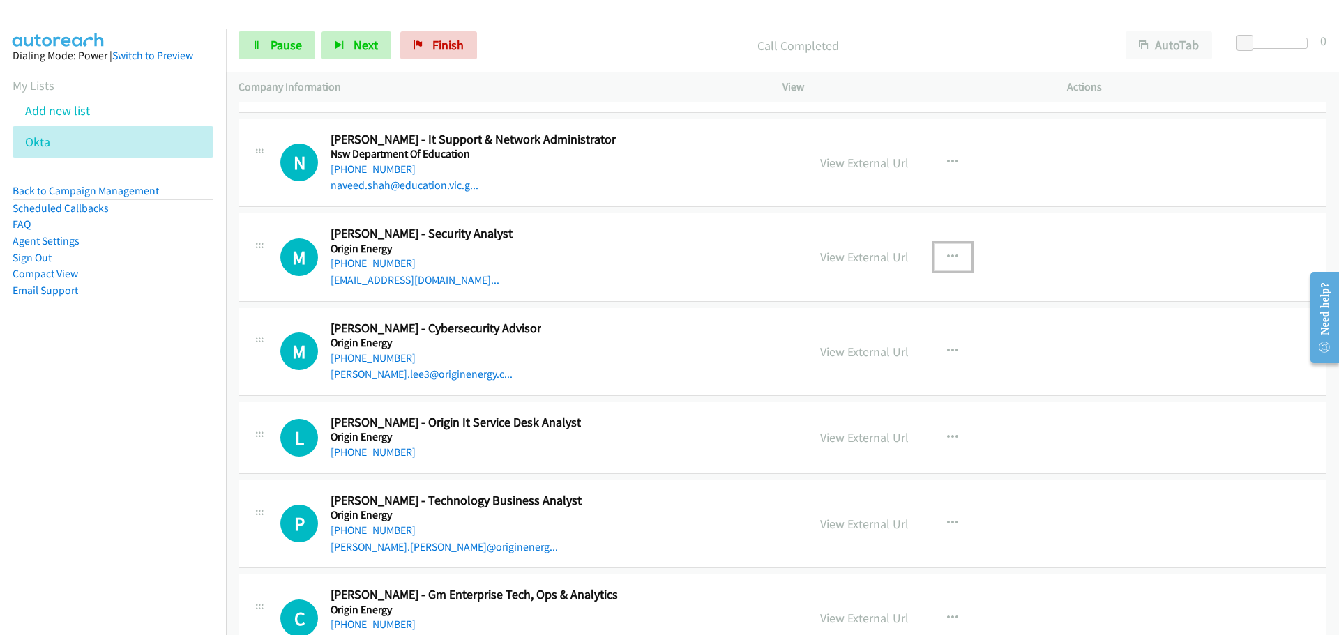
click at [954, 257] on button "button" at bounding box center [953, 257] width 38 height 28
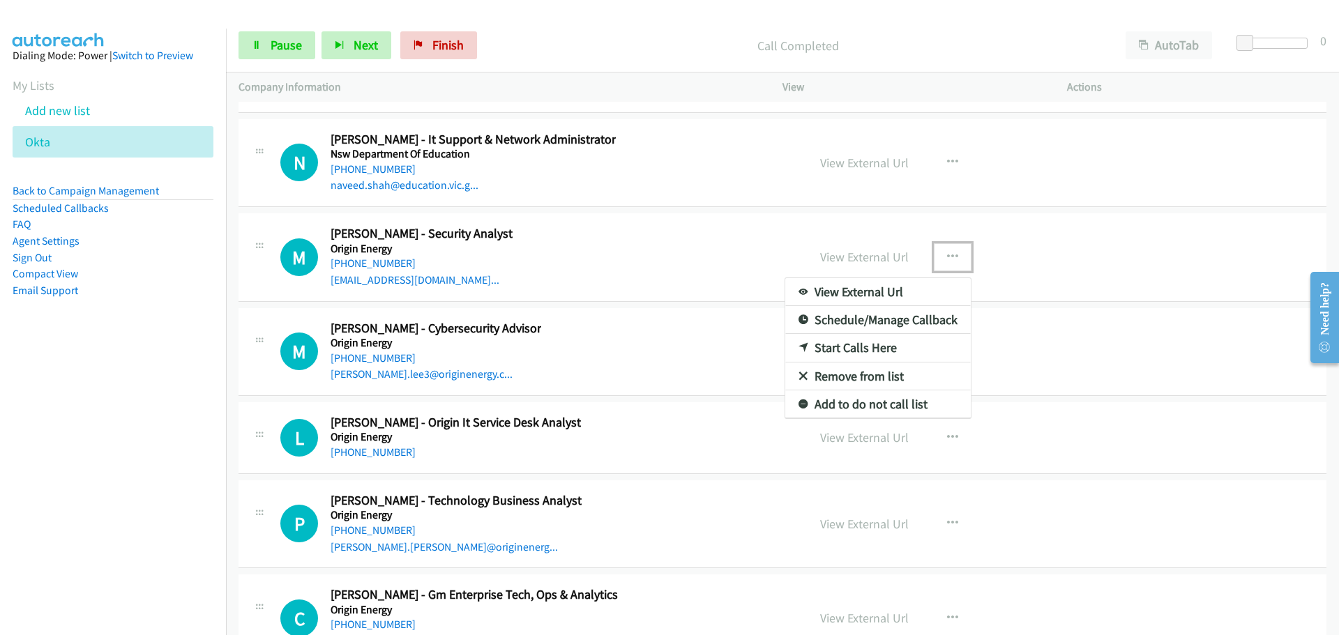
click at [871, 347] on link "Start Calls Here" at bounding box center [877, 348] width 185 height 28
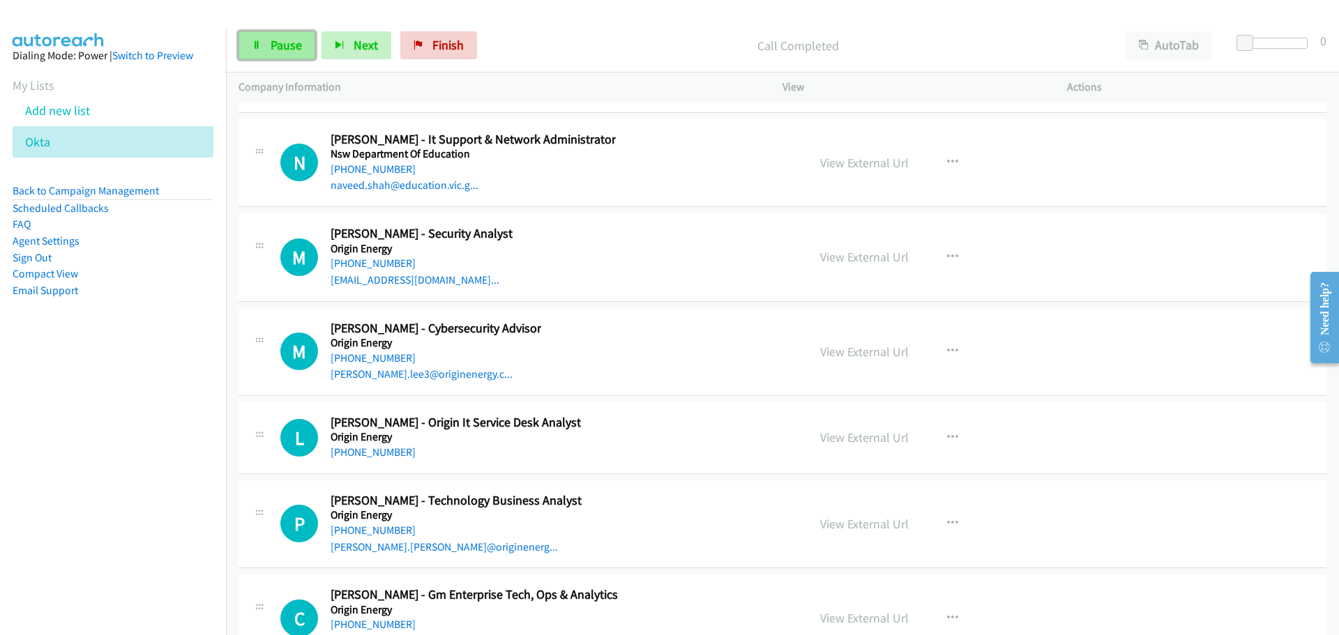
click at [284, 41] on span "Pause" at bounding box center [286, 45] width 31 height 16
click at [284, 41] on div "Start Calls Pause Next Finish" at bounding box center [372, 45] width 268 height 28
click at [284, 40] on span "Start Calls" at bounding box center [298, 45] width 54 height 16
click at [874, 259] on link "View External Url" at bounding box center [864, 257] width 89 height 16
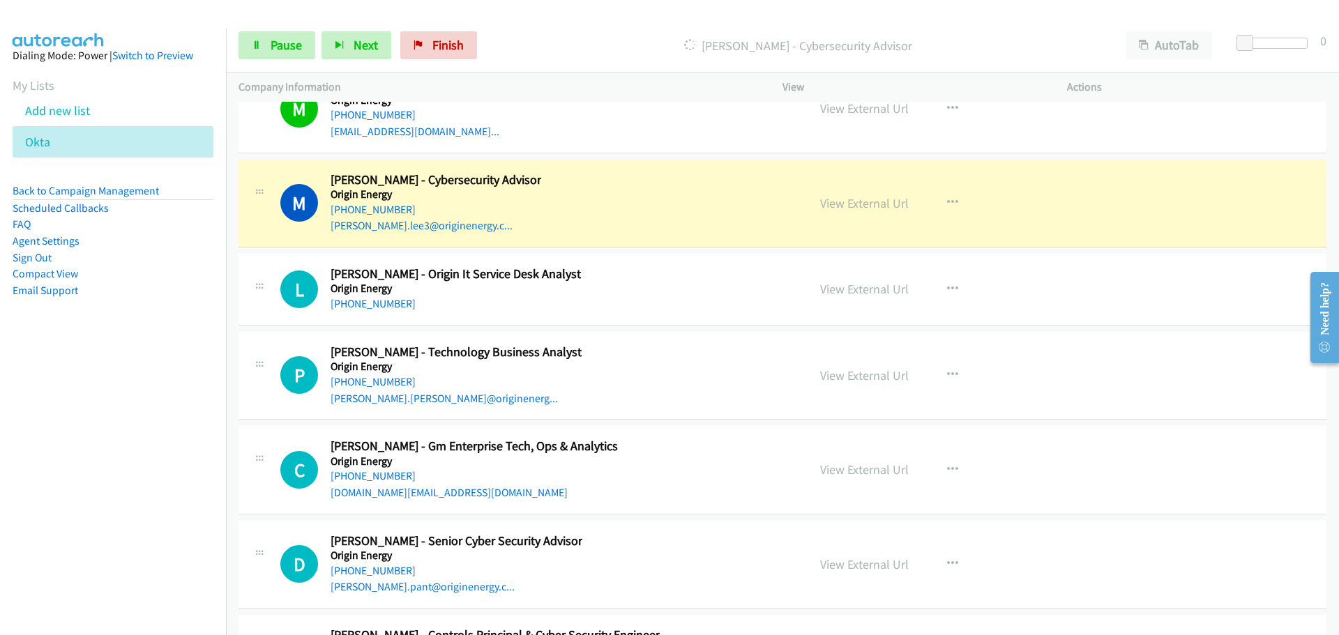
scroll to position [23077, 0]
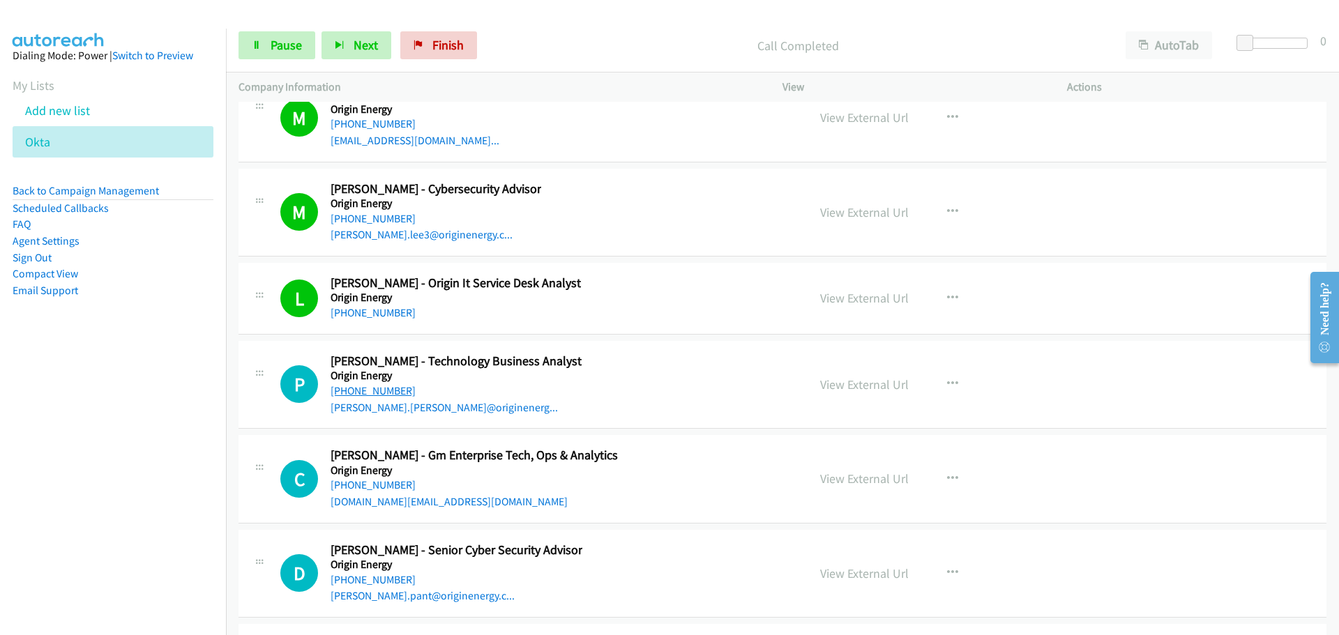
drag, startPoint x: 383, startPoint y: 393, endPoint x: 503, endPoint y: 390, distance: 119.9
click at [383, 393] on link "[PHONE_NUMBER]" at bounding box center [372, 390] width 85 height 13
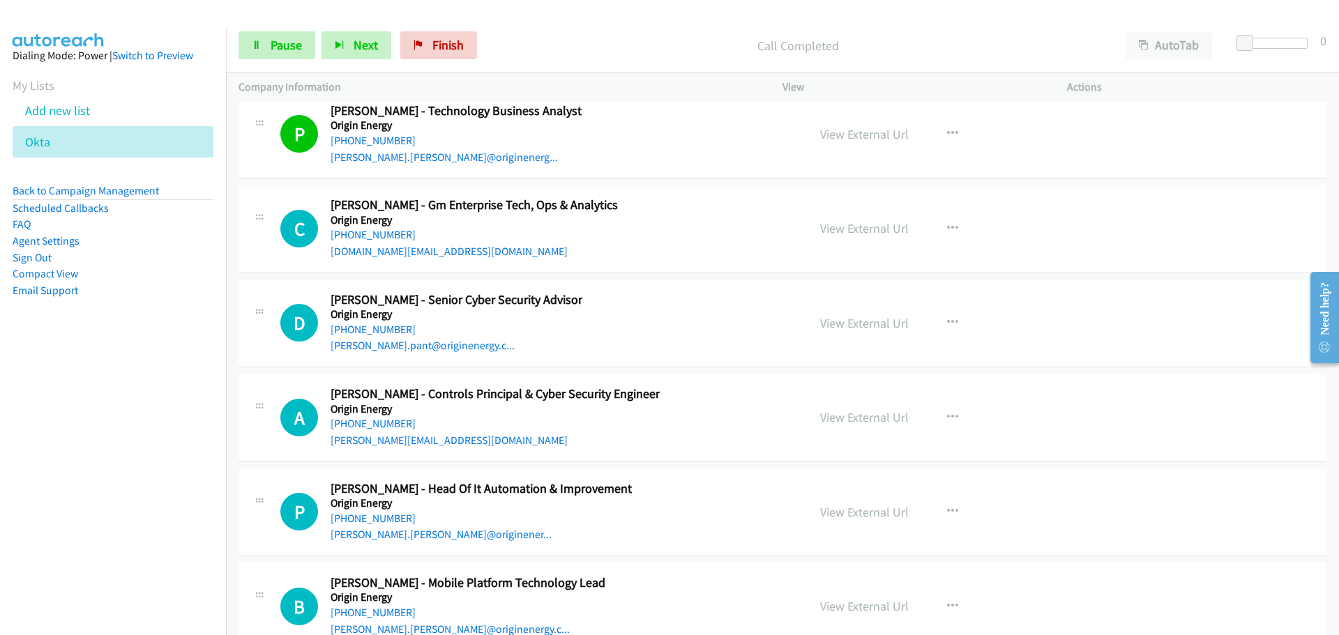
scroll to position [23356, 0]
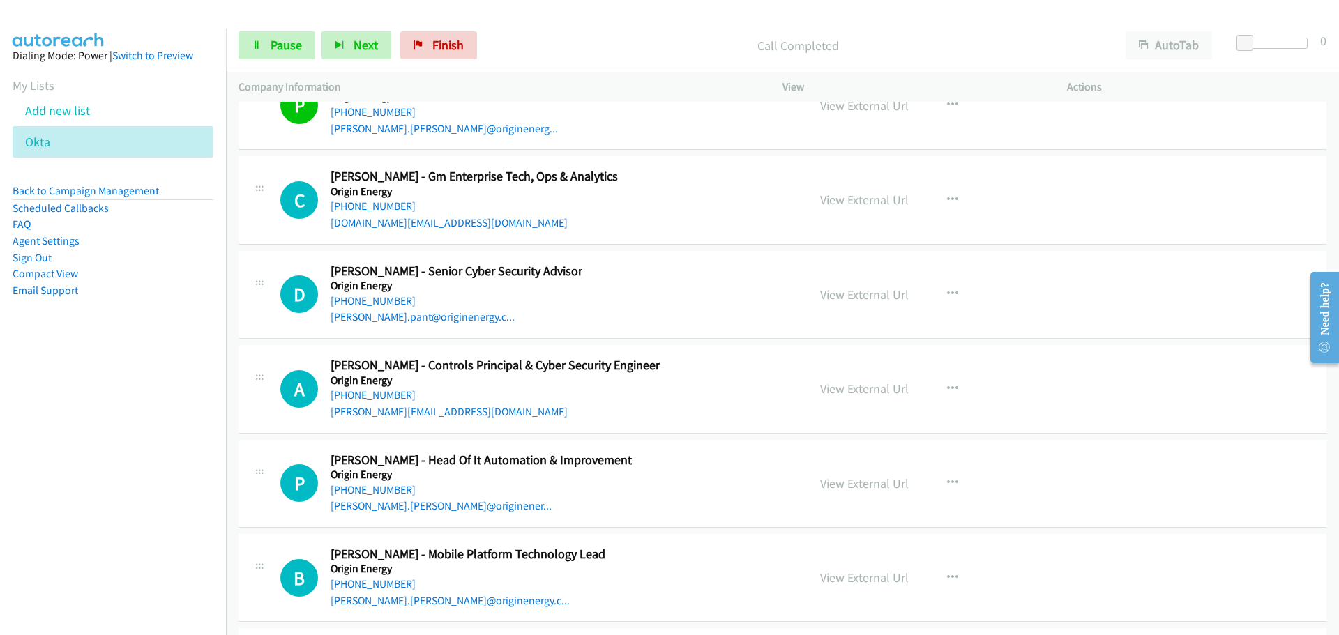
drag, startPoint x: 381, startPoint y: 201, endPoint x: 1281, endPoint y: 215, distance: 900.9
click at [381, 201] on link "[PHONE_NUMBER]" at bounding box center [372, 205] width 85 height 13
click at [373, 304] on link "[PHONE_NUMBER]" at bounding box center [372, 300] width 85 height 13
drag, startPoint x: 381, startPoint y: 395, endPoint x: 1330, endPoint y: 388, distance: 948.2
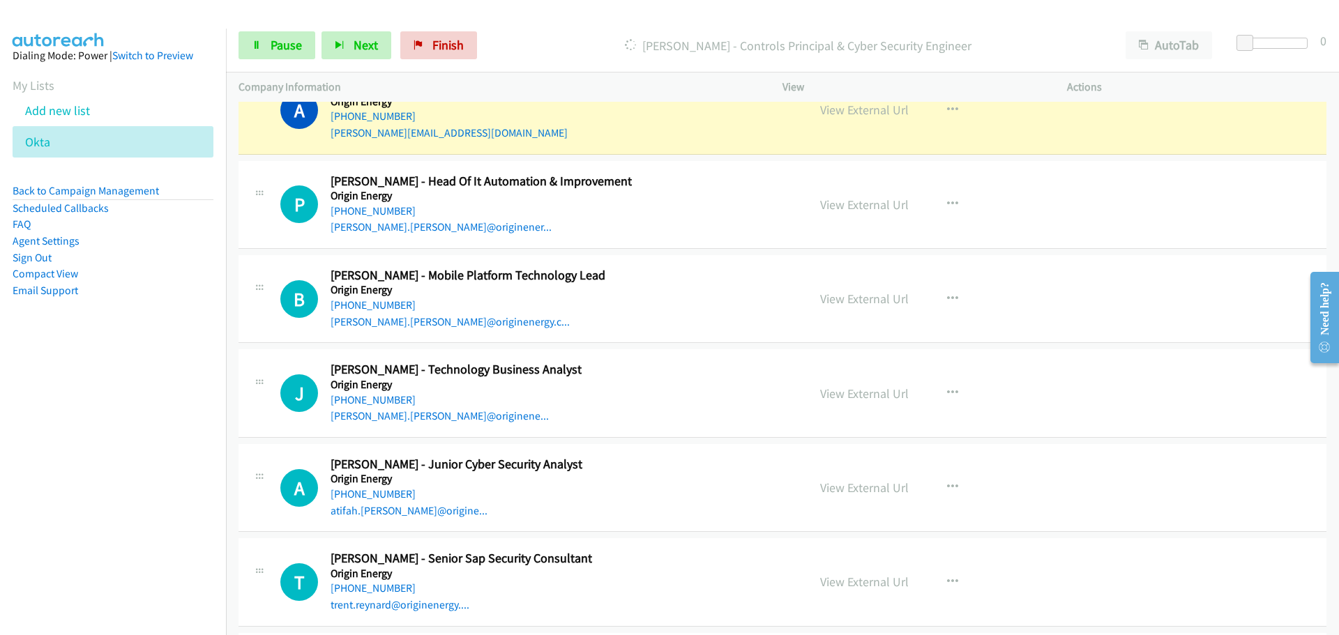
scroll to position [23565, 0]
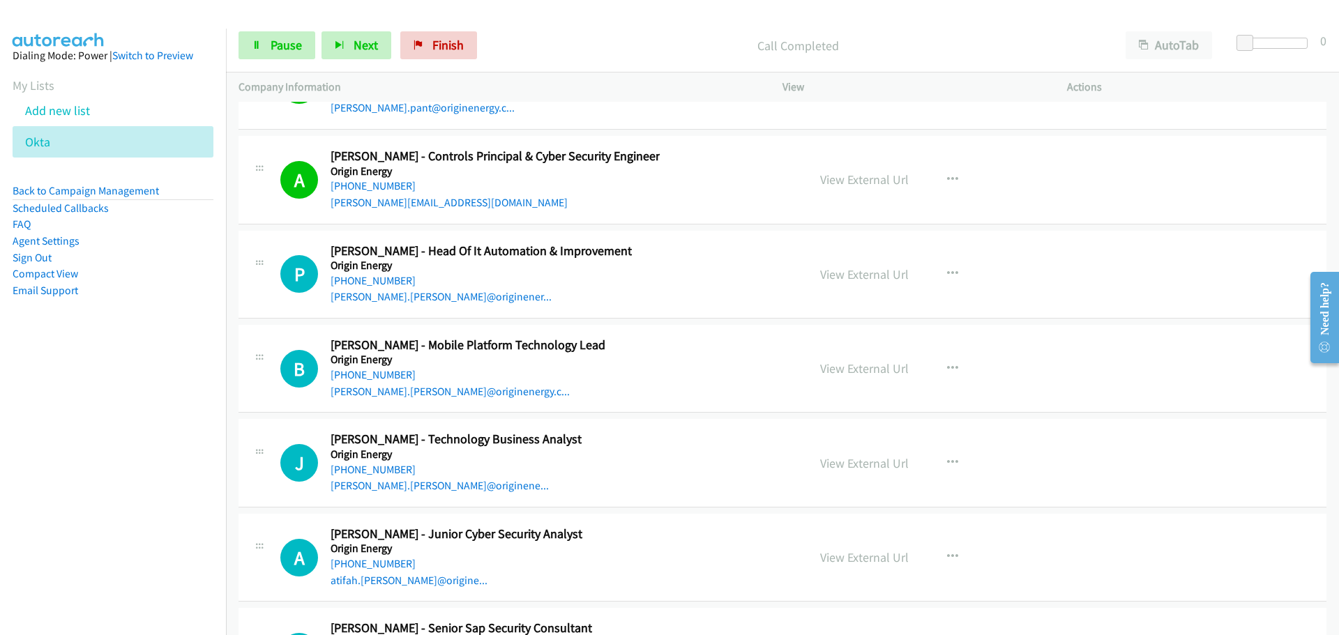
drag, startPoint x: 364, startPoint y: 277, endPoint x: 406, endPoint y: 277, distance: 41.8
click at [364, 277] on link "[PHONE_NUMBER]" at bounding box center [372, 280] width 85 height 13
click at [393, 372] on link "[PHONE_NUMBER]" at bounding box center [372, 374] width 85 height 13
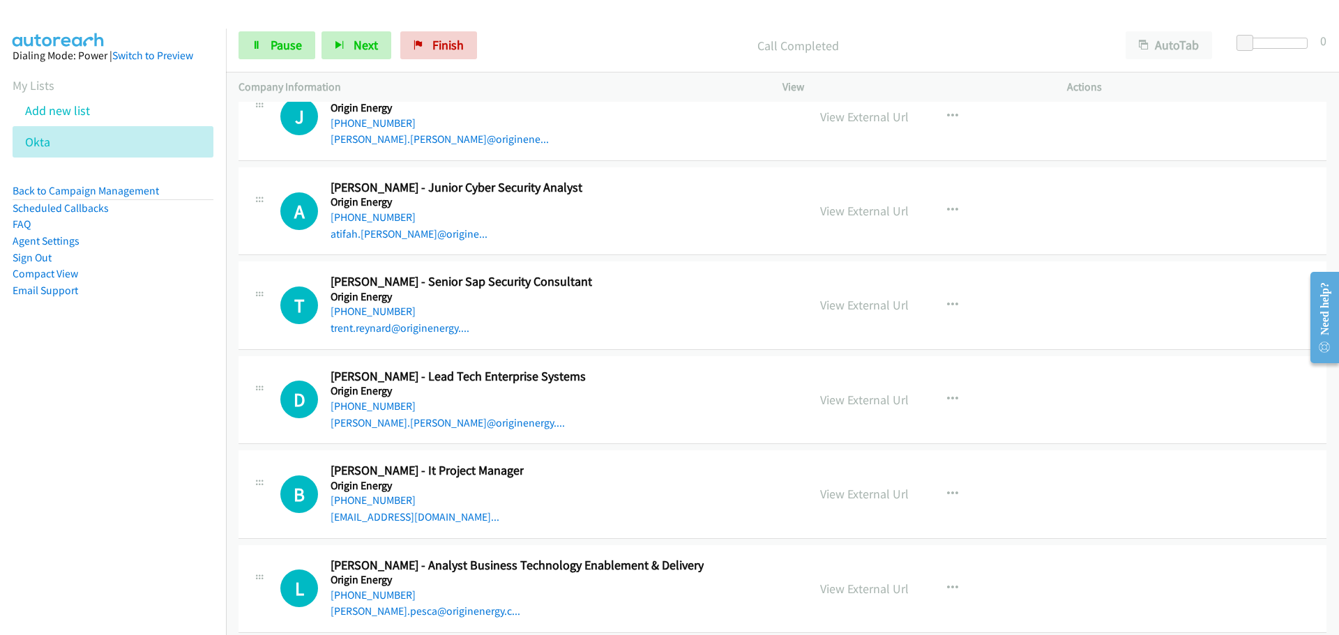
scroll to position [23913, 0]
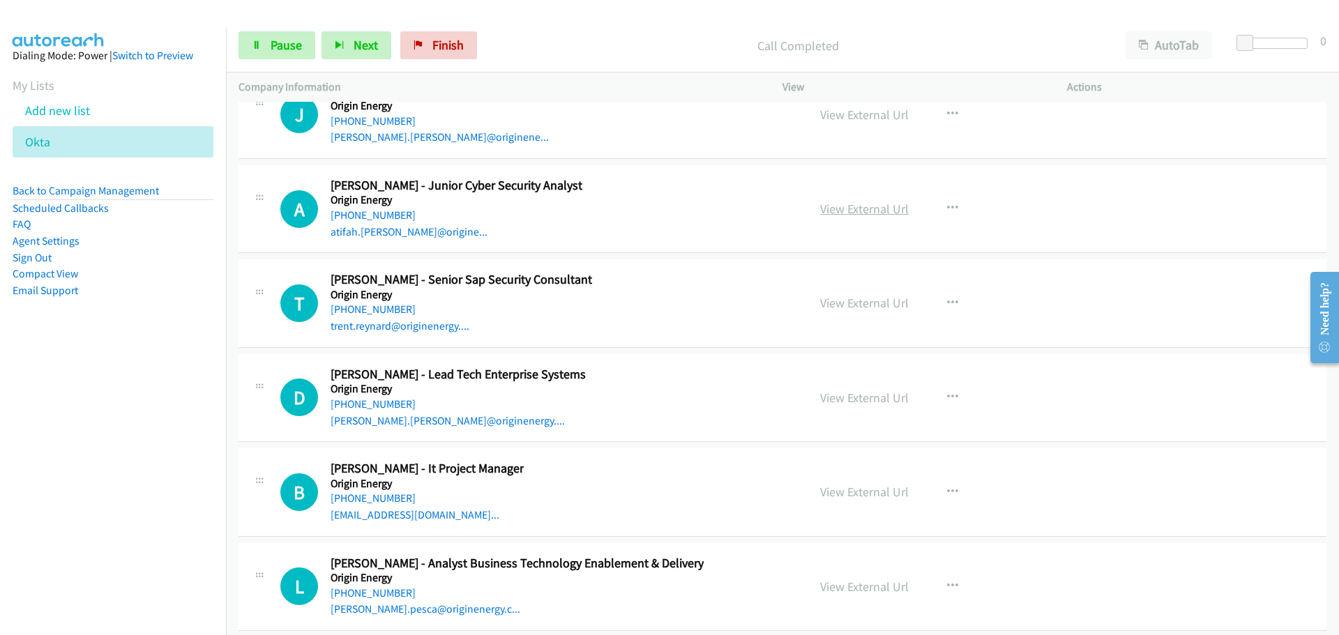
drag, startPoint x: 377, startPoint y: 116, endPoint x: 863, endPoint y: 201, distance: 493.3
click at [397, 123] on link "[PHONE_NUMBER]" at bounding box center [372, 120] width 85 height 13
drag, startPoint x: 376, startPoint y: 216, endPoint x: 628, endPoint y: 247, distance: 253.5
click at [376, 216] on link "[PHONE_NUMBER]" at bounding box center [372, 214] width 85 height 13
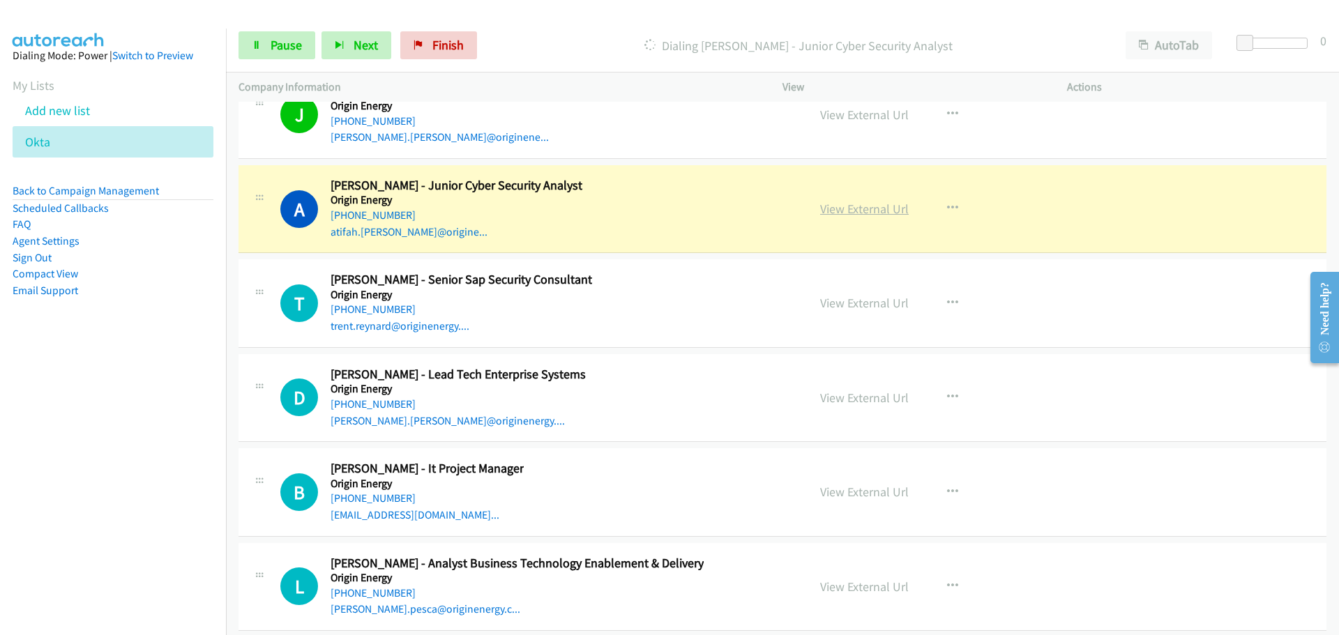
click at [872, 208] on link "View External Url" at bounding box center [864, 209] width 89 height 16
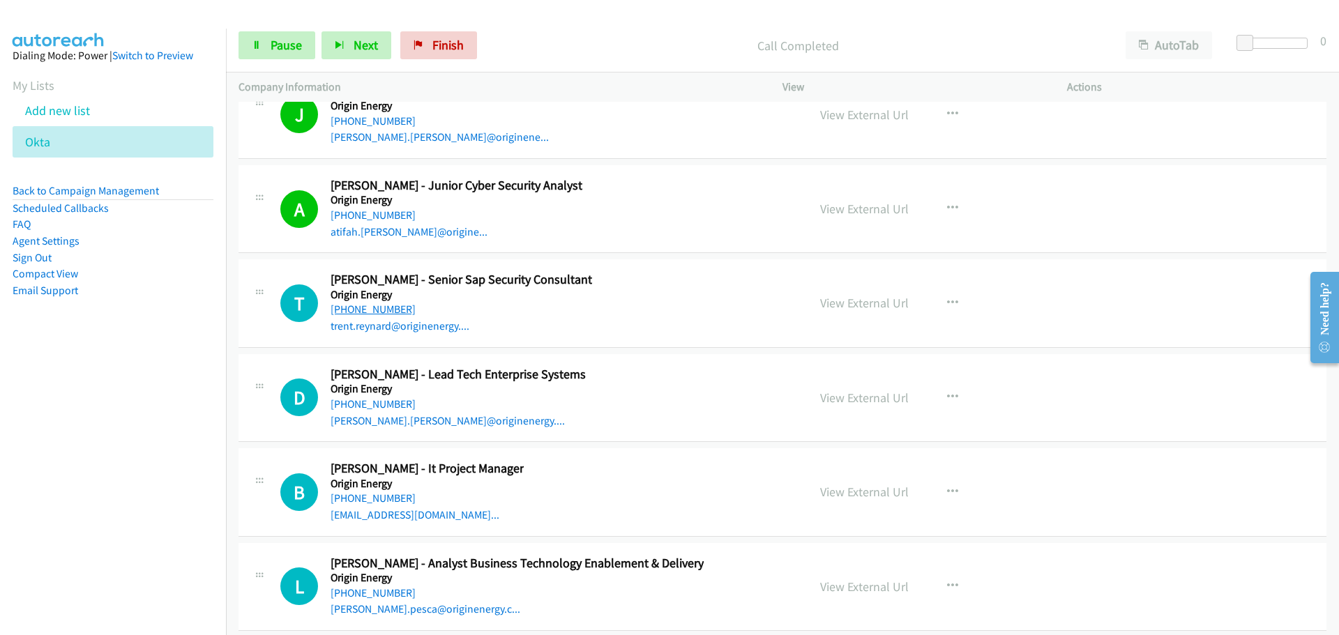
click at [382, 312] on link "[PHONE_NUMBER]" at bounding box center [372, 309] width 85 height 13
click at [864, 303] on link "View External Url" at bounding box center [864, 303] width 89 height 16
click at [386, 406] on link "[PHONE_NUMBER]" at bounding box center [372, 403] width 85 height 13
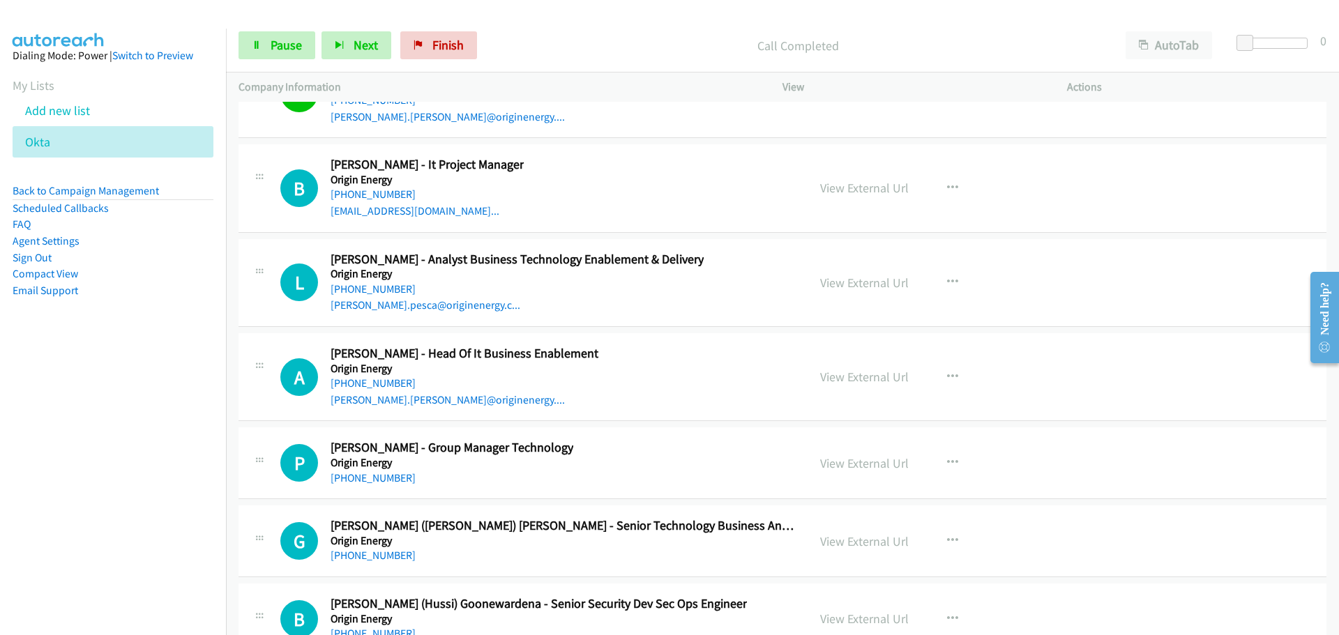
scroll to position [24192, 0]
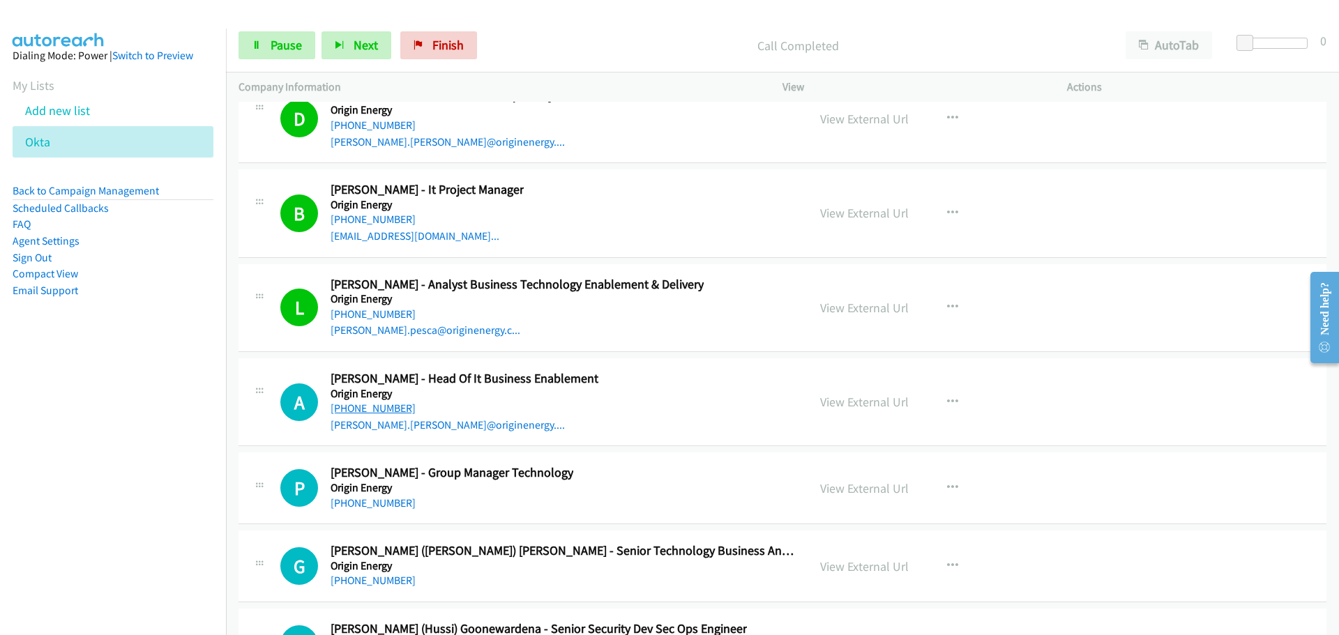
click at [395, 404] on link "[PHONE_NUMBER]" at bounding box center [372, 408] width 85 height 13
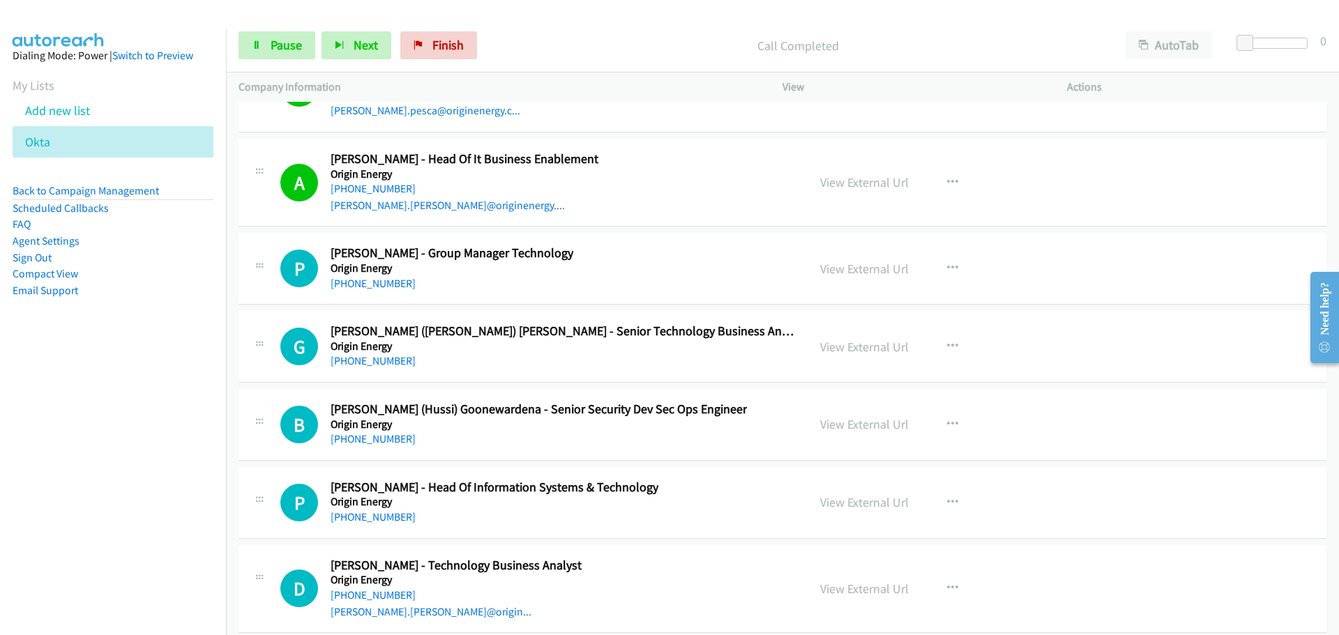
scroll to position [24402, 0]
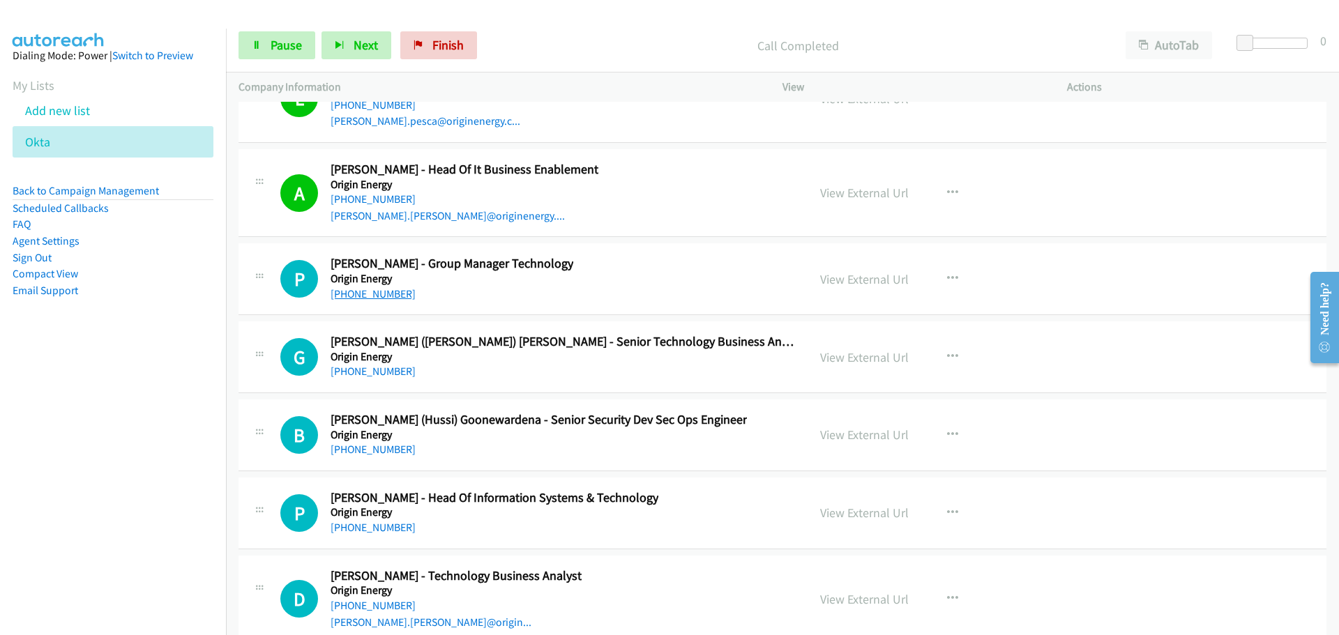
click at [363, 298] on link "[PHONE_NUMBER]" at bounding box center [372, 293] width 85 height 13
click at [359, 369] on link "[PHONE_NUMBER]" at bounding box center [372, 371] width 85 height 13
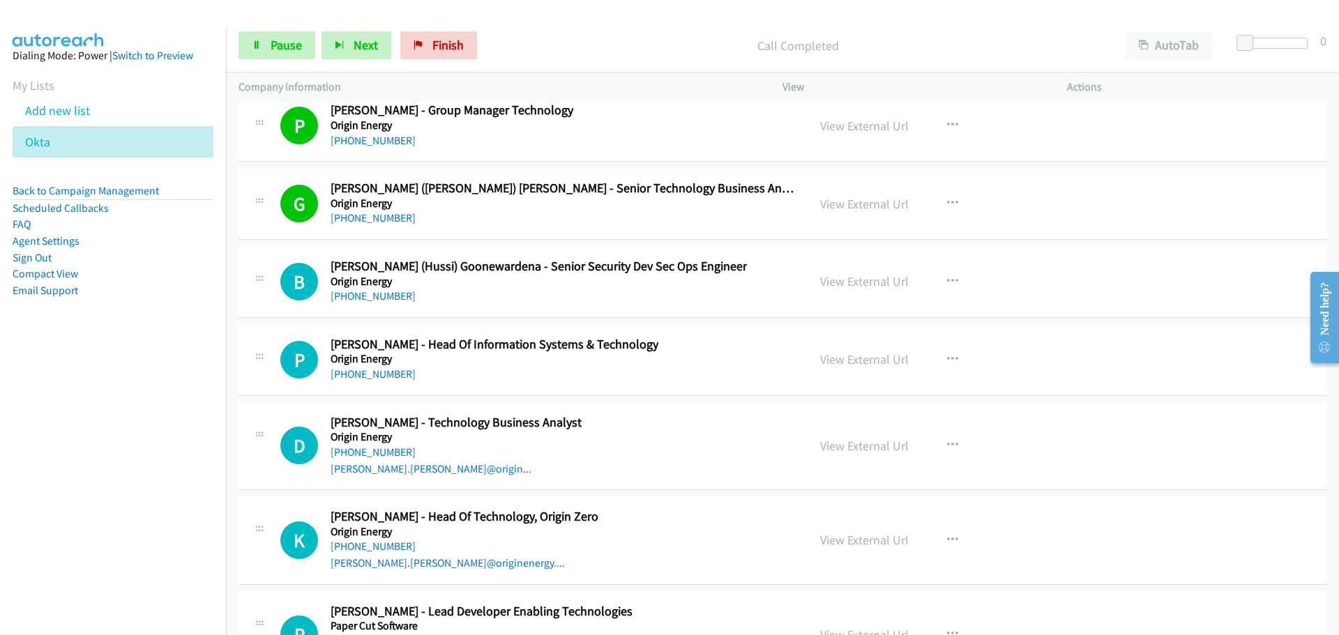
scroll to position [24541, 0]
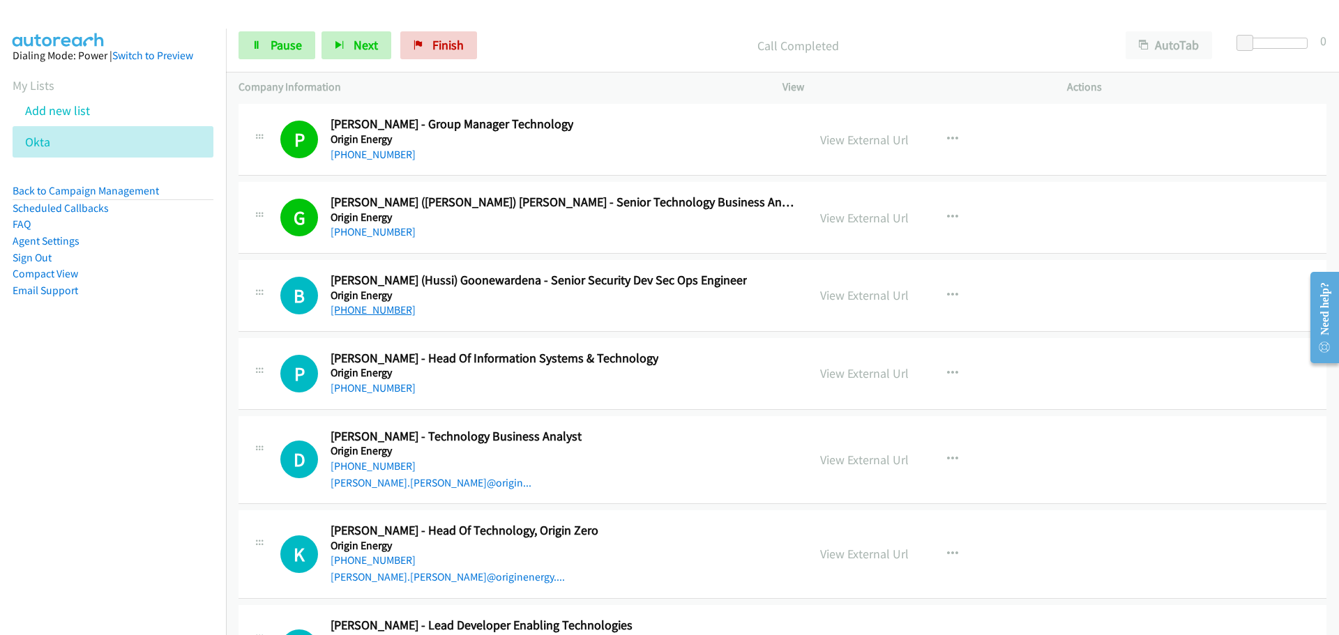
click at [382, 309] on link "[PHONE_NUMBER]" at bounding box center [372, 309] width 85 height 13
click at [371, 385] on link "[PHONE_NUMBER]" at bounding box center [372, 387] width 85 height 13
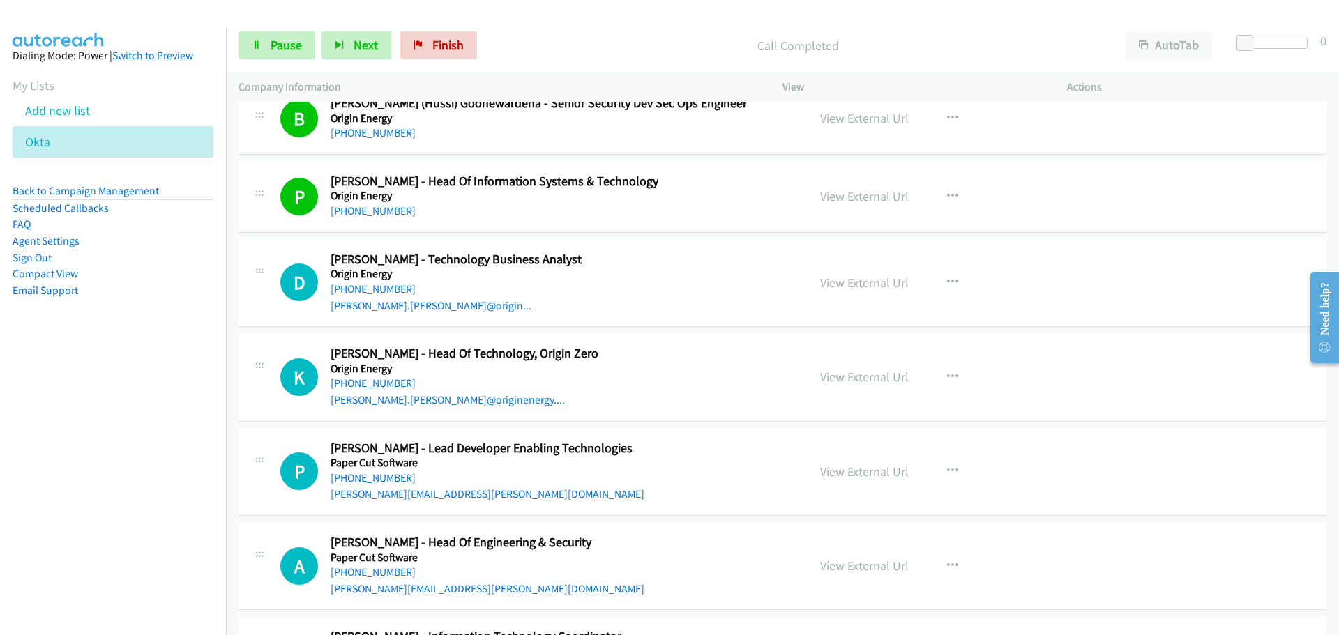
scroll to position [24750, 0]
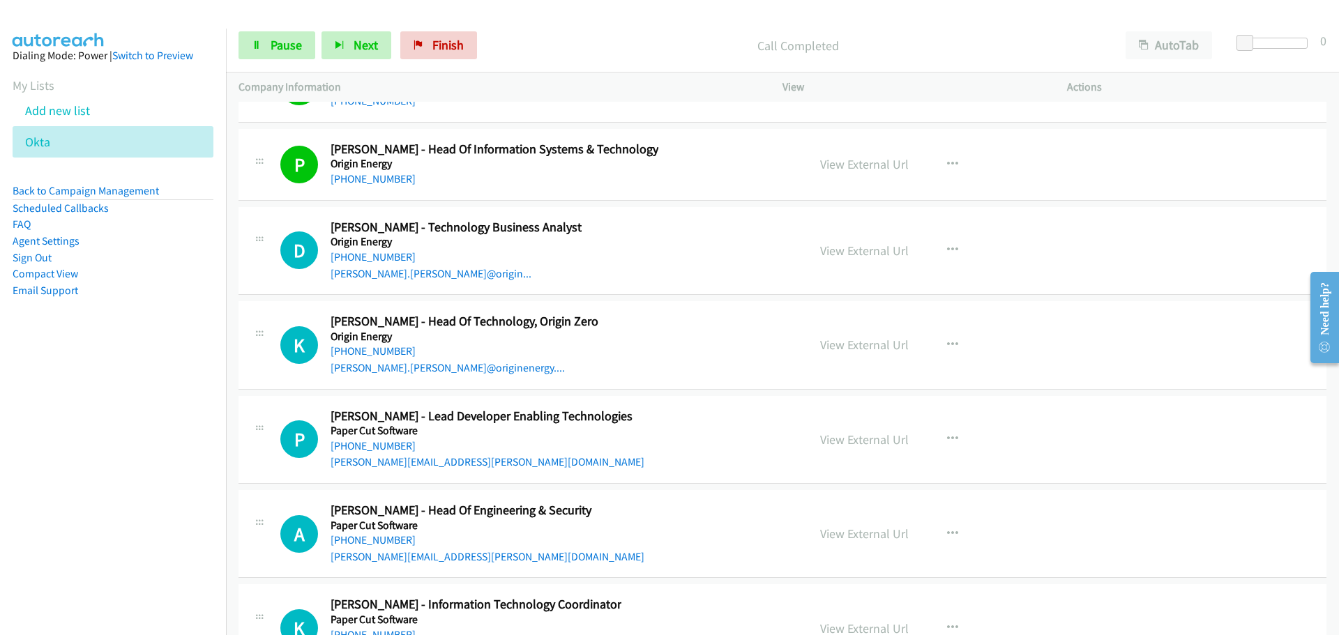
drag, startPoint x: 390, startPoint y: 254, endPoint x: 475, endPoint y: 273, distance: 87.0
click at [390, 254] on link "[PHONE_NUMBER]" at bounding box center [372, 256] width 85 height 13
drag, startPoint x: 395, startPoint y: 347, endPoint x: 416, endPoint y: 342, distance: 21.0
click at [379, 446] on link "[PHONE_NUMBER]" at bounding box center [372, 445] width 85 height 13
click at [401, 542] on link "[PHONE_NUMBER]" at bounding box center [372, 539] width 85 height 13
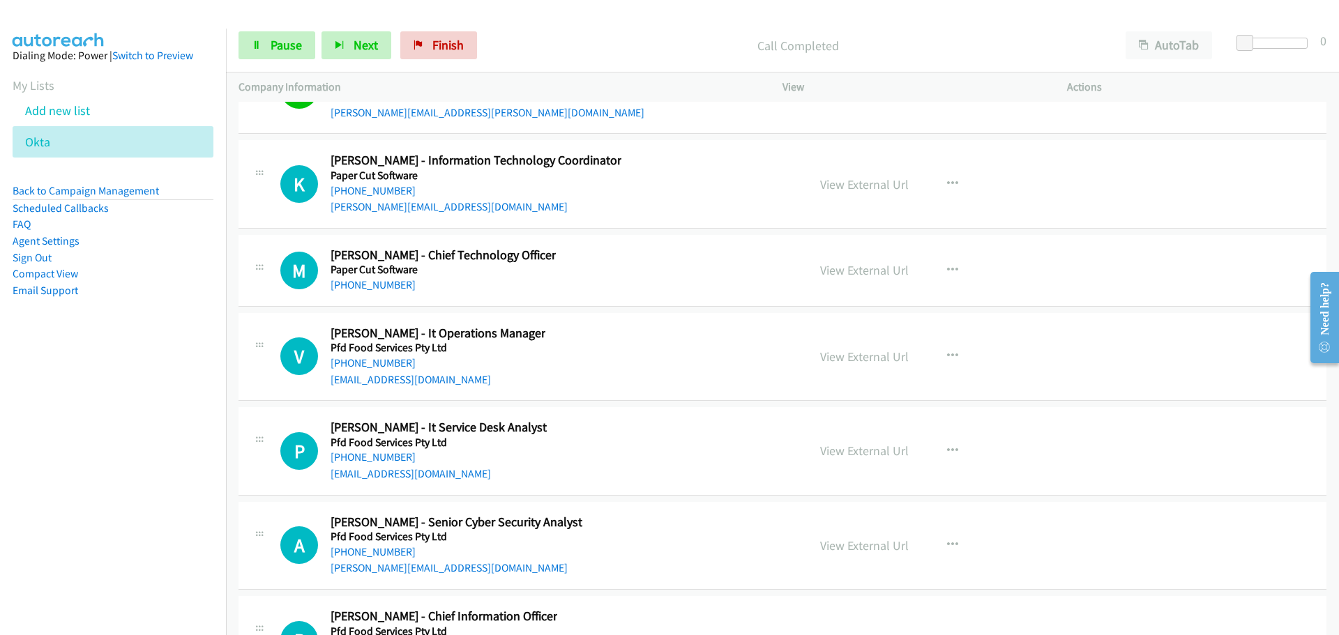
scroll to position [25238, 0]
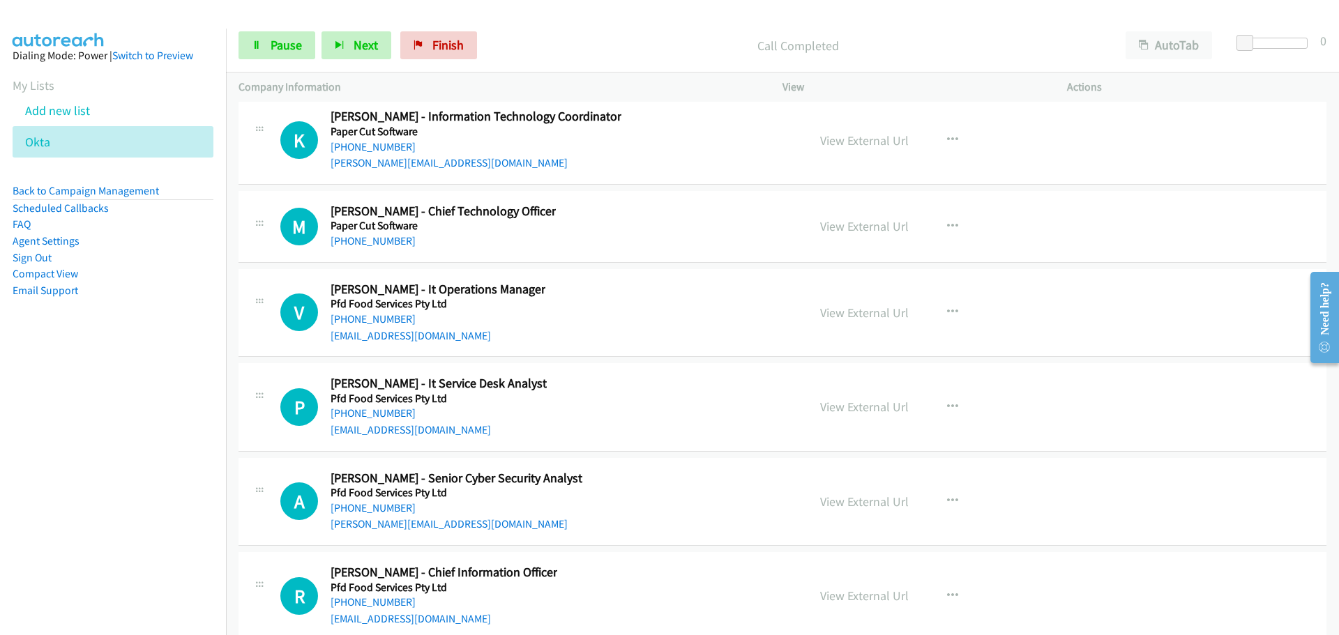
drag, startPoint x: 373, startPoint y: 142, endPoint x: 400, endPoint y: 207, distance: 70.3
click at [373, 142] on link "[PHONE_NUMBER]" at bounding box center [372, 146] width 85 height 13
click at [389, 241] on link "[PHONE_NUMBER]" at bounding box center [372, 240] width 85 height 13
click at [378, 323] on link "[PHONE_NUMBER]" at bounding box center [372, 318] width 85 height 13
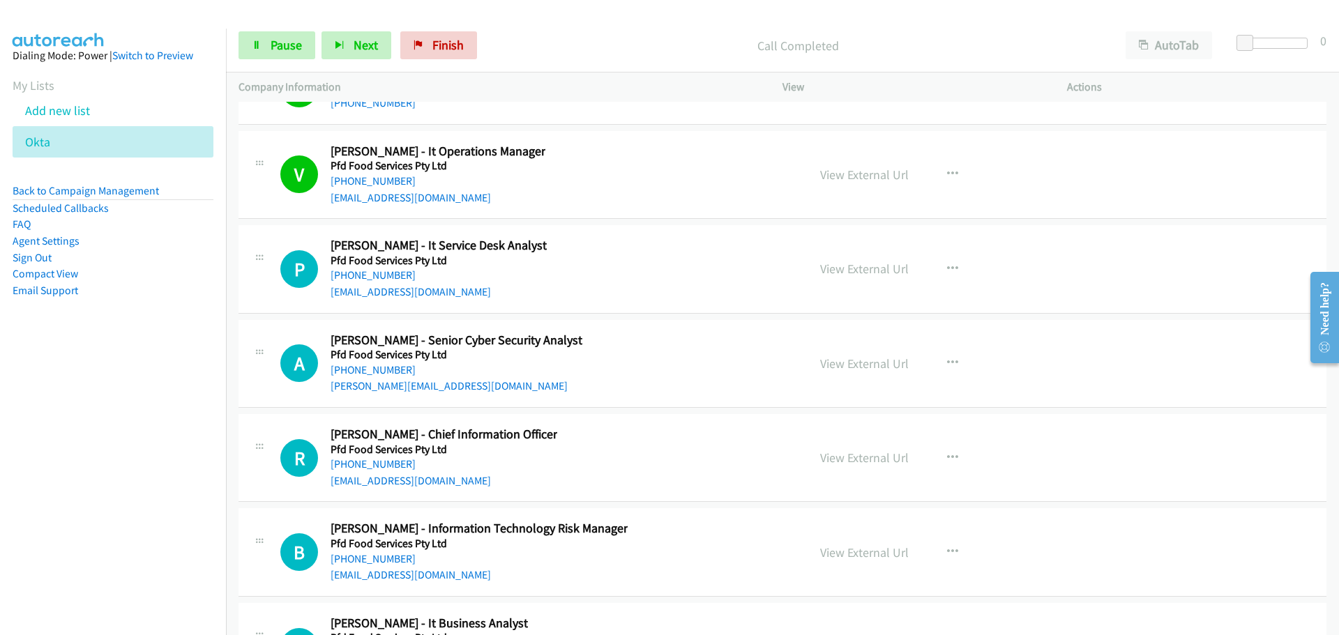
scroll to position [25378, 0]
click at [372, 275] on link "[PHONE_NUMBER]" at bounding box center [372, 273] width 85 height 13
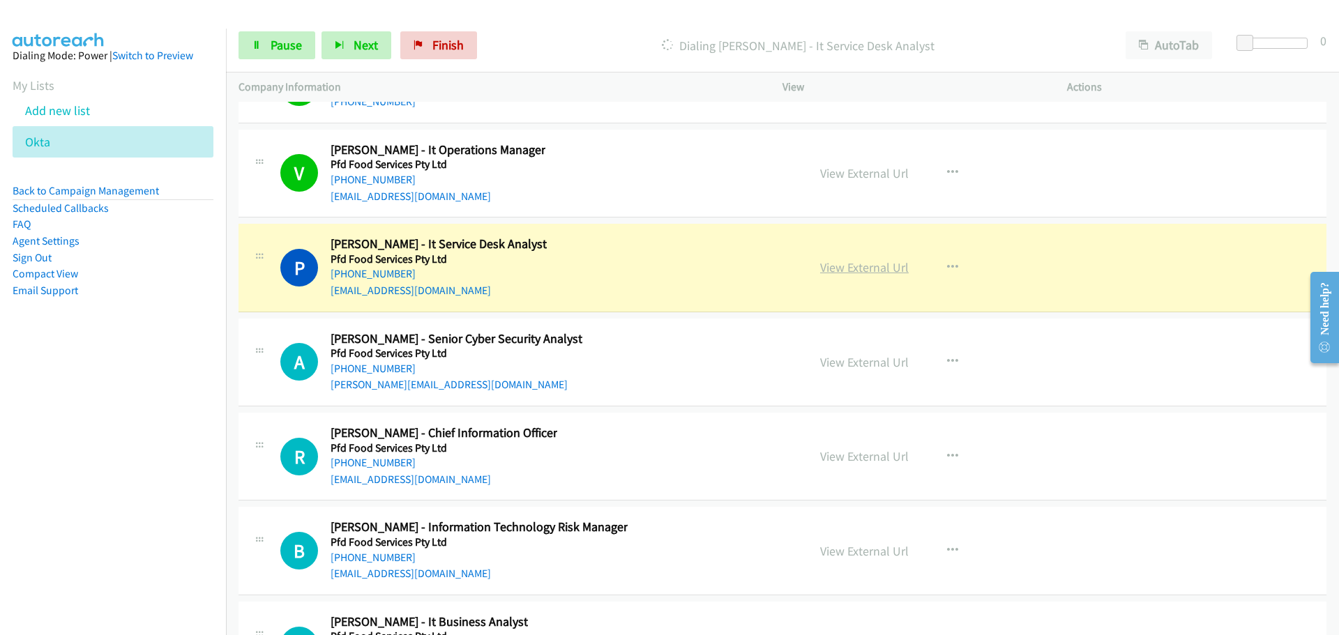
click at [849, 271] on link "View External Url" at bounding box center [864, 267] width 89 height 16
click at [855, 265] on link "View External Url" at bounding box center [864, 267] width 89 height 16
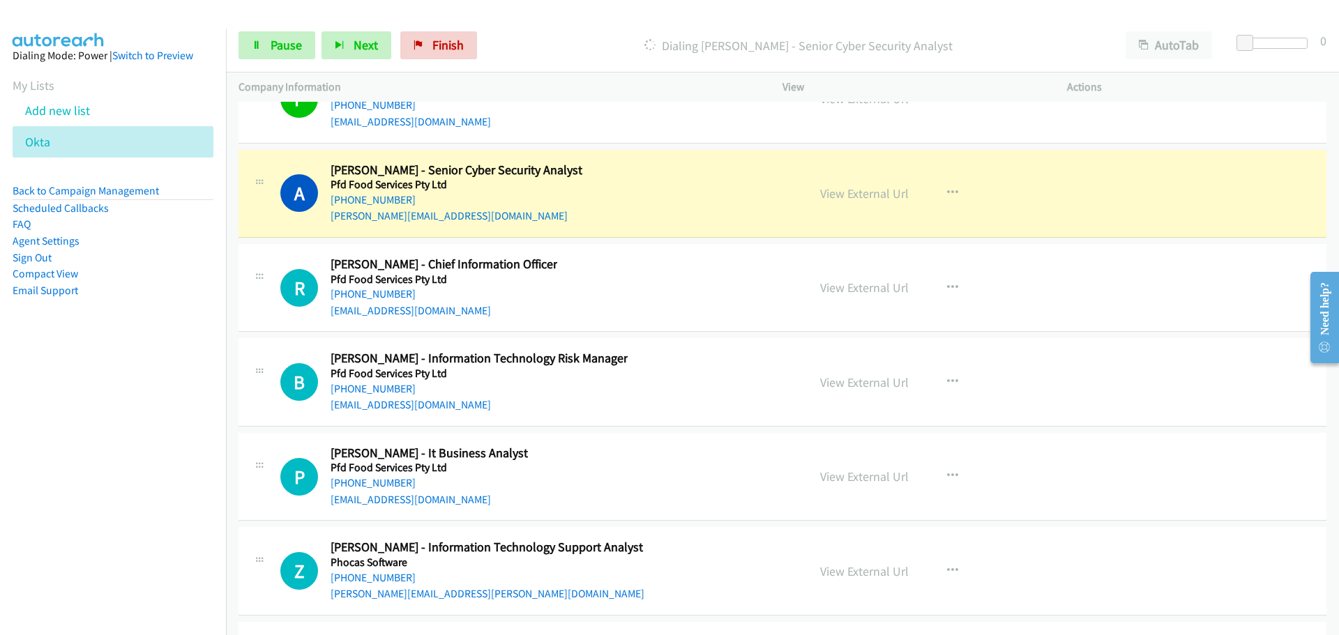
scroll to position [25587, 0]
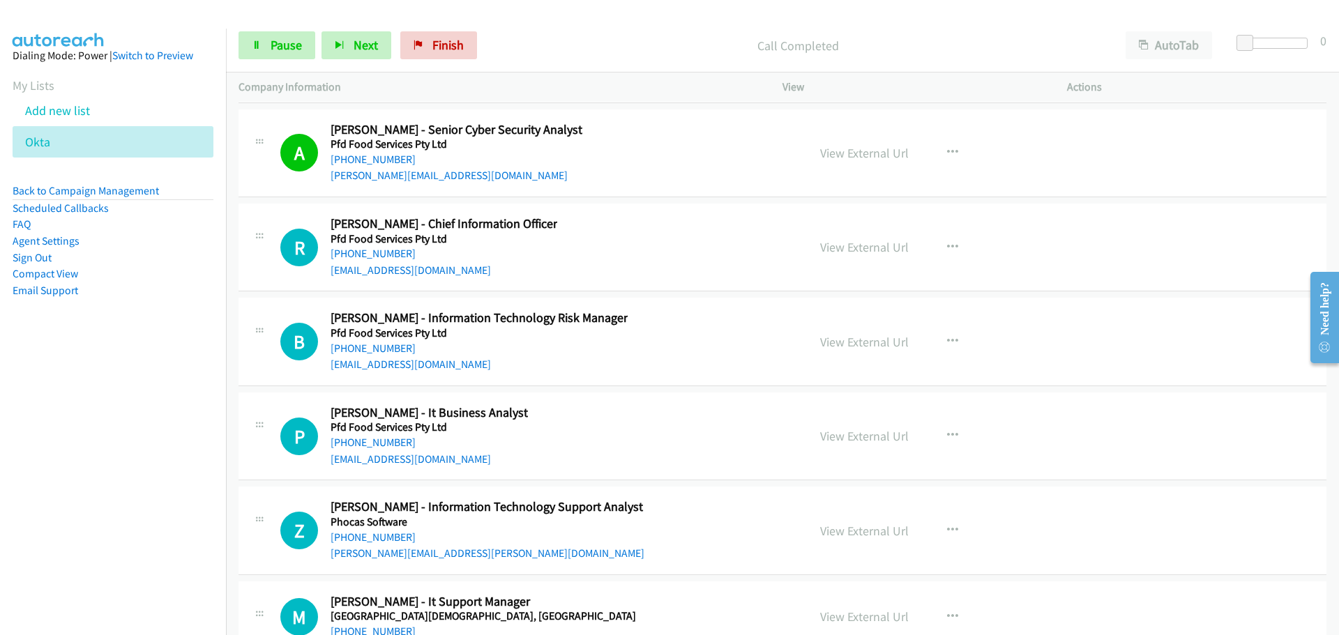
drag, startPoint x: 384, startPoint y: 252, endPoint x: 1320, endPoint y: 257, distance: 935.6
click at [384, 252] on link "[PHONE_NUMBER]" at bounding box center [372, 253] width 85 height 13
drag, startPoint x: 401, startPoint y: 352, endPoint x: 430, endPoint y: 335, distance: 33.7
click at [401, 352] on link "[PHONE_NUMBER]" at bounding box center [372, 348] width 85 height 13
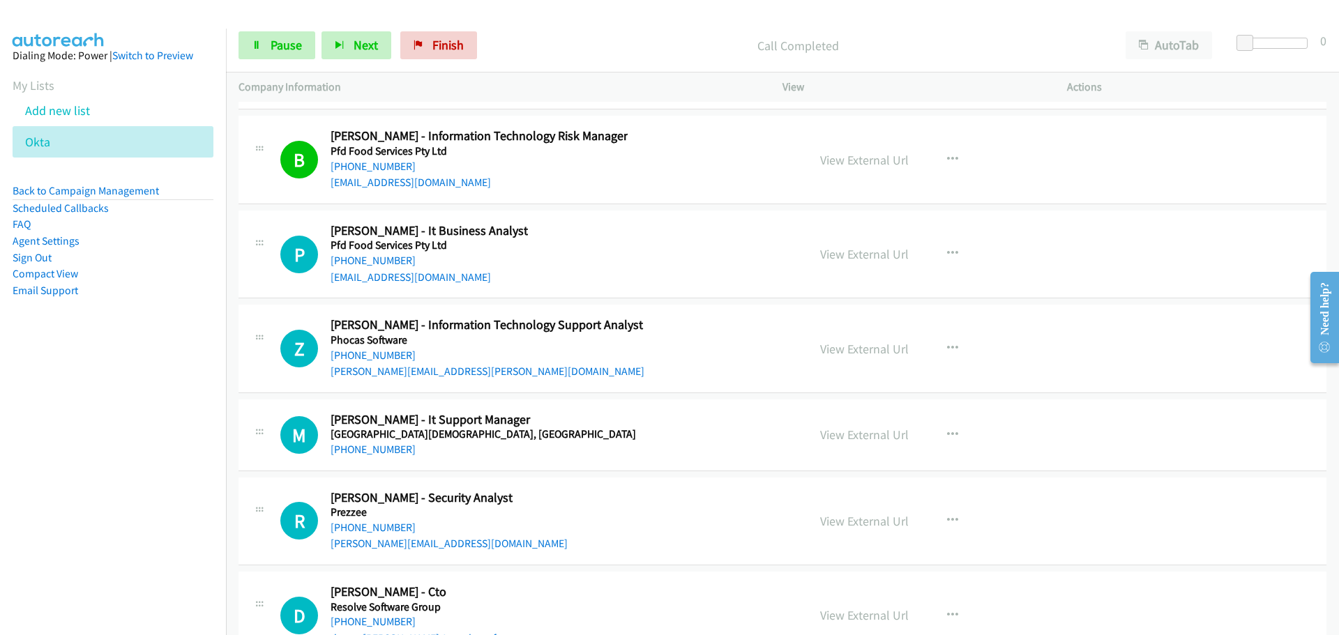
scroll to position [25796, 0]
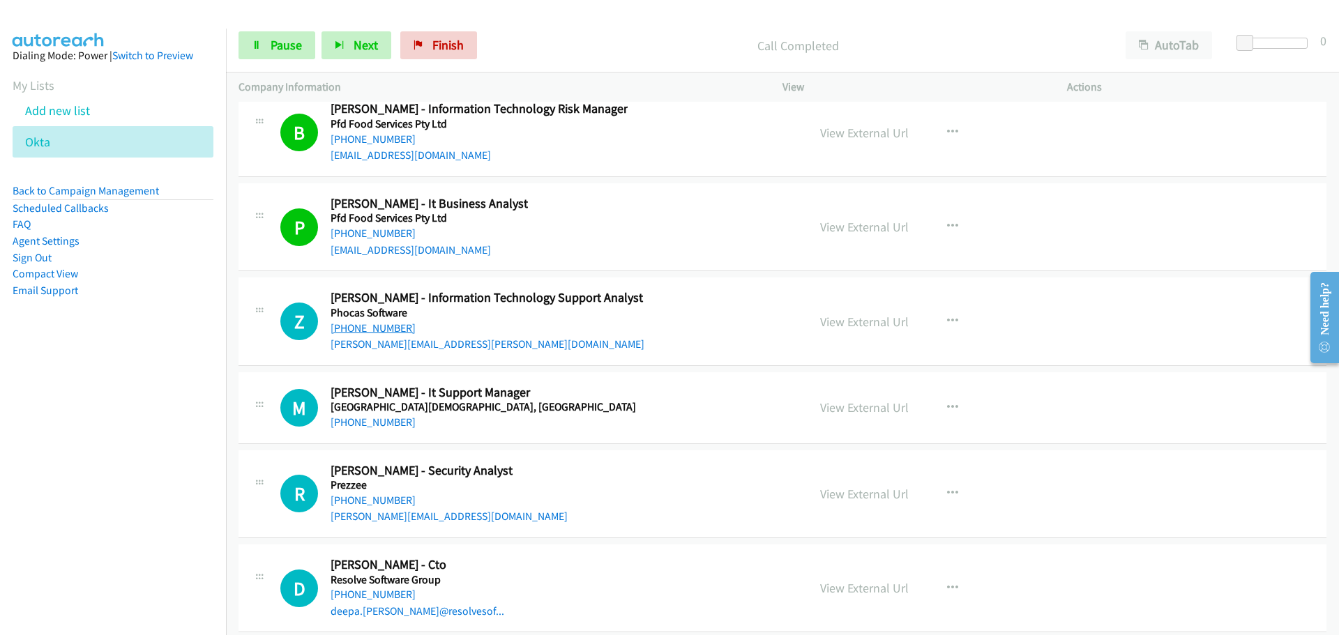
click at [398, 330] on link "[PHONE_NUMBER]" at bounding box center [372, 327] width 85 height 13
drag, startPoint x: 360, startPoint y: 421, endPoint x: 1288, endPoint y: 535, distance: 934.3
click at [360, 421] on link "[PHONE_NUMBER]" at bounding box center [372, 422] width 85 height 13
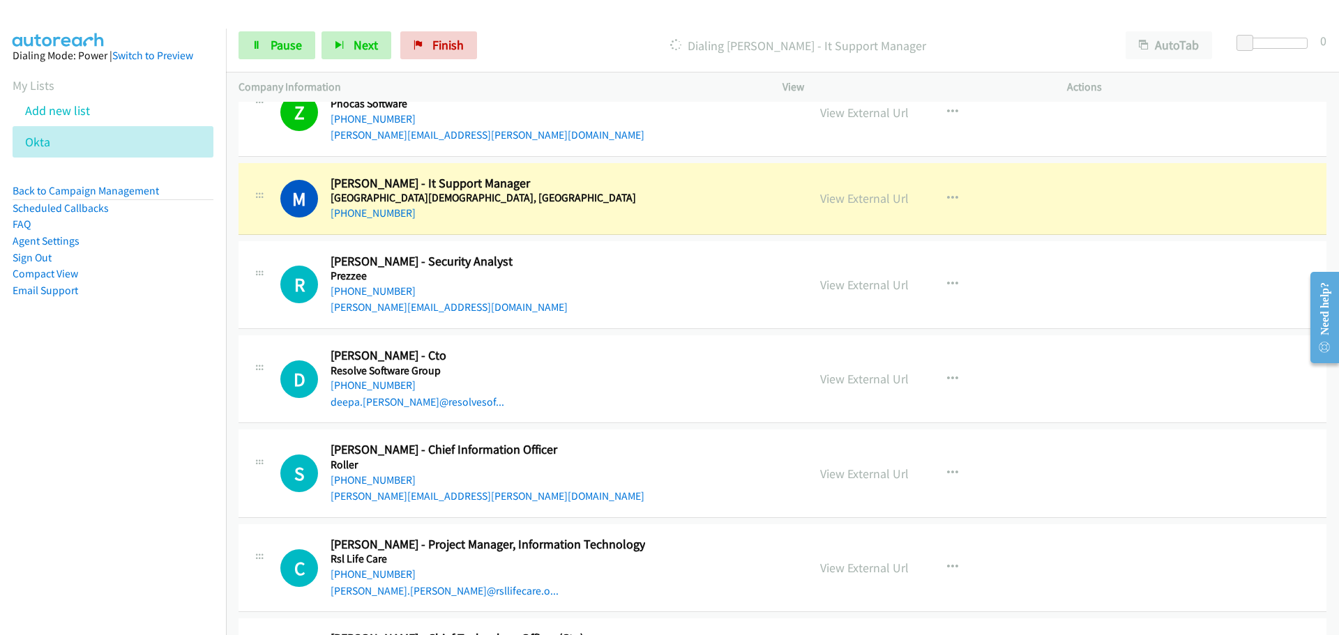
scroll to position [26075, 0]
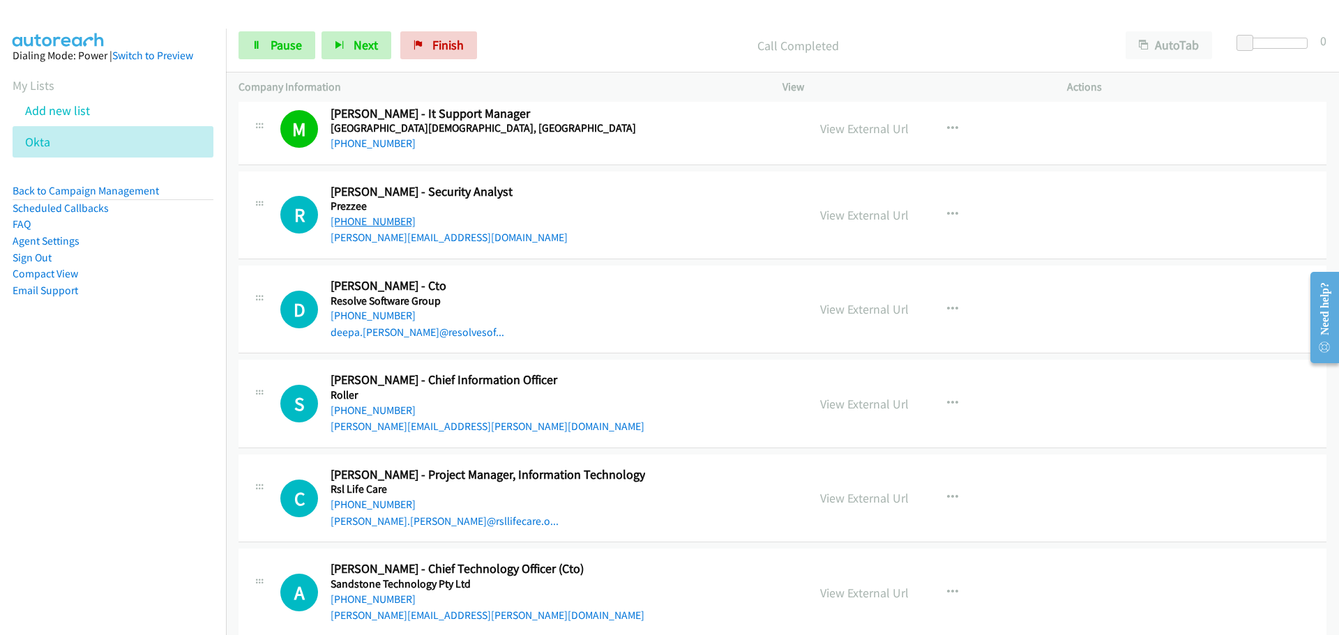
click at [389, 220] on link "[PHONE_NUMBER]" at bounding box center [372, 221] width 85 height 13
click at [382, 310] on link "[PHONE_NUMBER]" at bounding box center [372, 315] width 85 height 13
click at [393, 413] on link "[PHONE_NUMBER]" at bounding box center [372, 410] width 85 height 13
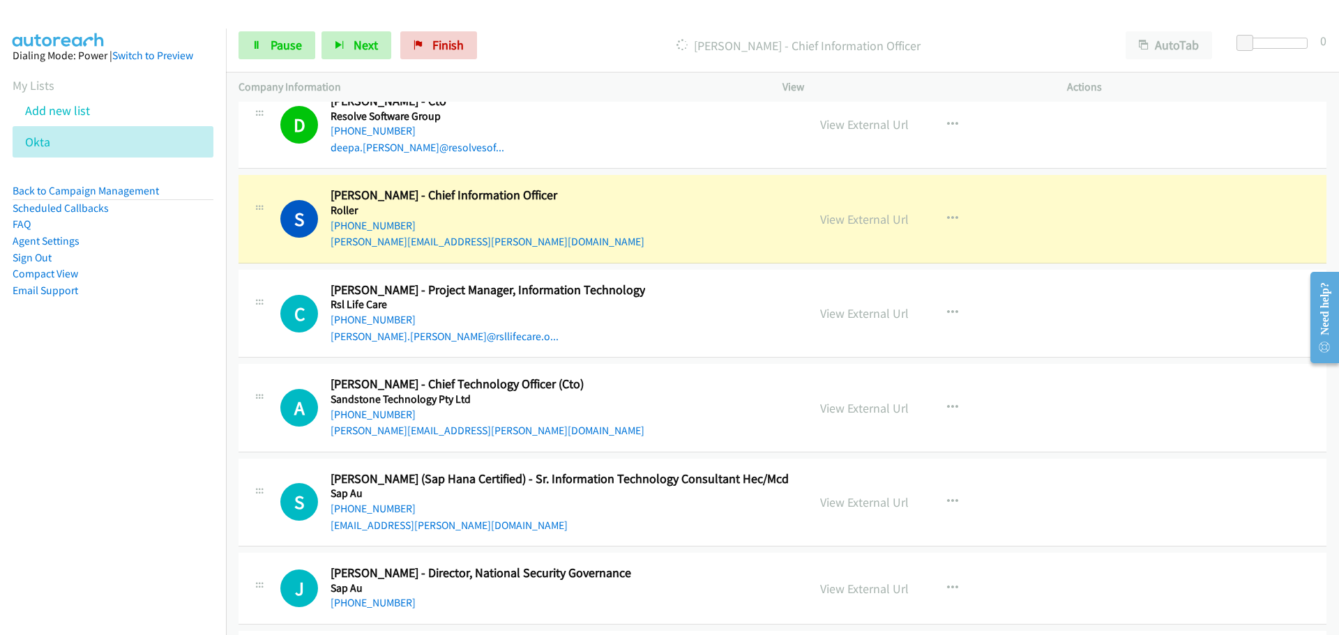
scroll to position [26284, 0]
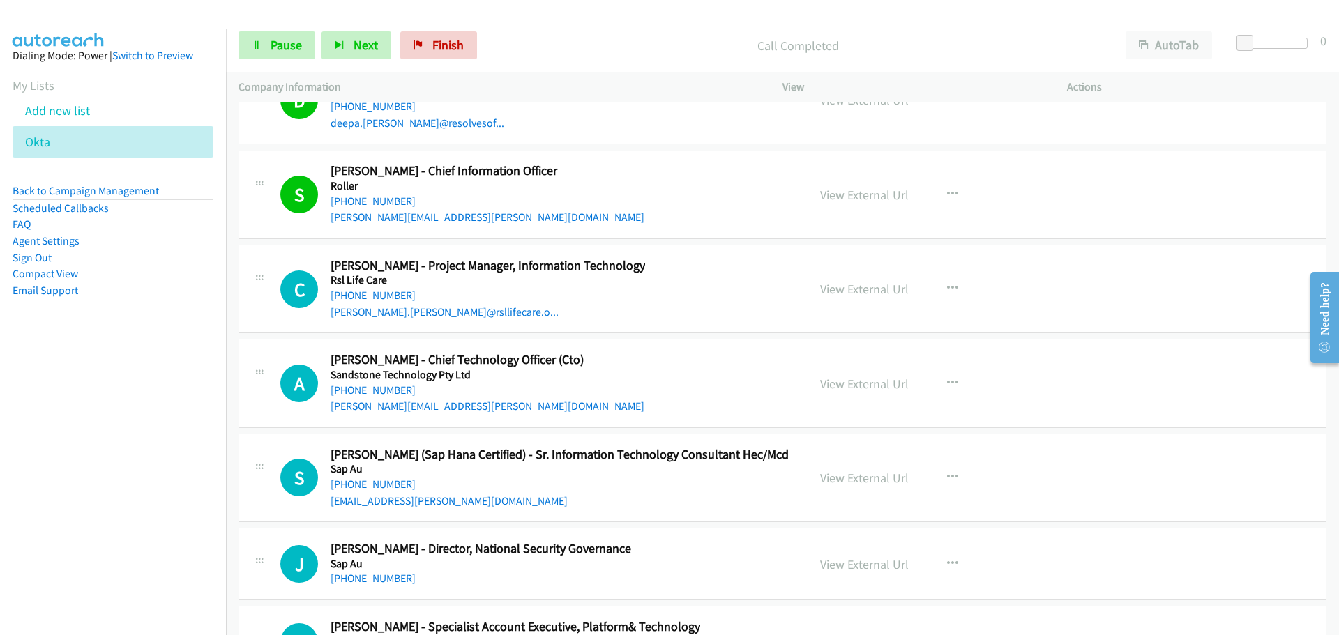
click at [351, 295] on link "[PHONE_NUMBER]" at bounding box center [372, 295] width 85 height 13
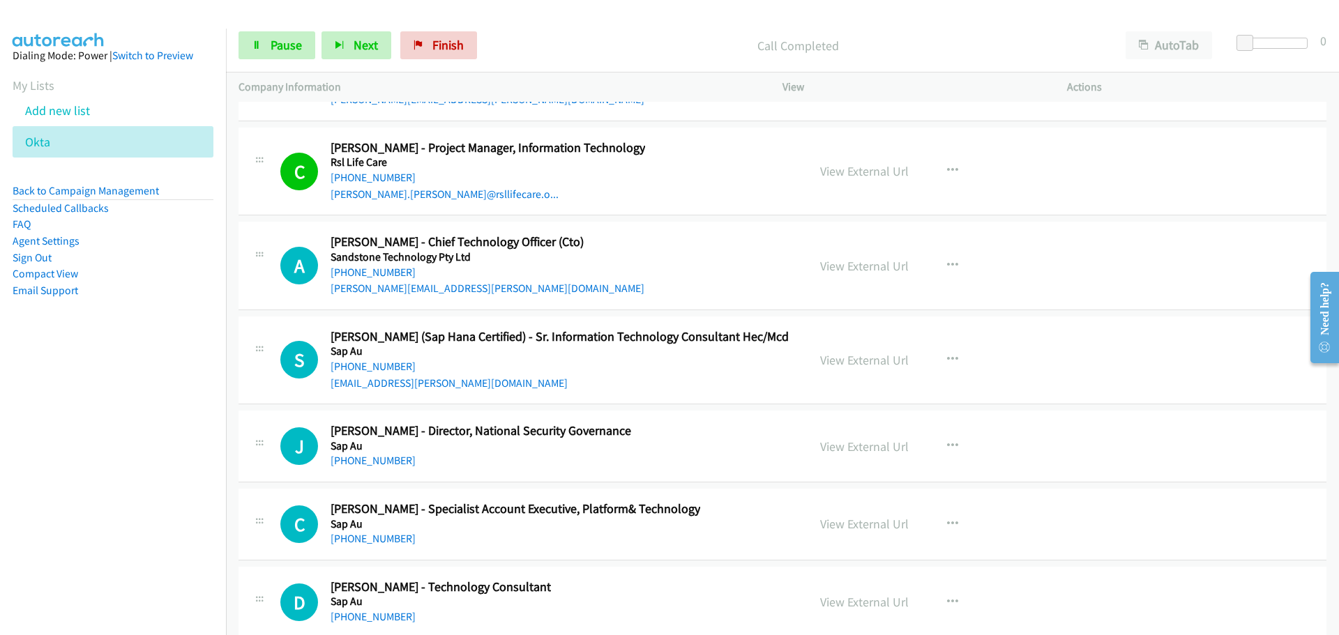
scroll to position [26423, 0]
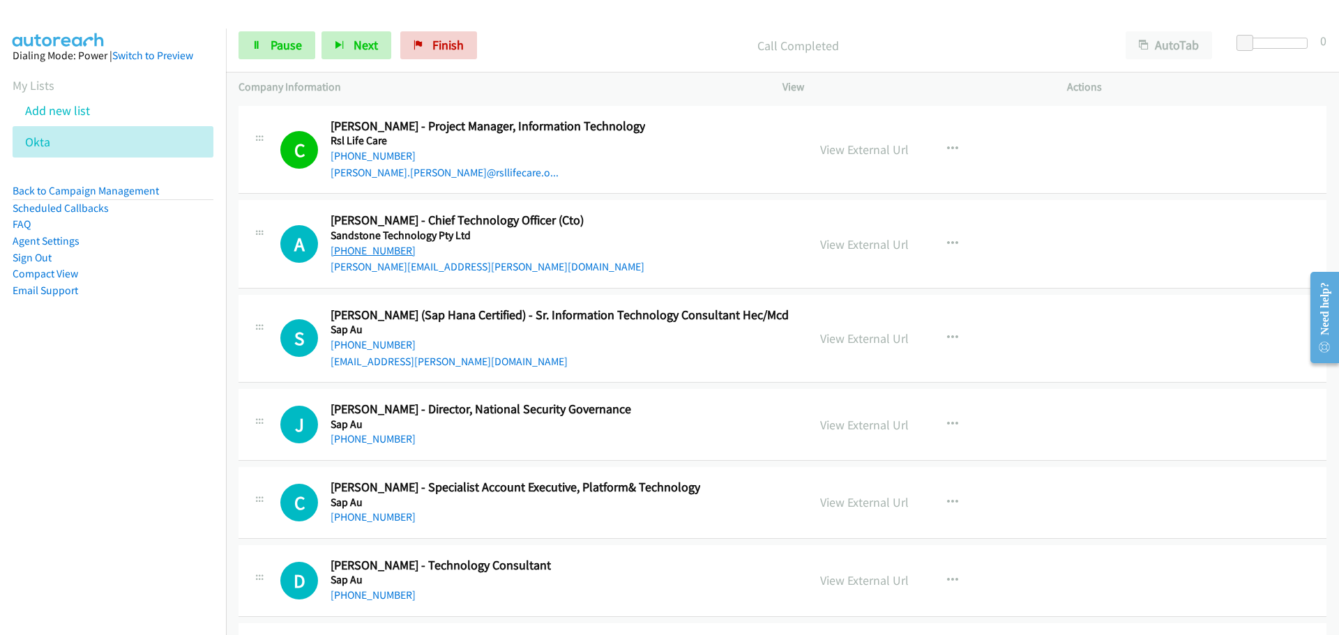
click at [361, 252] on link "[PHONE_NUMBER]" at bounding box center [372, 250] width 85 height 13
click at [364, 347] on link "[PHONE_NUMBER]" at bounding box center [372, 344] width 85 height 13
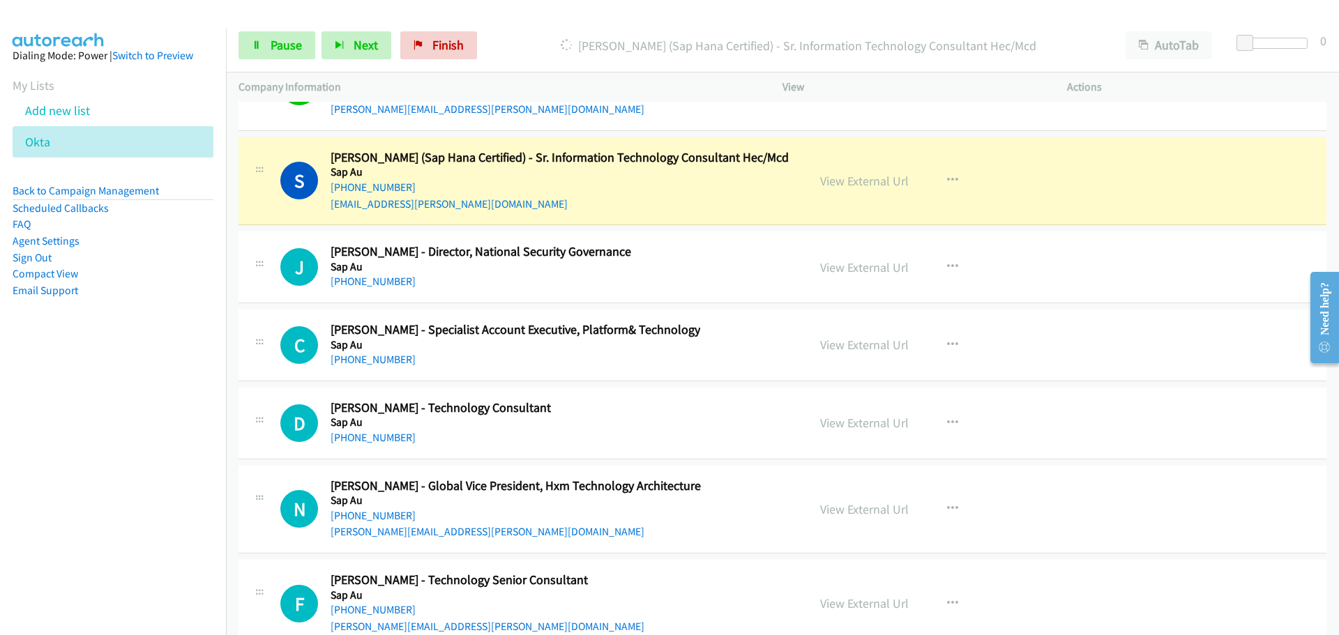
scroll to position [26633, 0]
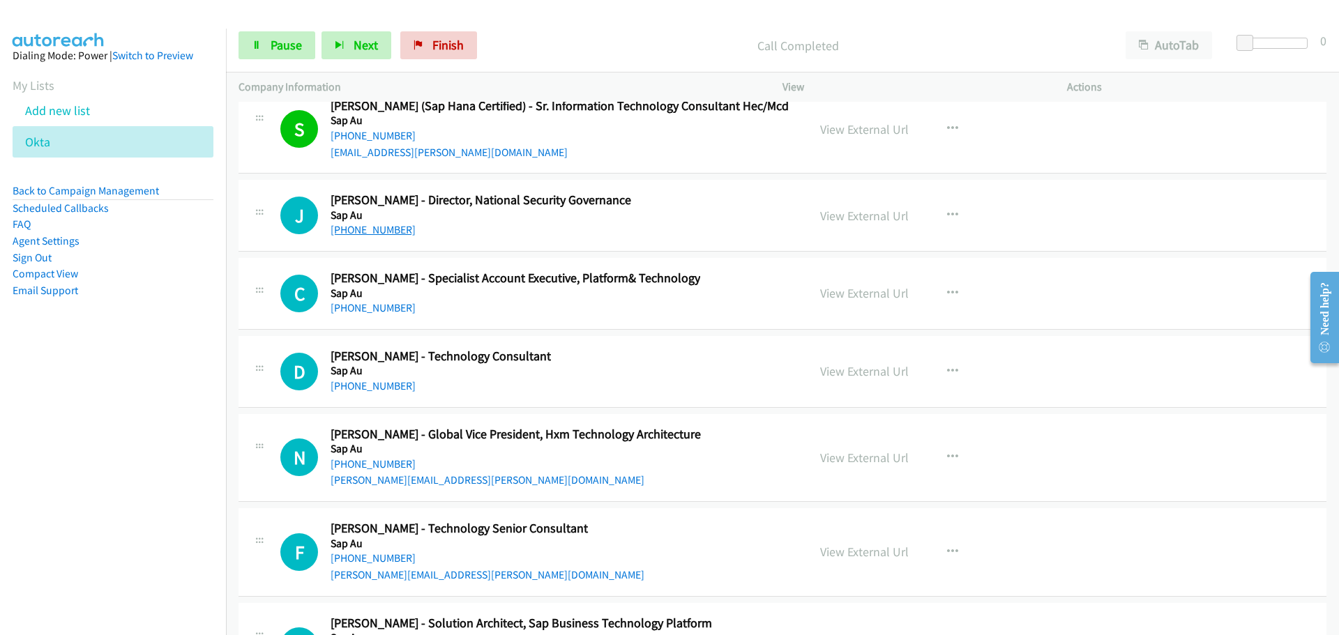
click at [383, 224] on link "[PHONE_NUMBER]" at bounding box center [372, 229] width 85 height 13
click at [393, 310] on link "[PHONE_NUMBER]" at bounding box center [372, 307] width 85 height 13
drag, startPoint x: 385, startPoint y: 388, endPoint x: 1145, endPoint y: 399, distance: 760.0
click at [385, 388] on link "[PHONE_NUMBER]" at bounding box center [372, 385] width 85 height 13
click at [363, 466] on link "[PHONE_NUMBER]" at bounding box center [372, 463] width 85 height 13
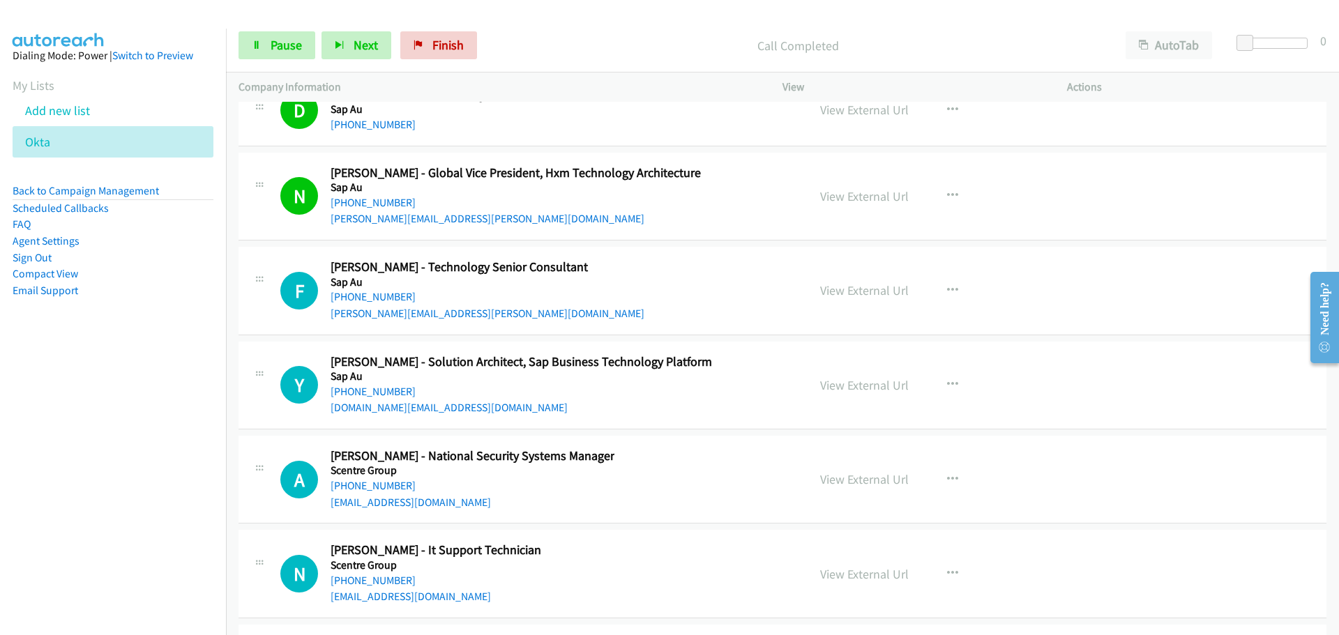
scroll to position [26911, 0]
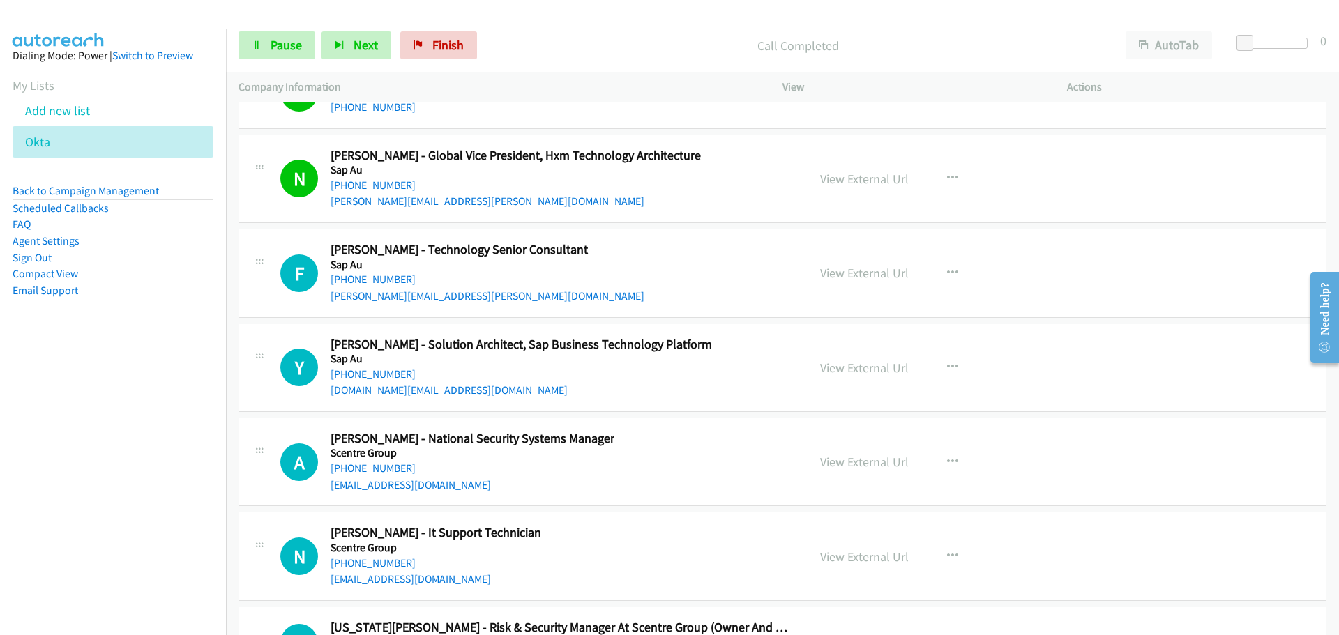
click at [378, 280] on link "[PHONE_NUMBER]" at bounding box center [372, 279] width 85 height 13
click at [373, 368] on link "[PHONE_NUMBER]" at bounding box center [372, 373] width 85 height 13
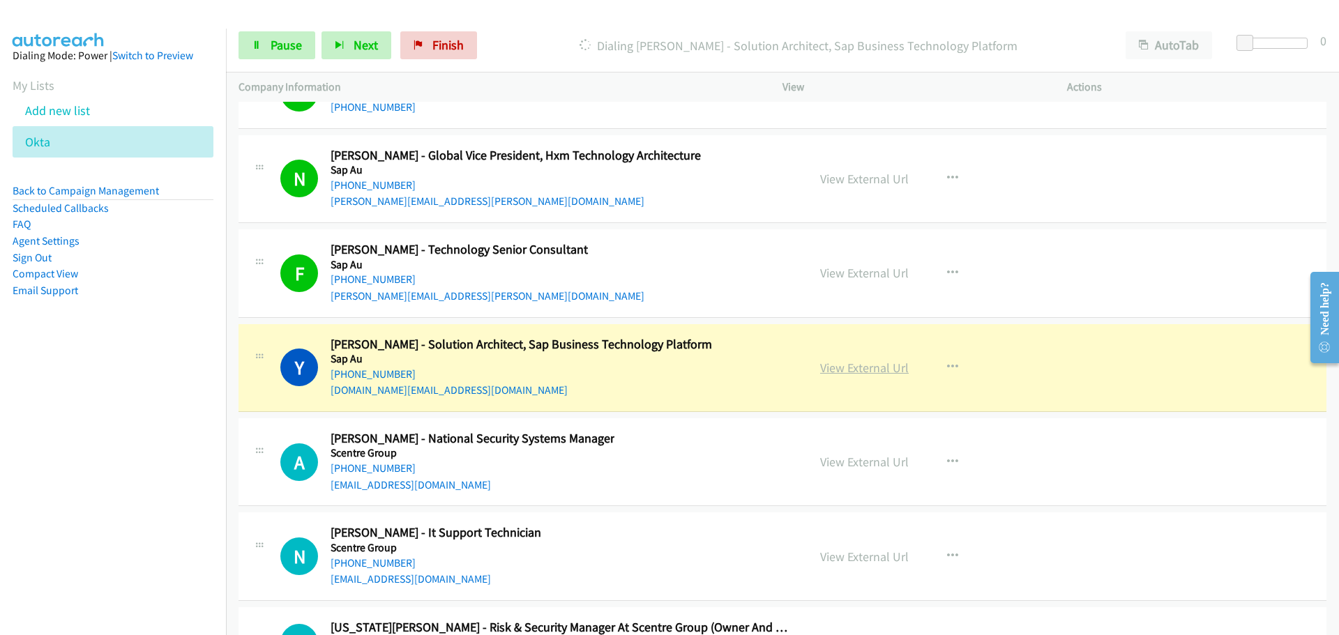
click at [870, 372] on link "View External Url" at bounding box center [864, 368] width 89 height 16
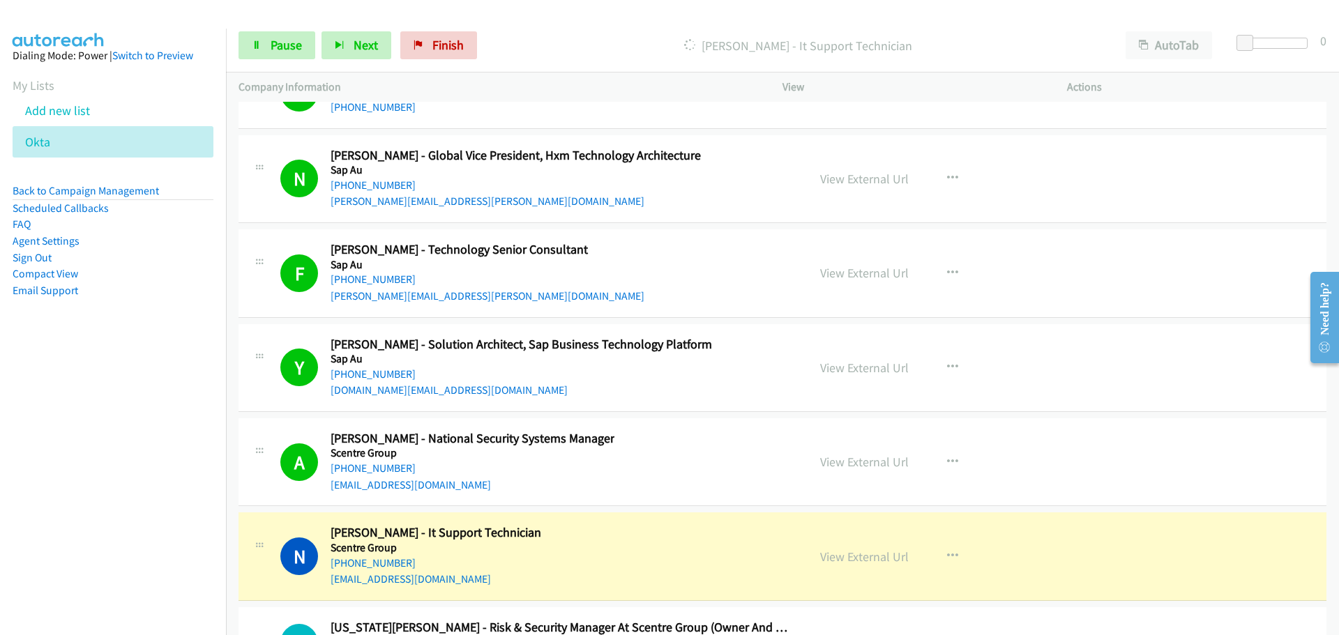
click at [1099, 593] on div "N Callback Scheduled [PERSON_NAME] - It Support Technician Scentre Group [GEOGR…" at bounding box center [782, 556] width 1088 height 88
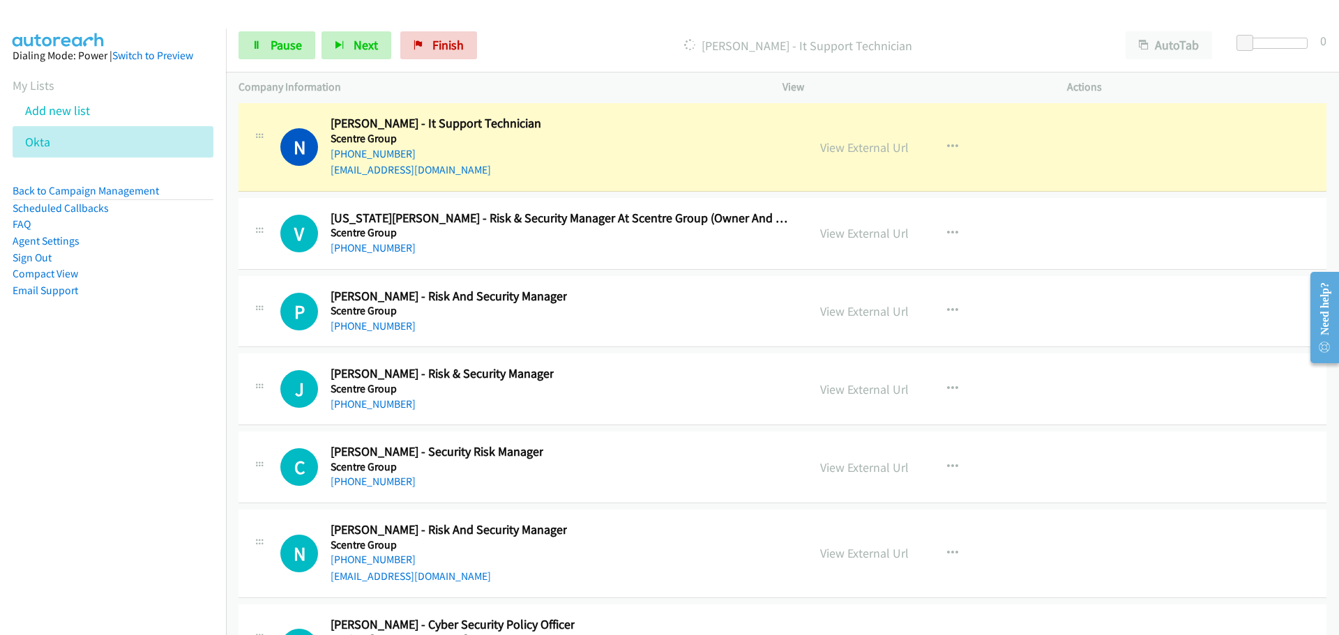
scroll to position [27330, 0]
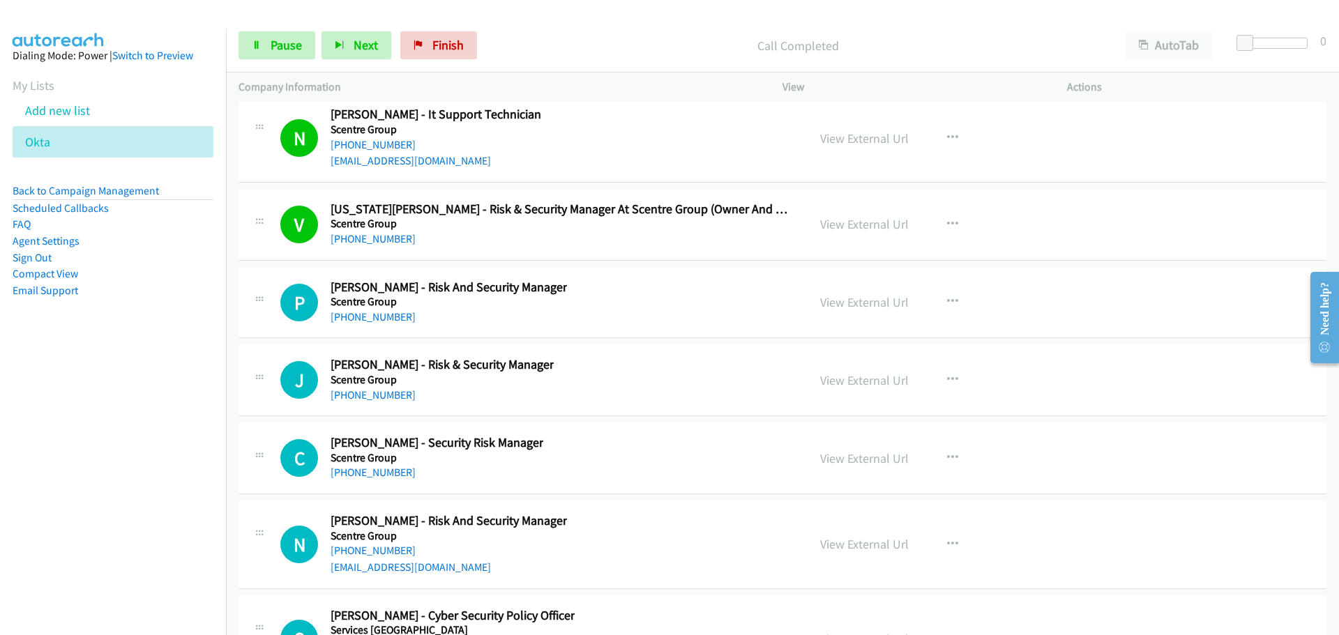
drag, startPoint x: 389, startPoint y: 319, endPoint x: 455, endPoint y: 323, distance: 65.7
click at [389, 319] on link "[PHONE_NUMBER]" at bounding box center [372, 316] width 85 height 13
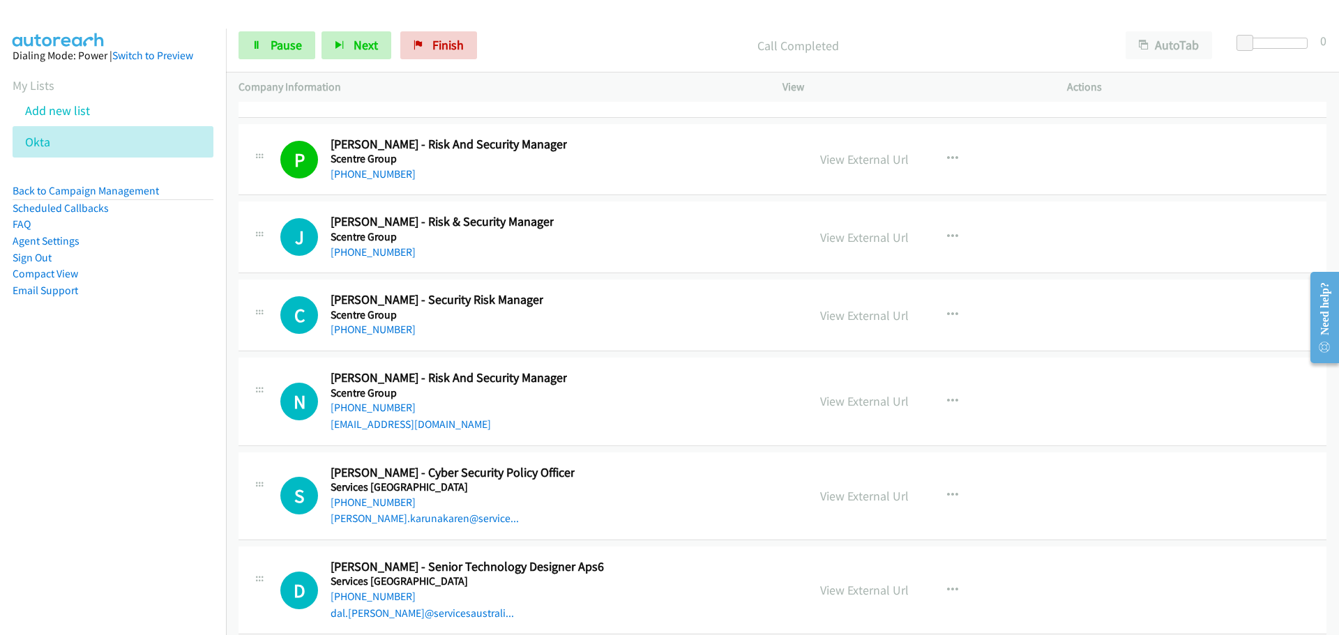
scroll to position [27539, 0]
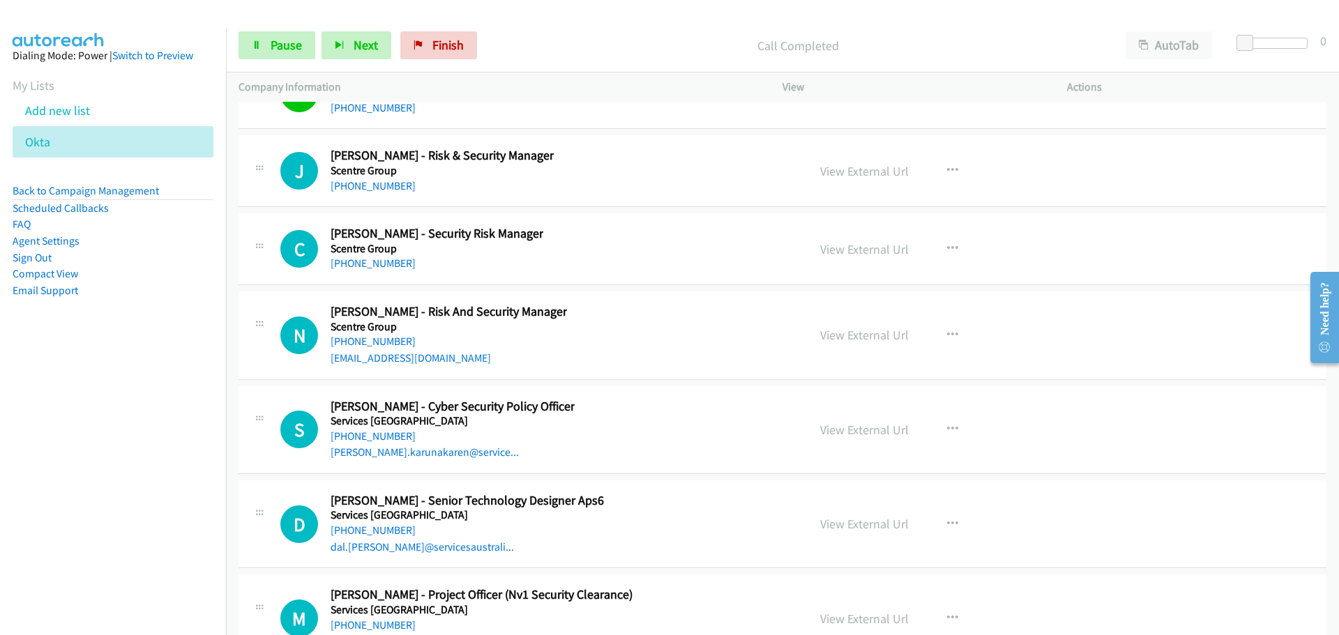
drag, startPoint x: 379, startPoint y: 185, endPoint x: 413, endPoint y: 184, distance: 34.9
click at [379, 185] on link "[PHONE_NUMBER]" at bounding box center [372, 185] width 85 height 13
drag, startPoint x: 388, startPoint y: 261, endPoint x: 973, endPoint y: 260, distance: 584.9
click at [388, 261] on link "[PHONE_NUMBER]" at bounding box center [372, 263] width 85 height 13
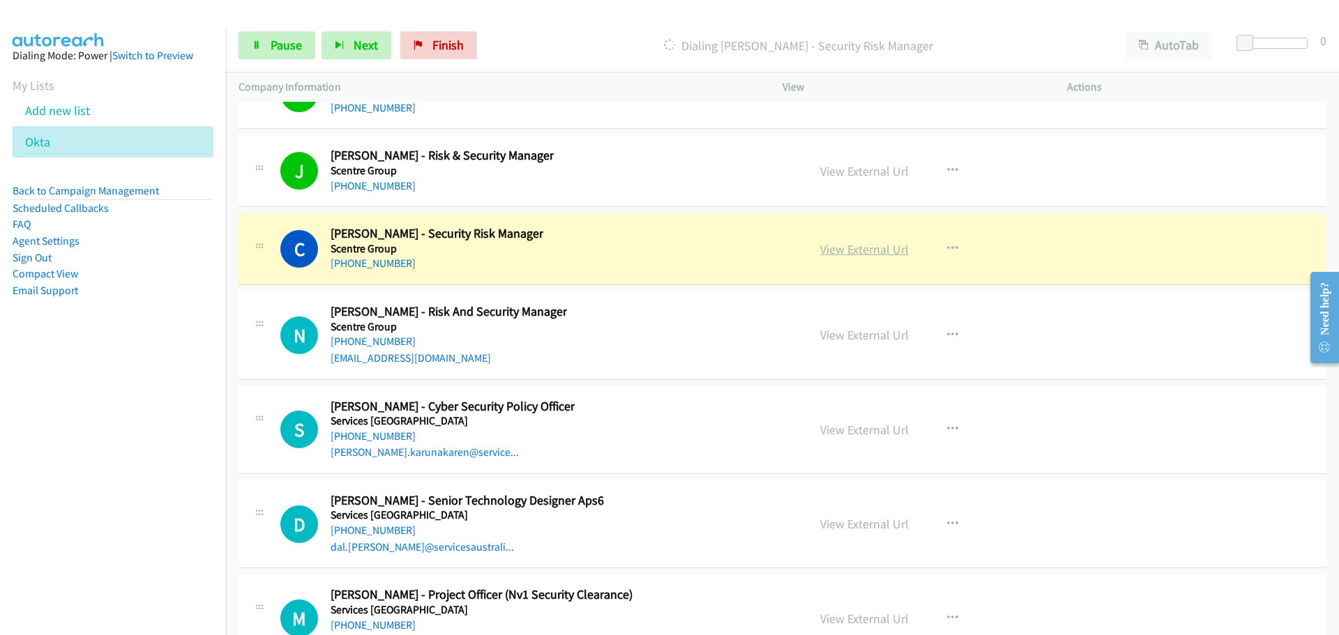
click at [883, 247] on link "View External Url" at bounding box center [864, 249] width 89 height 16
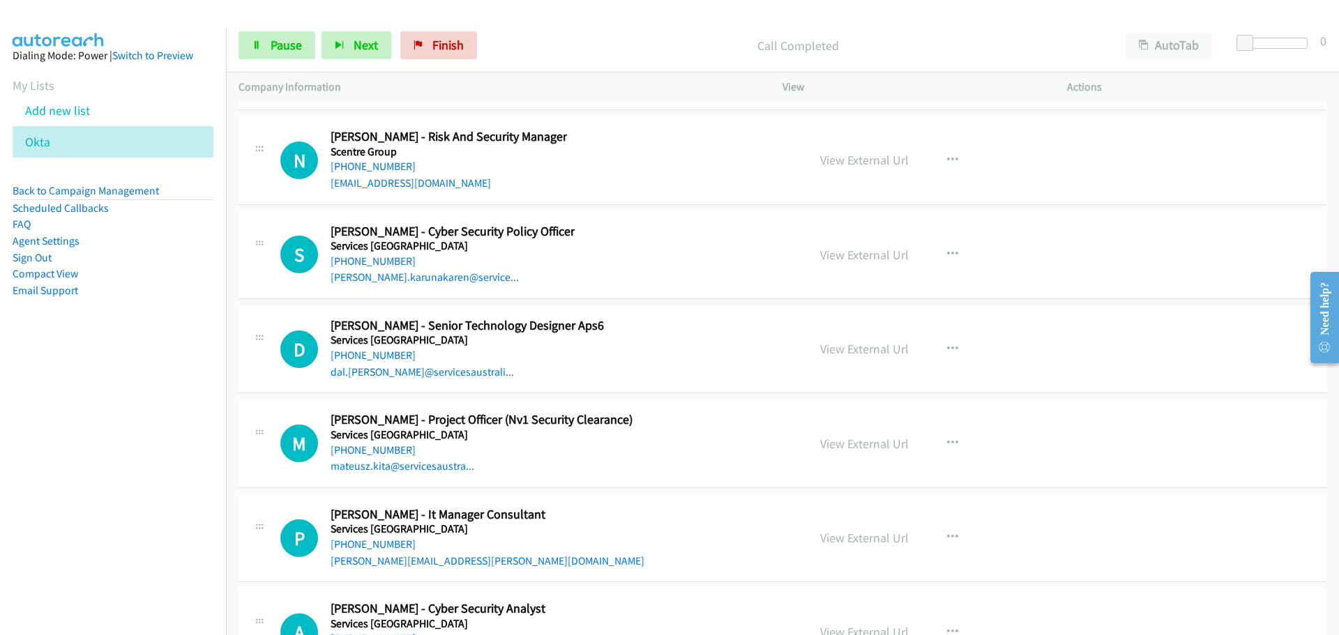
scroll to position [27748, 0]
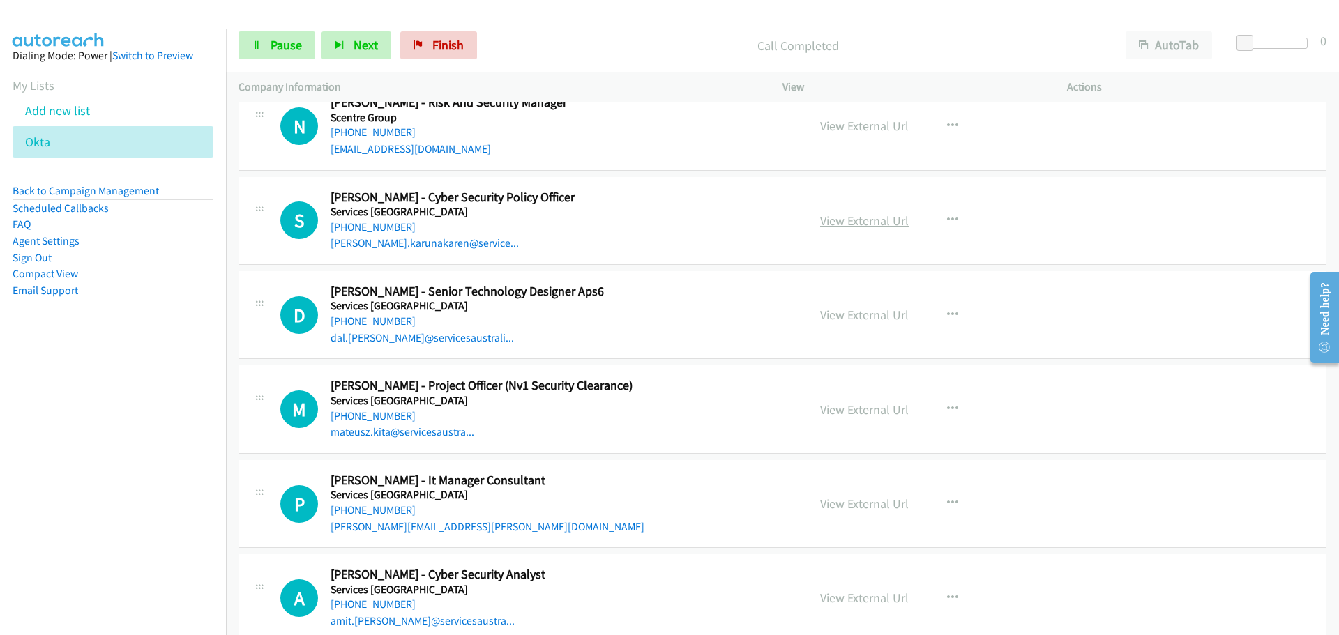
click at [871, 220] on link "View External Url" at bounding box center [864, 221] width 89 height 16
click at [947, 218] on icon "button" at bounding box center [952, 220] width 11 height 11
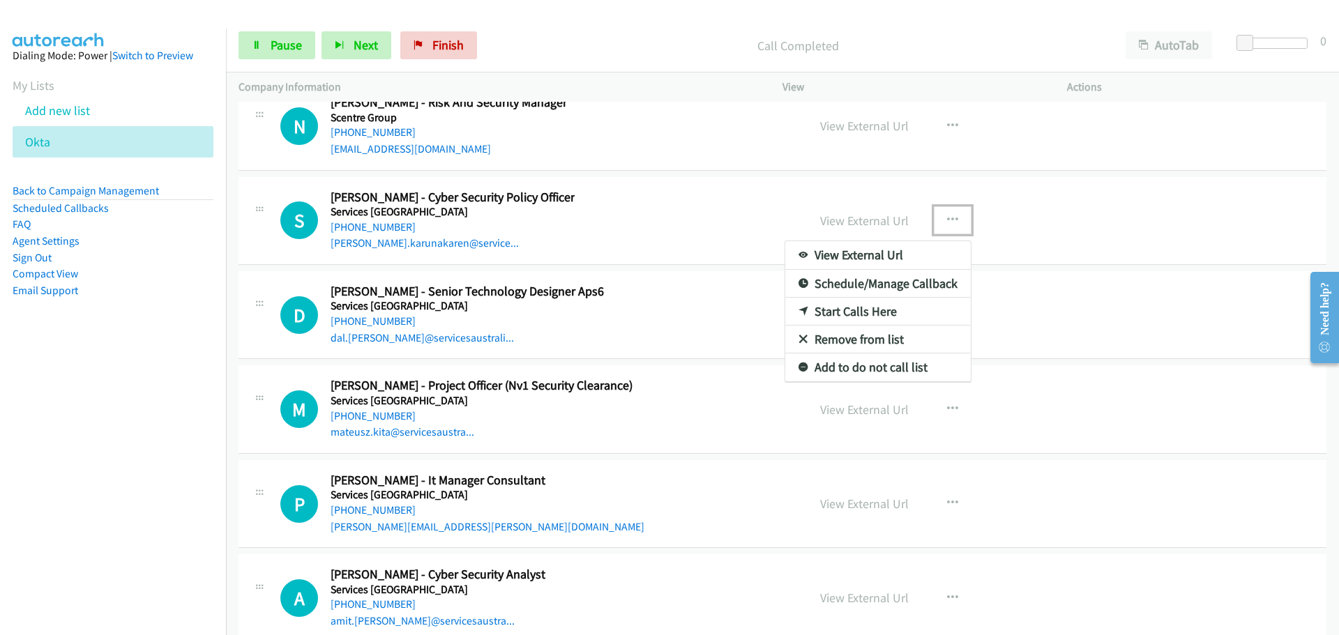
click at [833, 305] on link "Start Calls Here" at bounding box center [877, 312] width 185 height 28
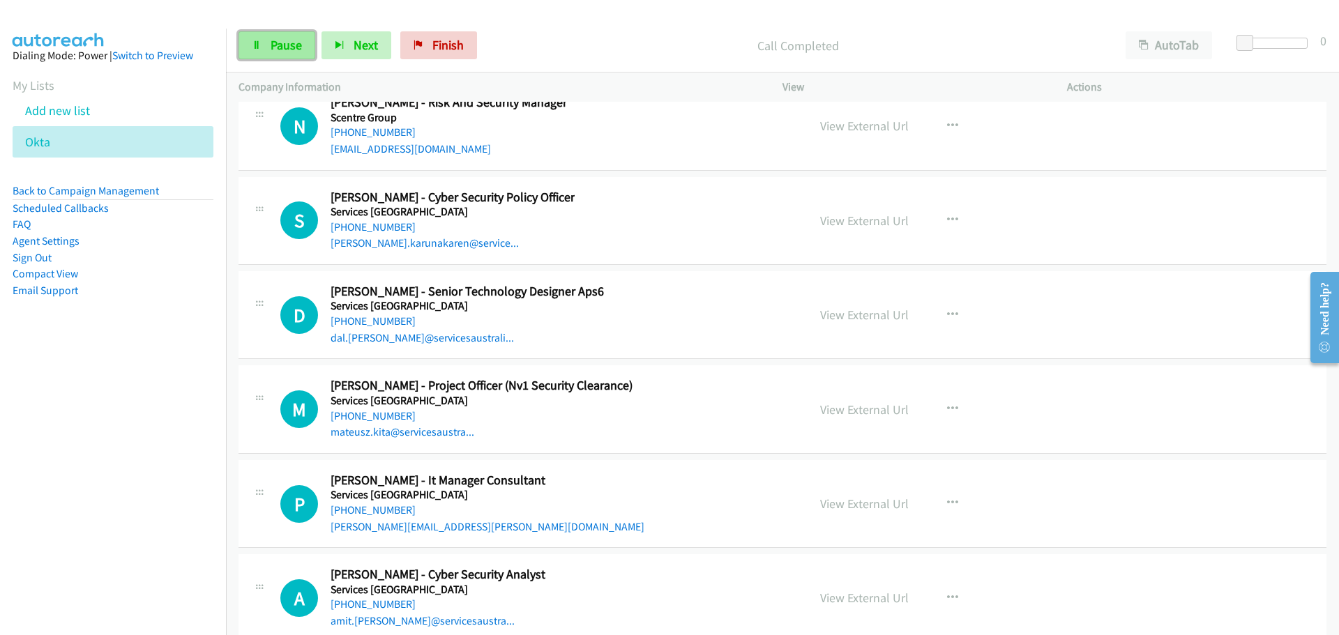
click at [293, 43] on span "Pause" at bounding box center [286, 45] width 31 height 16
click at [293, 43] on span "Start Calls" at bounding box center [298, 45] width 54 height 16
drag, startPoint x: 382, startPoint y: 322, endPoint x: 1065, endPoint y: 471, distance: 698.5
click at [382, 322] on link "[PHONE_NUMBER]" at bounding box center [372, 320] width 85 height 13
click at [373, 416] on link "[PHONE_NUMBER]" at bounding box center [372, 415] width 85 height 13
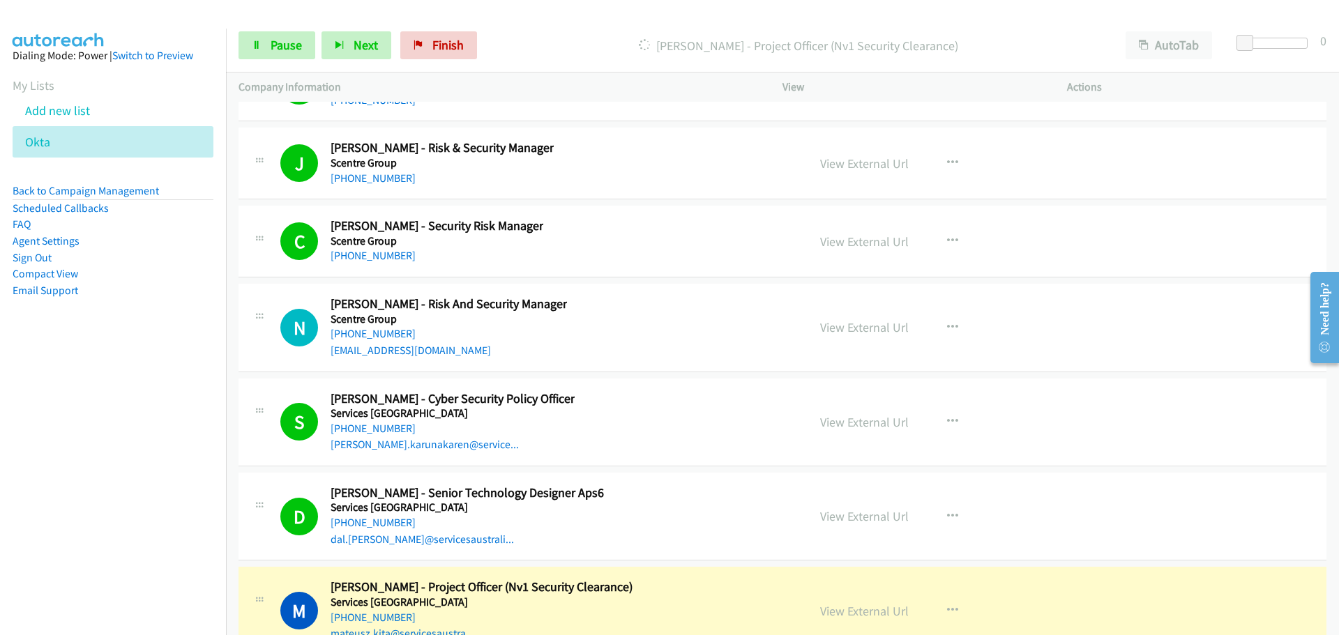
scroll to position [27539, 0]
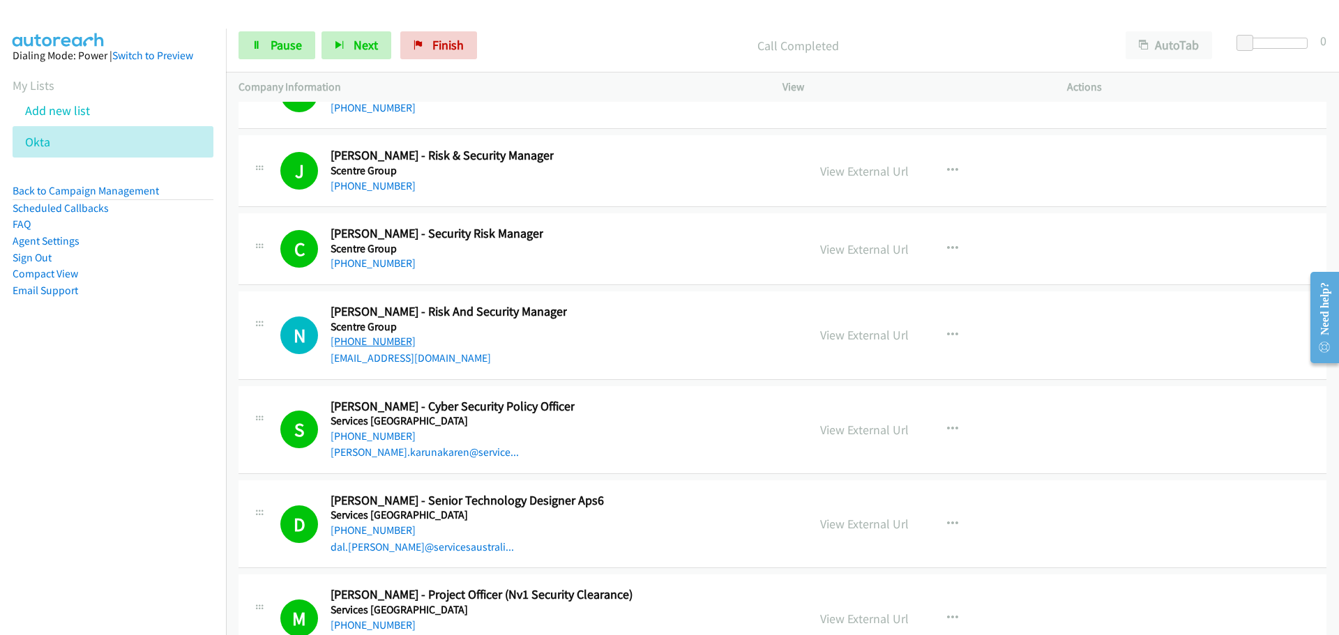
click at [375, 343] on link "[PHONE_NUMBER]" at bounding box center [372, 341] width 85 height 13
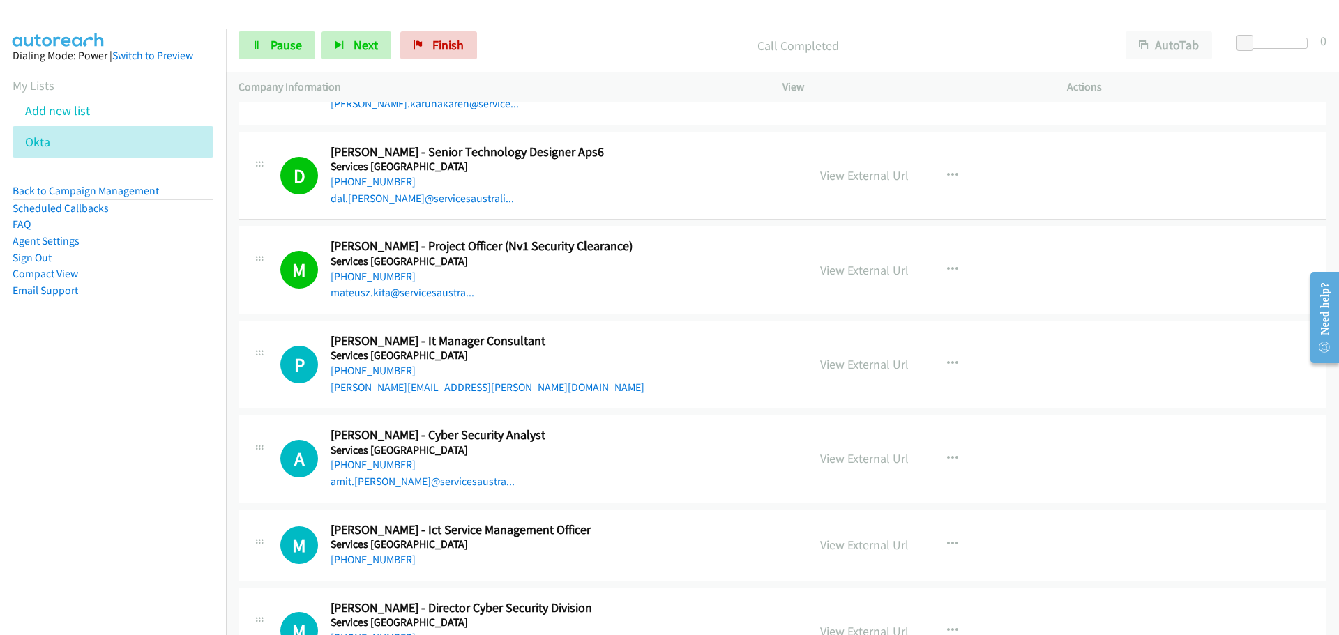
drag, startPoint x: 351, startPoint y: 370, endPoint x: 585, endPoint y: 388, distance: 234.3
click at [351, 370] on link "[PHONE_NUMBER]" at bounding box center [372, 370] width 85 height 13
click at [184, 247] on li "Agent Settings" at bounding box center [113, 241] width 201 height 17
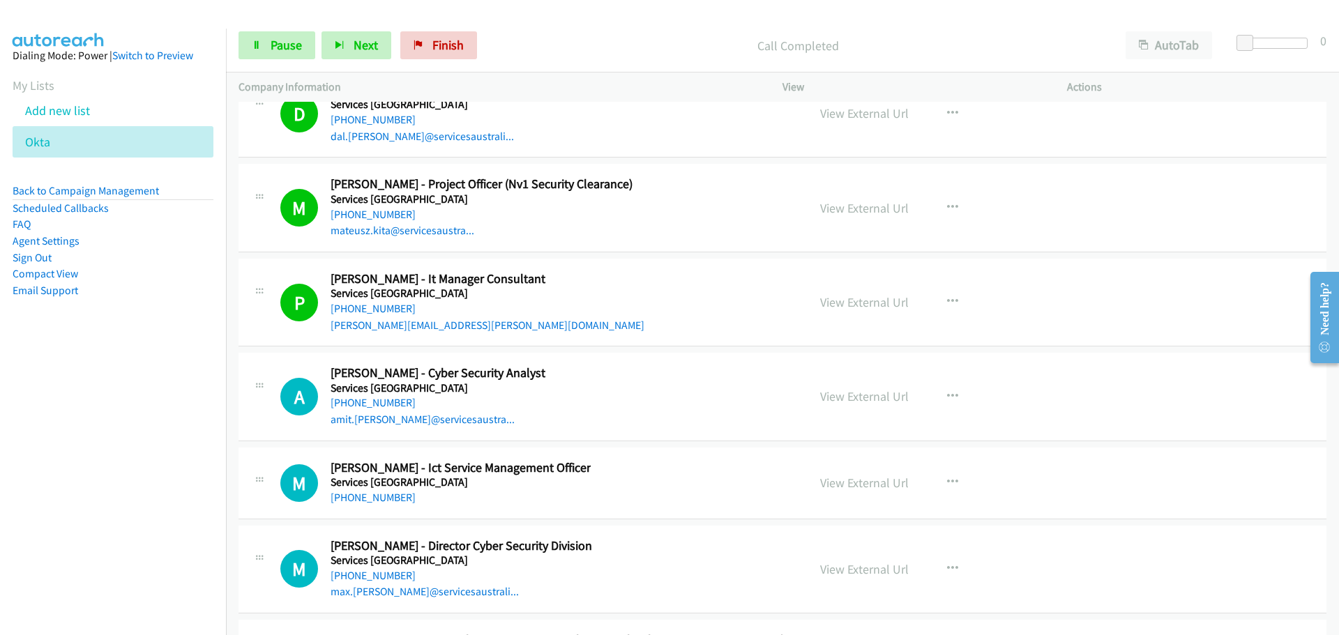
scroll to position [28097, 0]
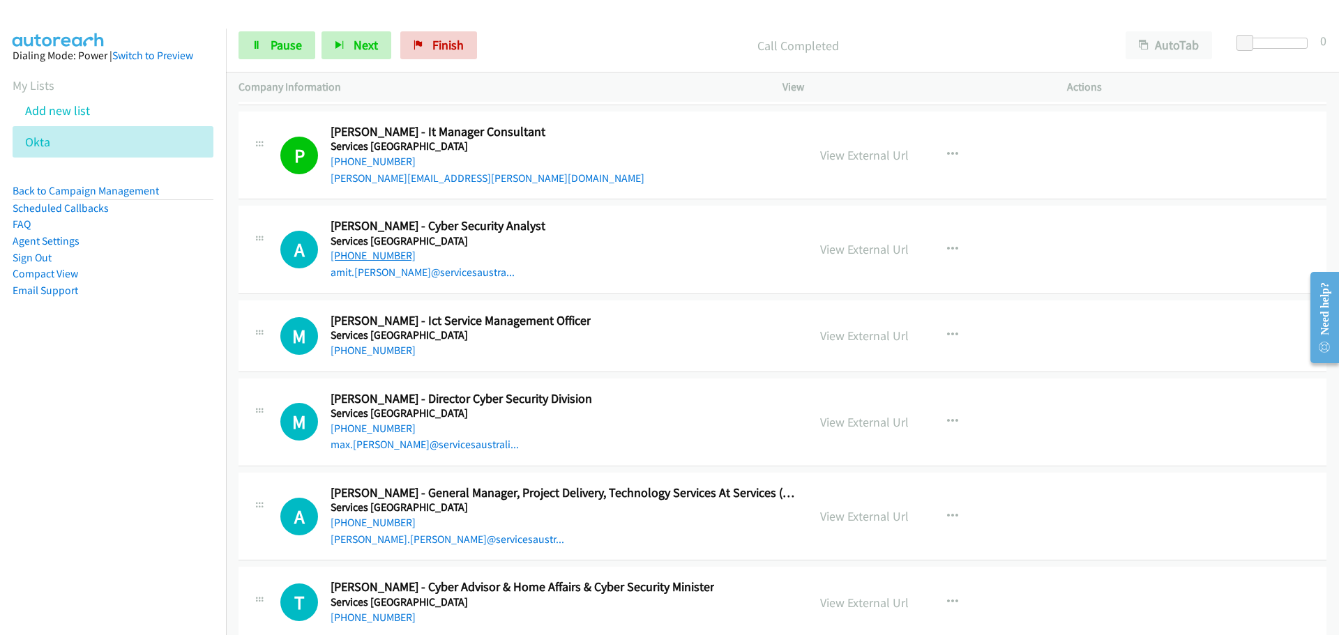
click at [367, 259] on link "[PHONE_NUMBER]" at bounding box center [372, 255] width 85 height 13
drag, startPoint x: 388, startPoint y: 351, endPoint x: 938, endPoint y: 385, distance: 551.8
click at [388, 351] on link "[PHONE_NUMBER]" at bounding box center [372, 350] width 85 height 13
click at [404, 429] on link "[PHONE_NUMBER]" at bounding box center [372, 428] width 85 height 13
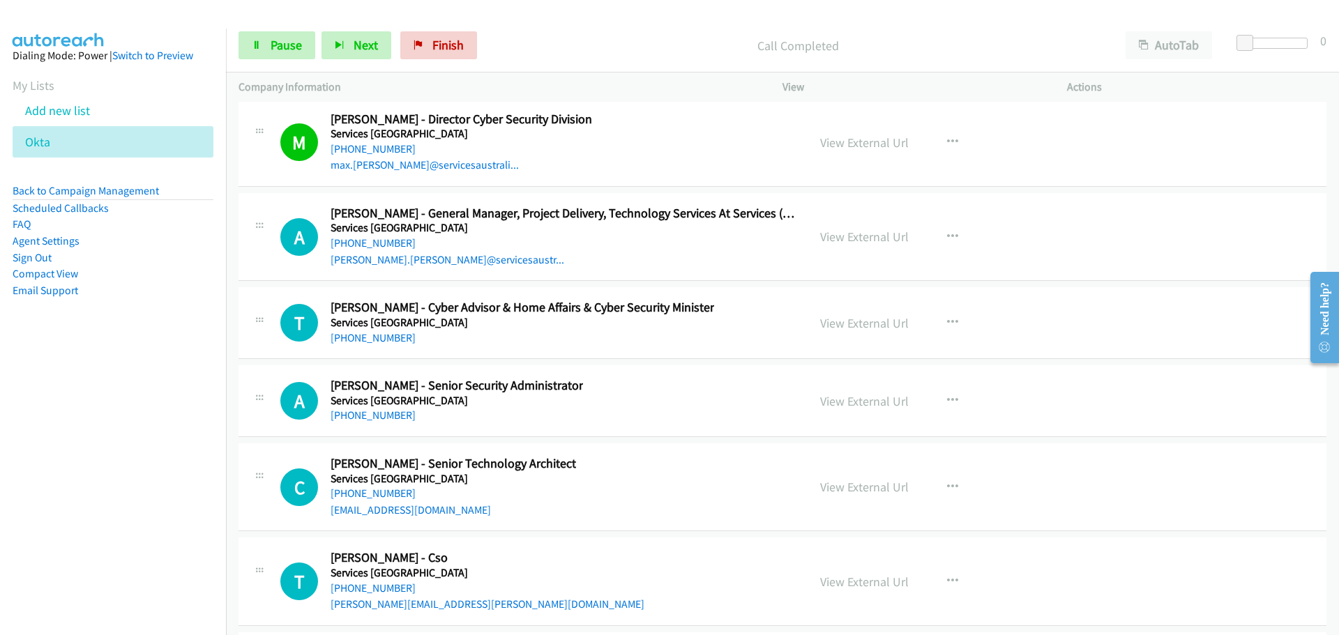
scroll to position [28375, 0]
click at [371, 238] on link "[PHONE_NUMBER]" at bounding box center [372, 243] width 85 height 13
click at [365, 337] on link "[PHONE_NUMBER]" at bounding box center [372, 338] width 85 height 13
click at [382, 414] on link "[PHONE_NUMBER]" at bounding box center [372, 415] width 85 height 13
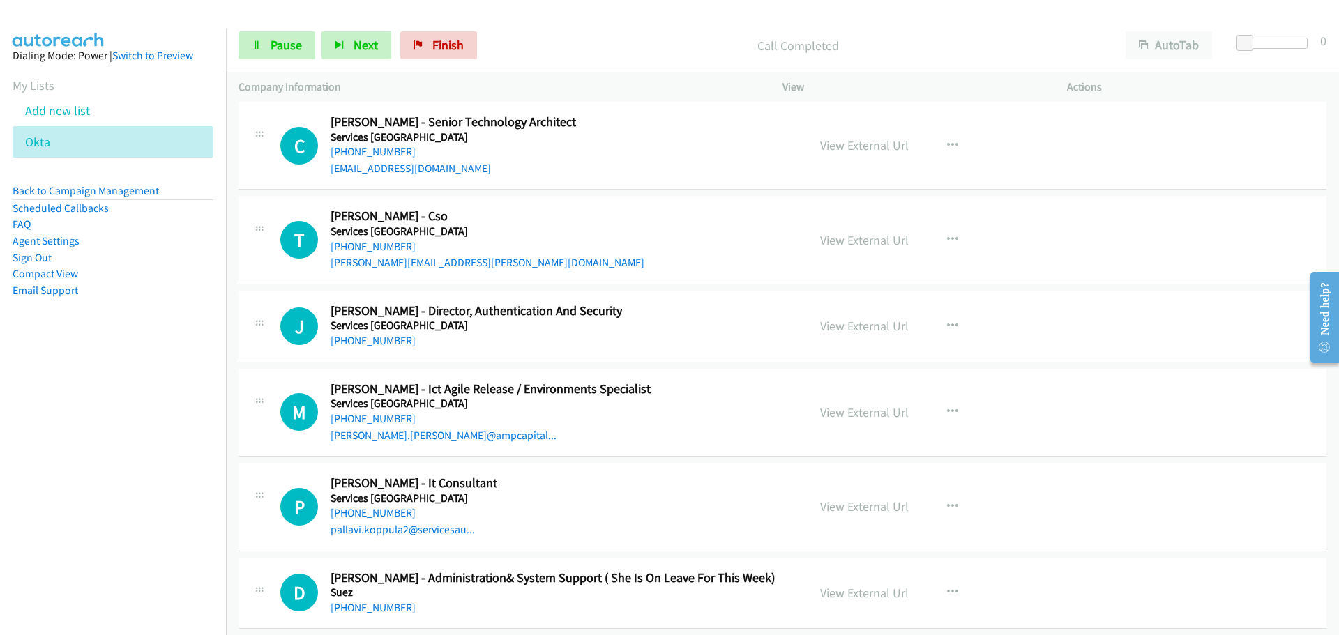
scroll to position [28724, 0]
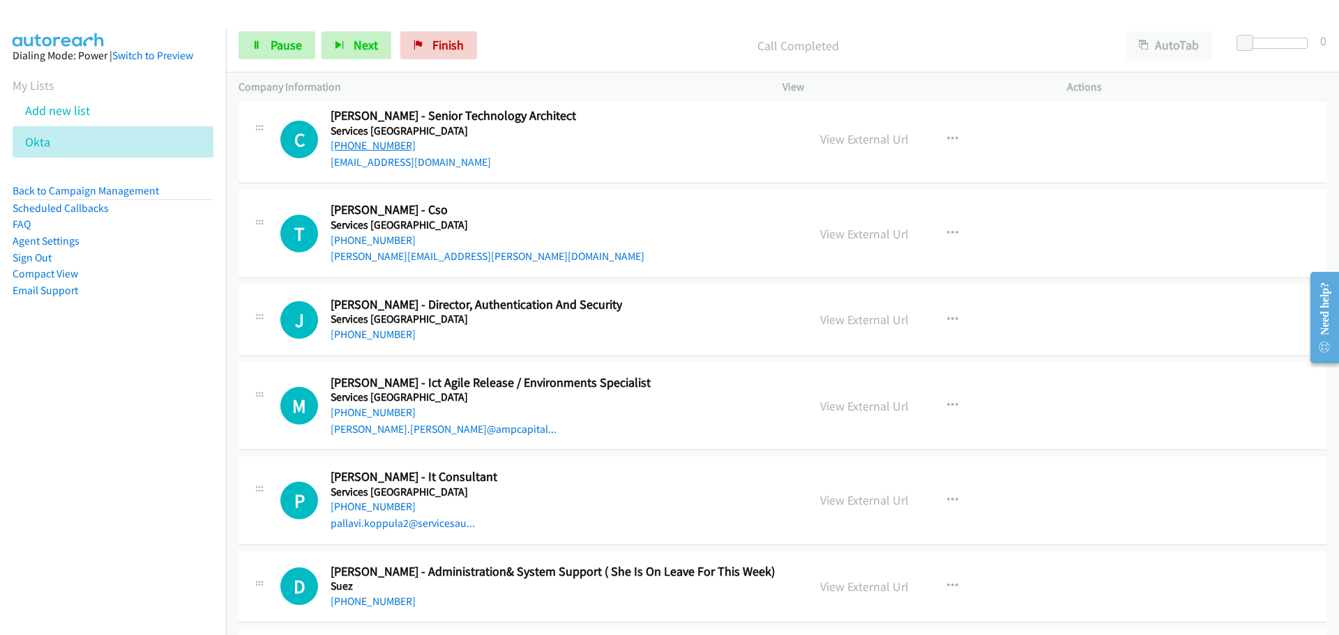
drag, startPoint x: 365, startPoint y: 151, endPoint x: 398, endPoint y: 151, distance: 32.8
click at [365, 151] on link "[PHONE_NUMBER]" at bounding box center [372, 145] width 85 height 13
drag, startPoint x: 389, startPoint y: 243, endPoint x: 1249, endPoint y: 416, distance: 877.4
click at [389, 243] on link "[PHONE_NUMBER]" at bounding box center [372, 240] width 85 height 13
drag, startPoint x: 379, startPoint y: 334, endPoint x: 1246, endPoint y: 433, distance: 872.9
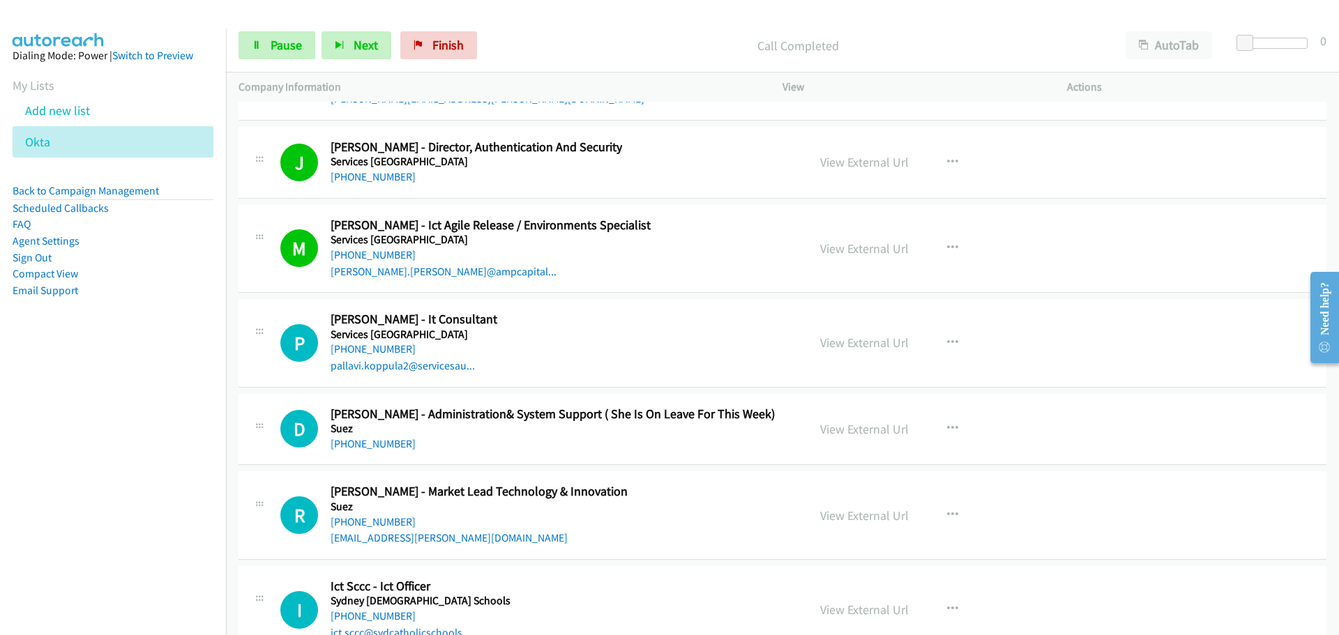
scroll to position [28933, 0]
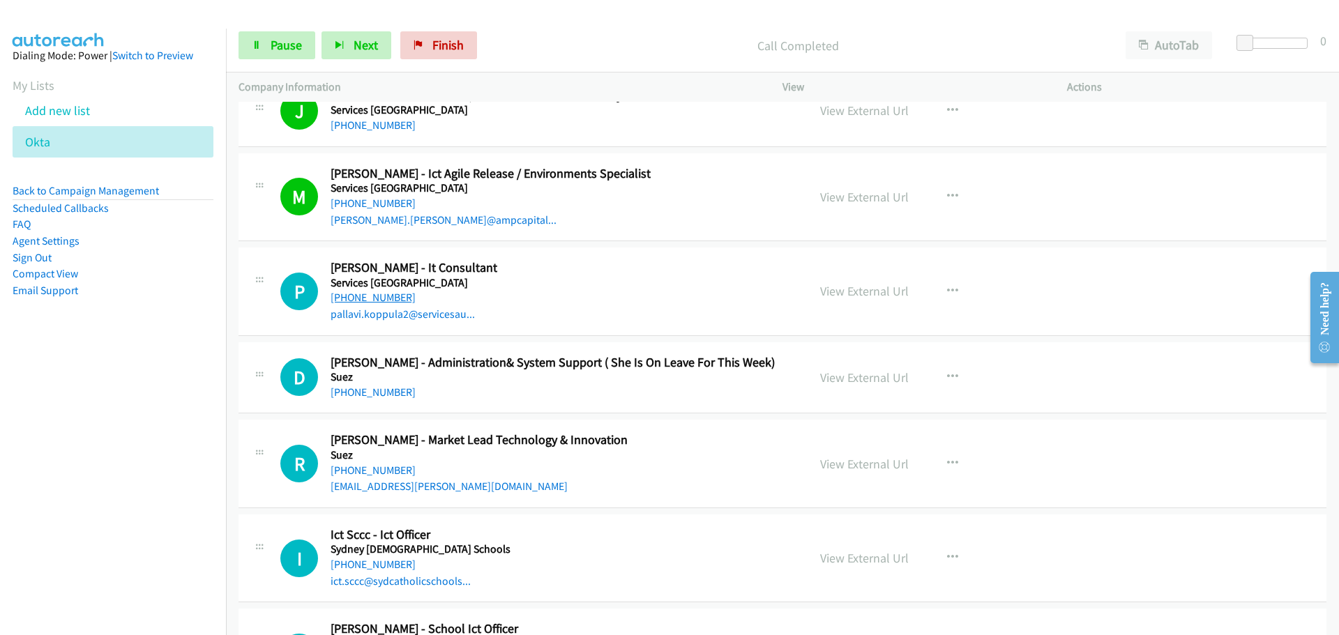
click at [382, 297] on link "[PHONE_NUMBER]" at bounding box center [372, 297] width 85 height 13
drag, startPoint x: 373, startPoint y: 389, endPoint x: 390, endPoint y: 381, distance: 19.0
click at [373, 389] on link "[PHONE_NUMBER]" at bounding box center [372, 392] width 85 height 13
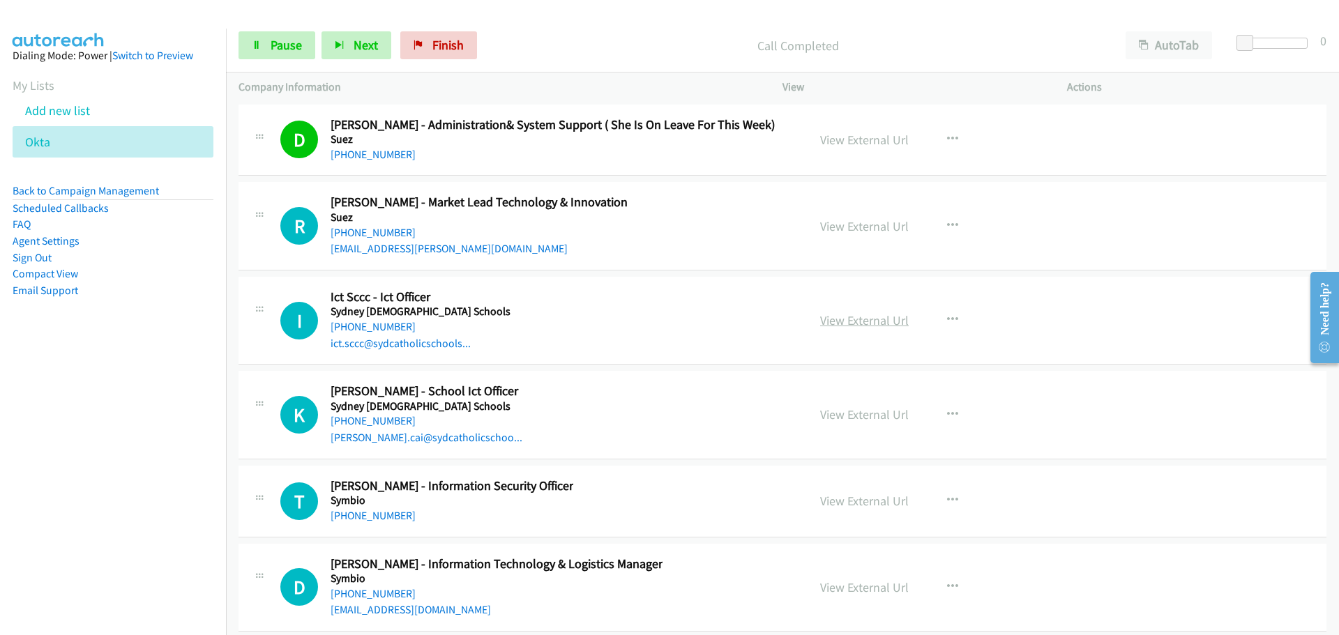
scroll to position [29212, 0]
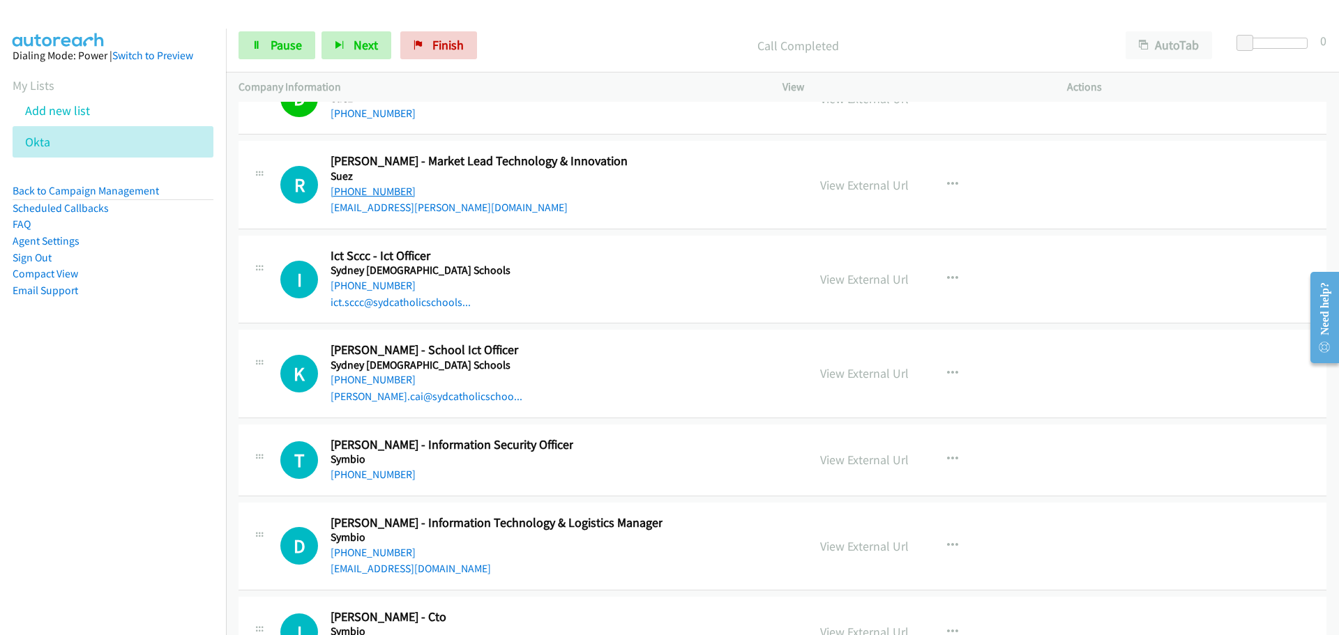
click at [375, 193] on link "[PHONE_NUMBER]" at bounding box center [372, 191] width 85 height 13
click at [393, 282] on link "[PHONE_NUMBER]" at bounding box center [372, 285] width 85 height 13
drag, startPoint x: 385, startPoint y: 384, endPoint x: 1309, endPoint y: 382, distance: 923.8
click at [385, 384] on link "[PHONE_NUMBER]" at bounding box center [372, 379] width 85 height 13
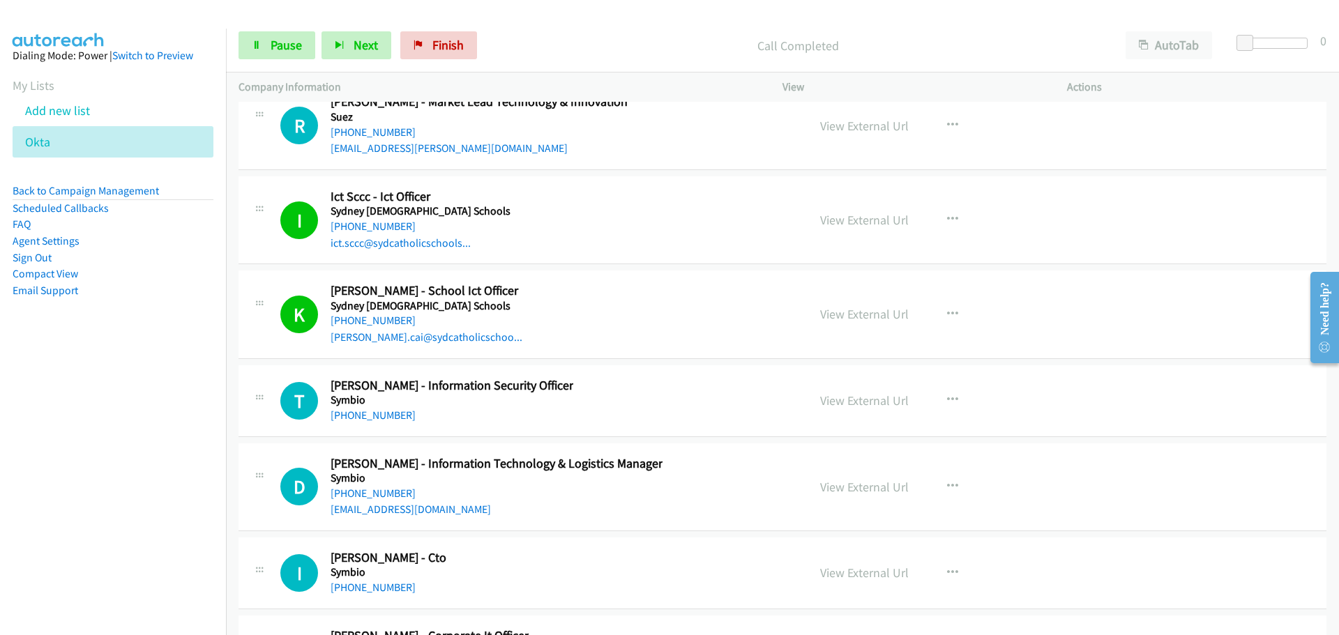
scroll to position [29352, 0]
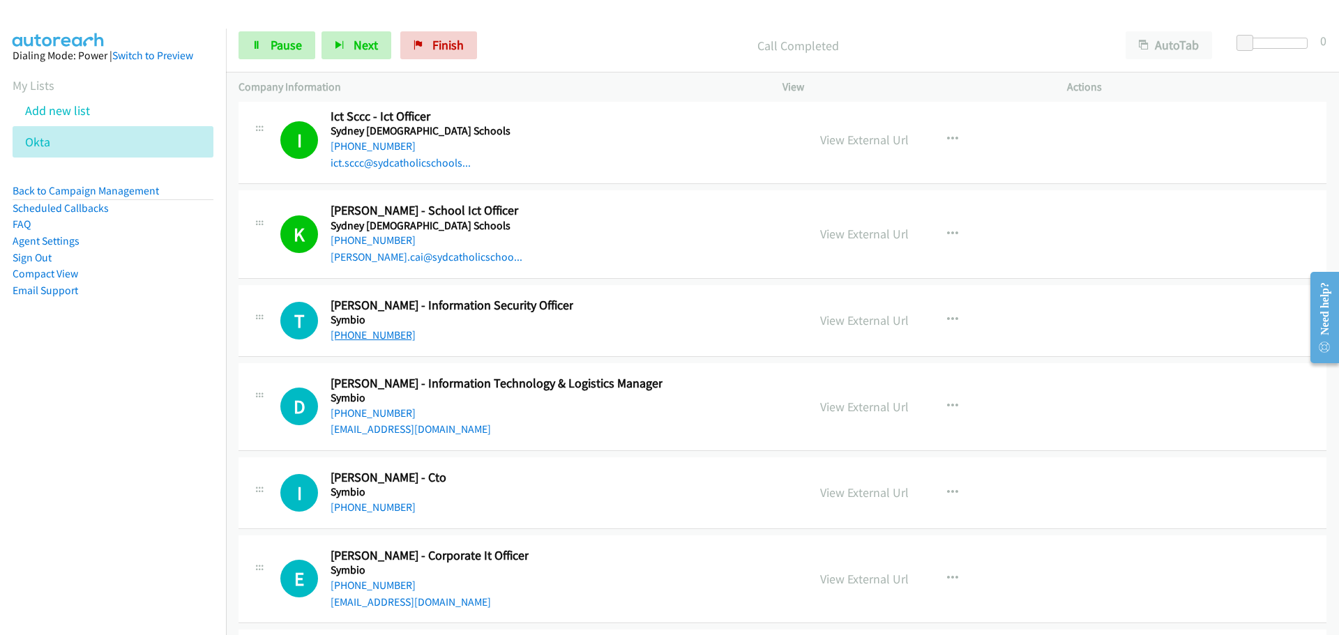
click at [388, 340] on link "[PHONE_NUMBER]" at bounding box center [372, 334] width 85 height 13
drag, startPoint x: 381, startPoint y: 414, endPoint x: 990, endPoint y: 494, distance: 613.9
click at [381, 414] on link "[PHONE_NUMBER]" at bounding box center [372, 412] width 85 height 13
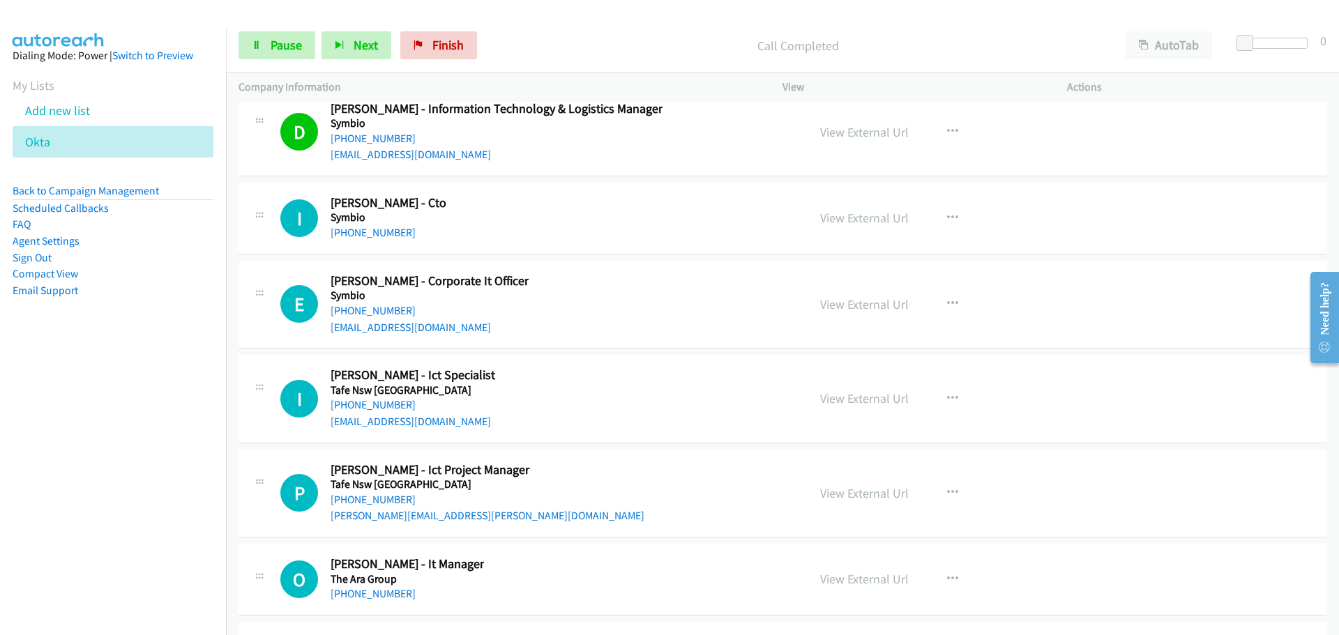
scroll to position [29630, 0]
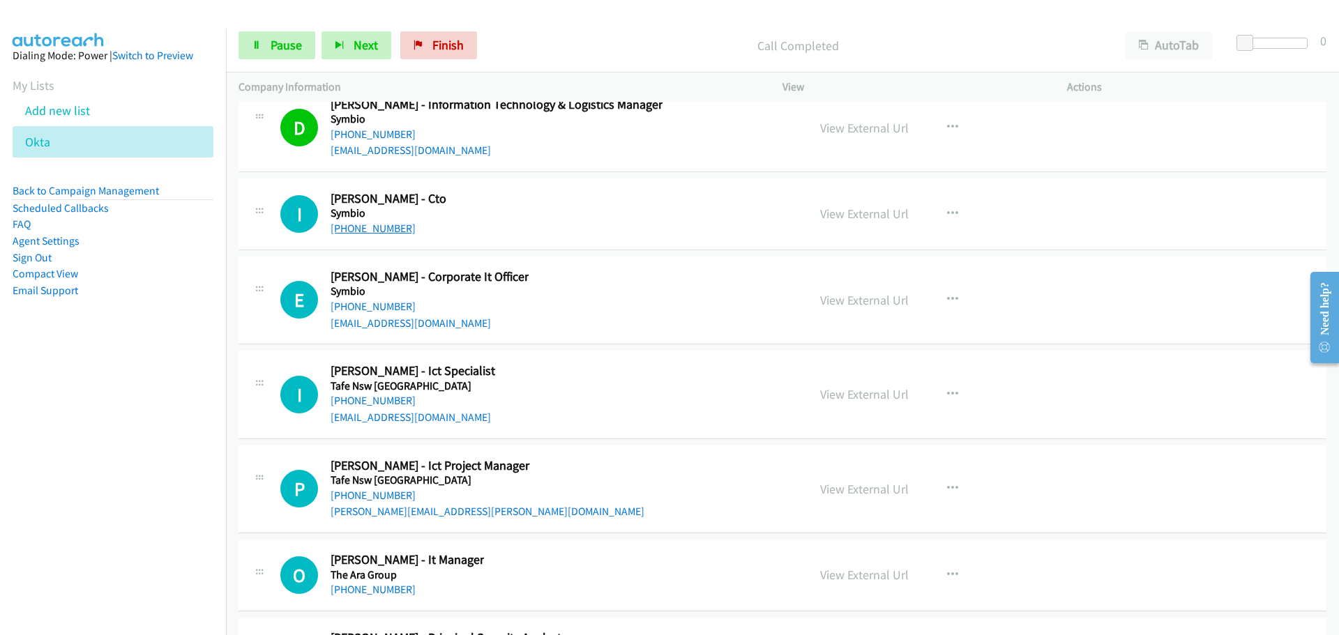
drag, startPoint x: 367, startPoint y: 227, endPoint x: 1065, endPoint y: 252, distance: 698.3
click at [367, 227] on link "[PHONE_NUMBER]" at bounding box center [372, 228] width 85 height 13
click at [367, 307] on link "[PHONE_NUMBER]" at bounding box center [372, 306] width 85 height 13
click at [344, 398] on link "[PHONE_NUMBER]" at bounding box center [372, 400] width 85 height 13
